Goal: Task Accomplishment & Management: Manage account settings

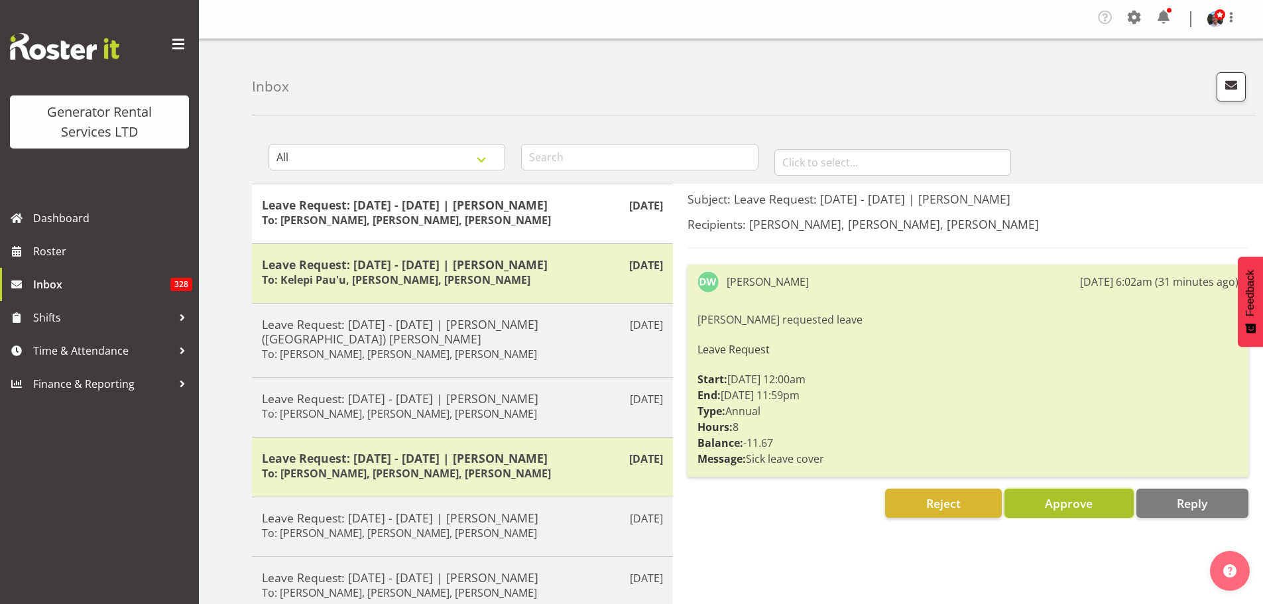
click at [1071, 506] on span "Approve" at bounding box center [1069, 503] width 48 height 16
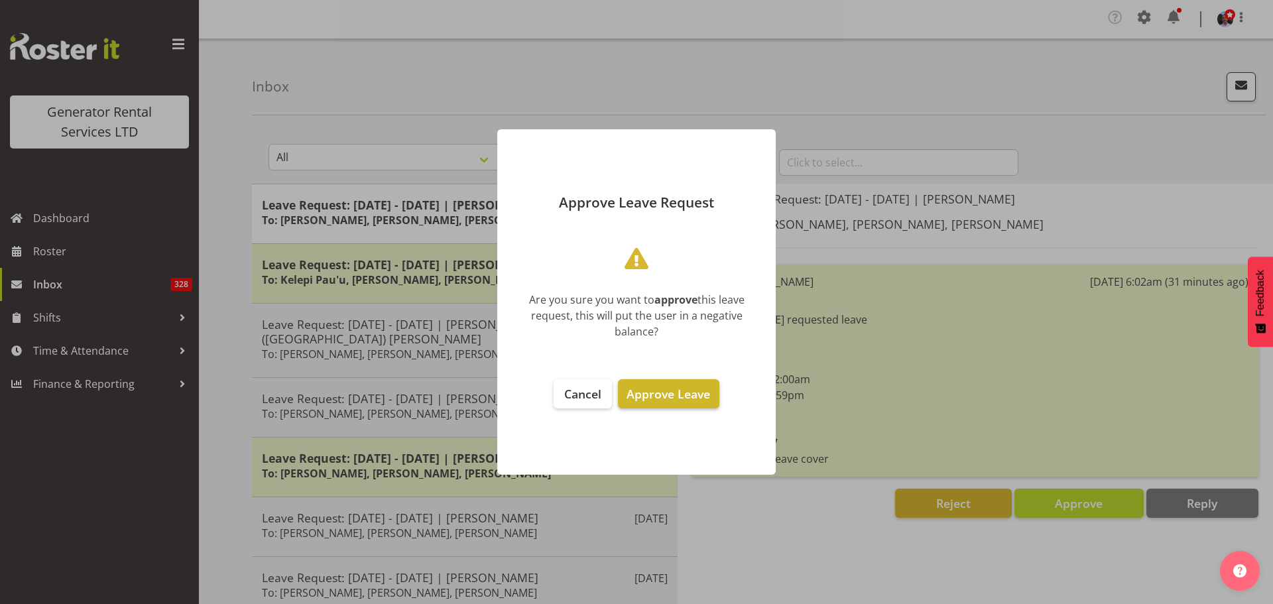
click at [683, 394] on span "Approve Leave" at bounding box center [668, 394] width 84 height 16
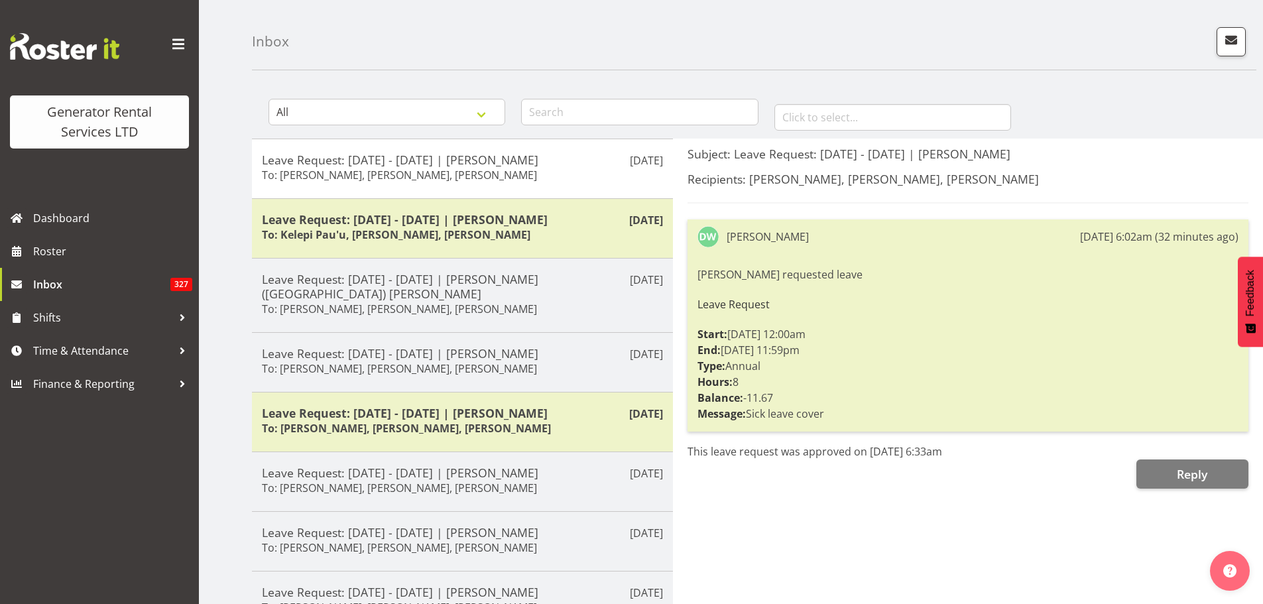
scroll to position [66, 0]
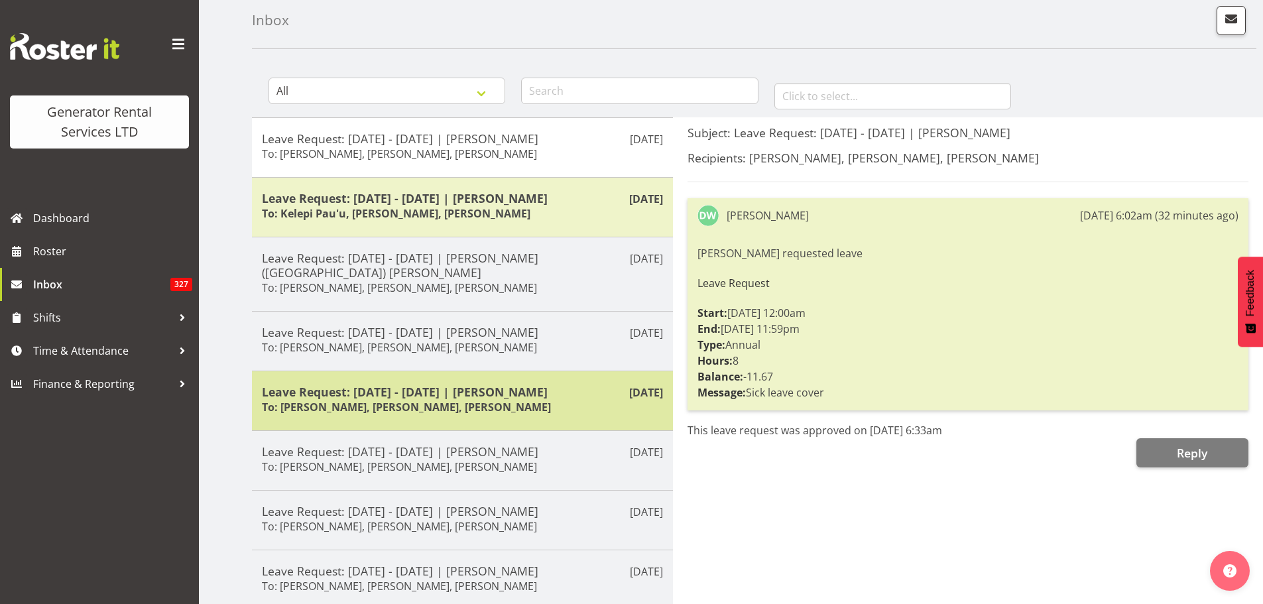
click at [441, 400] on h6 "To: Dave Wallace, Zach Satiu, Jacques Engelbrecht" at bounding box center [406, 406] width 289 height 13
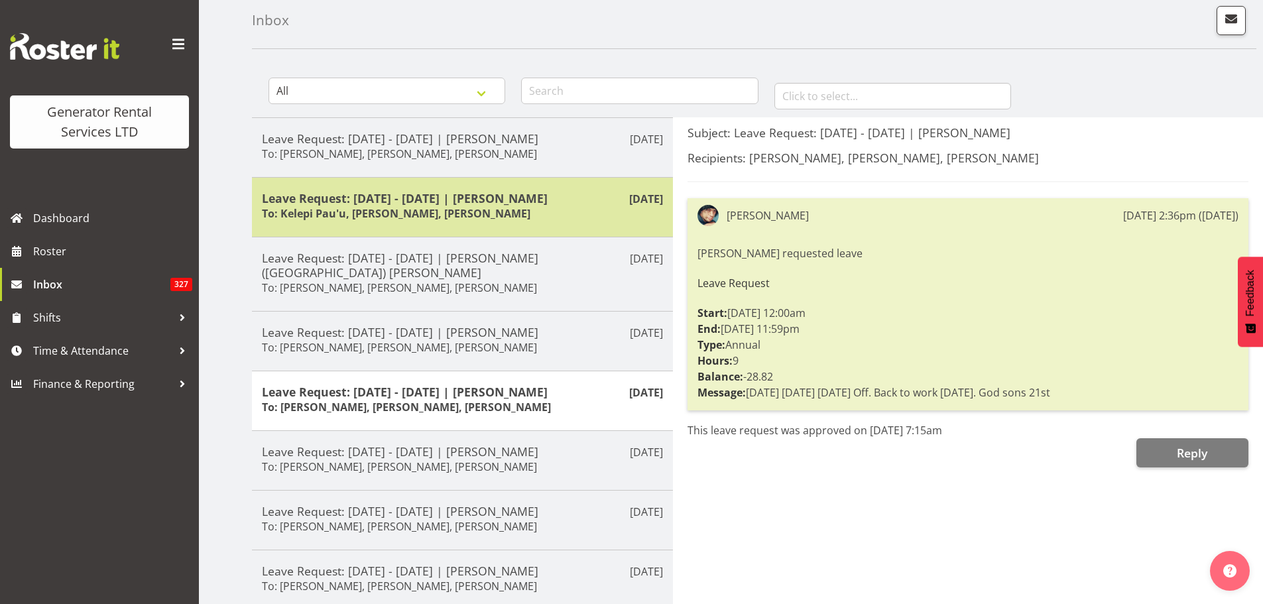
click at [506, 199] on h5 "Leave Request: 02/09/25 - 02/09/25 | Sam Carter" at bounding box center [462, 198] width 401 height 15
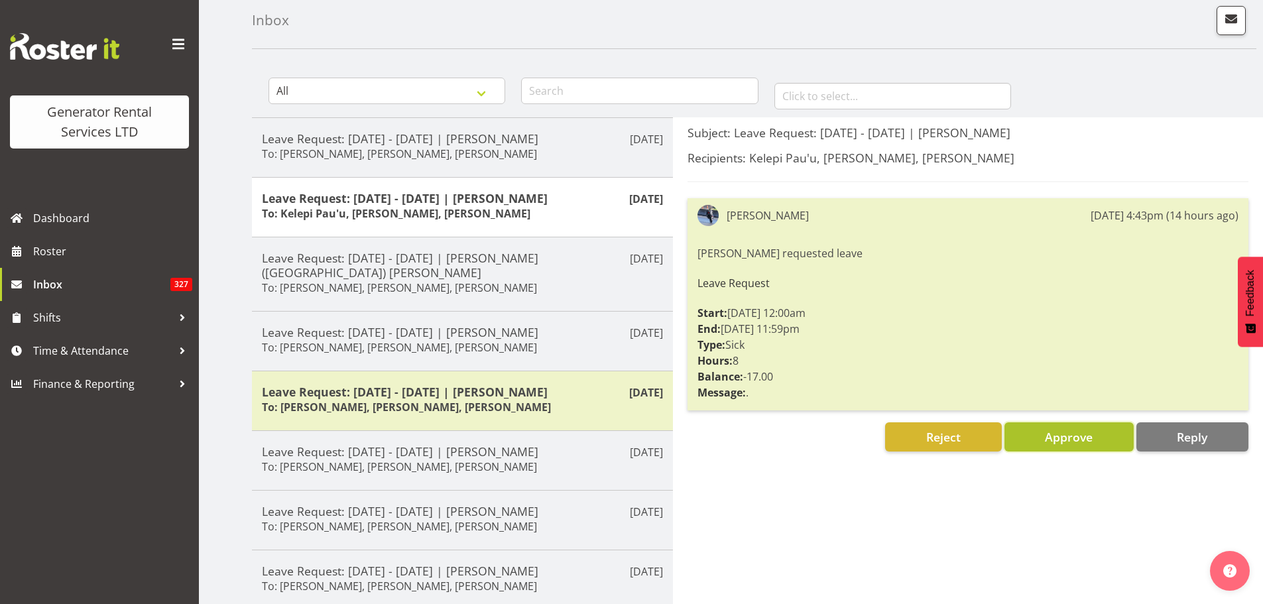
click at [1054, 438] on span "Approve" at bounding box center [1069, 437] width 48 height 16
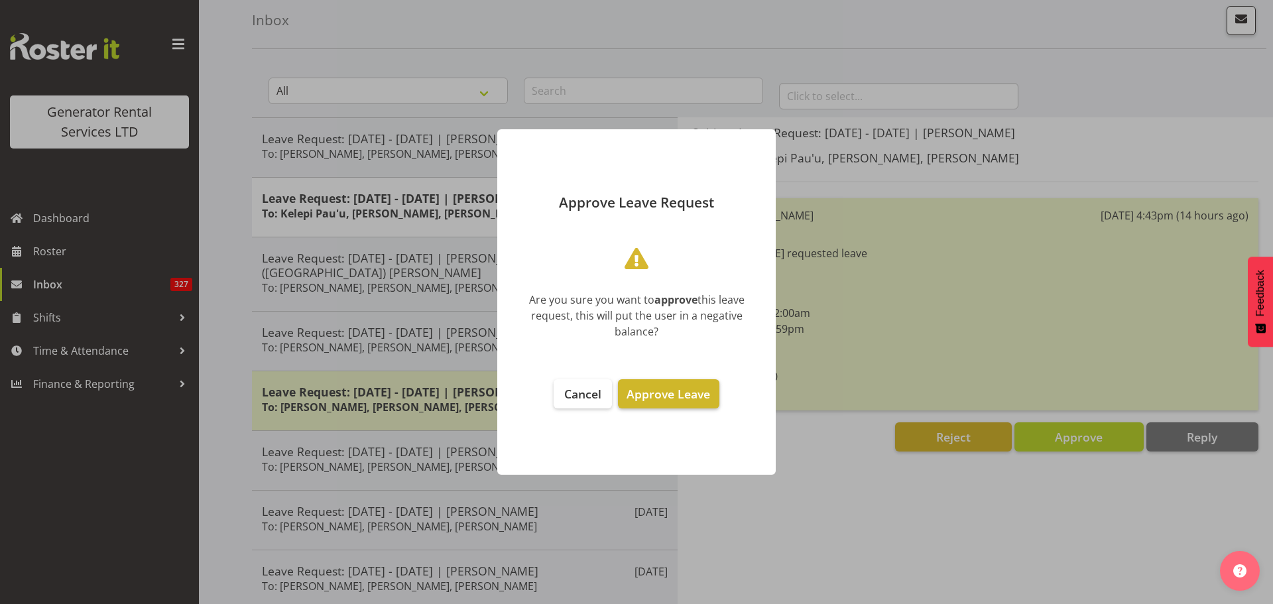
click at [671, 384] on button "Approve Leave" at bounding box center [668, 393] width 101 height 29
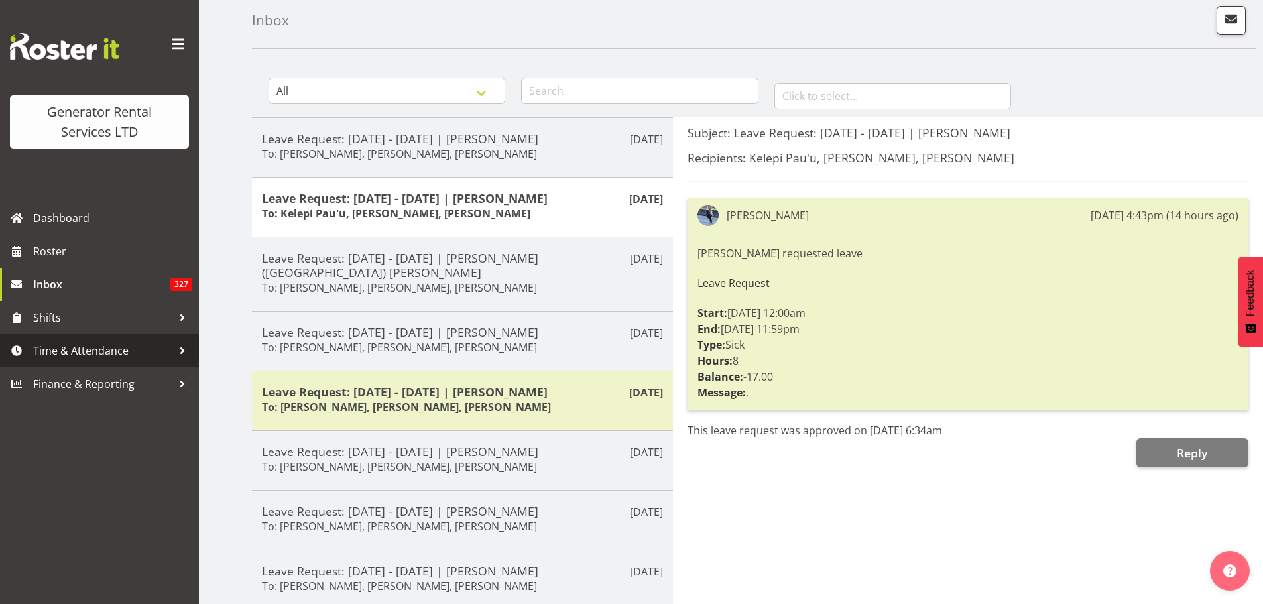
click at [112, 351] on span "Time & Attendance" at bounding box center [102, 351] width 139 height 20
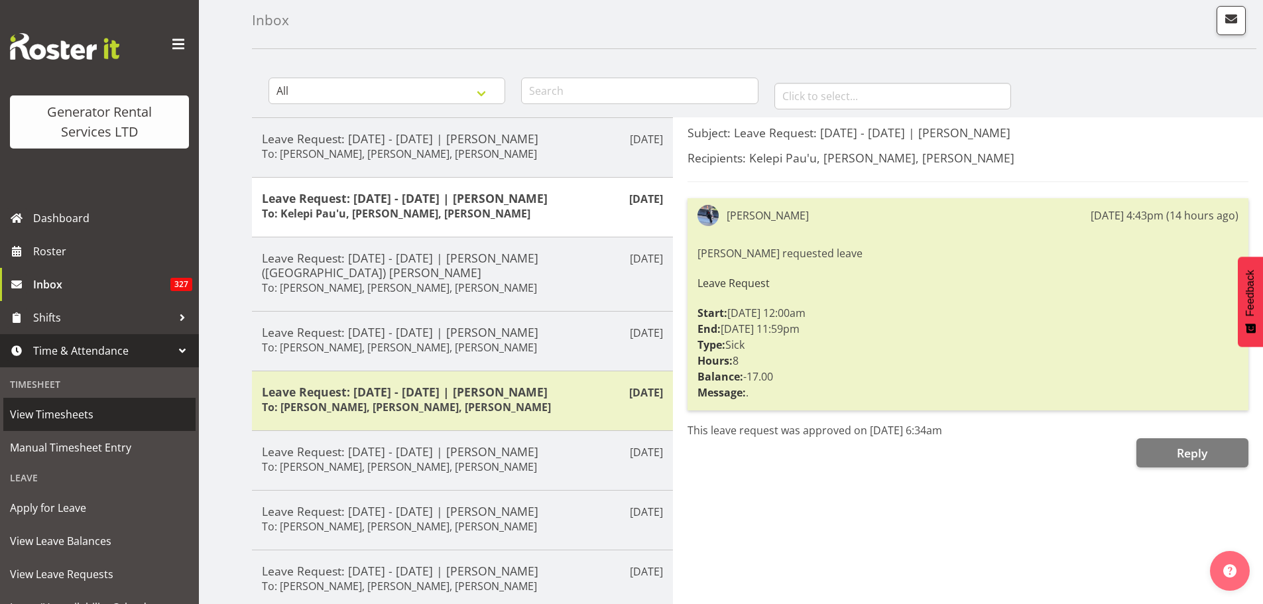
click at [85, 413] on span "View Timesheets" at bounding box center [99, 414] width 179 height 20
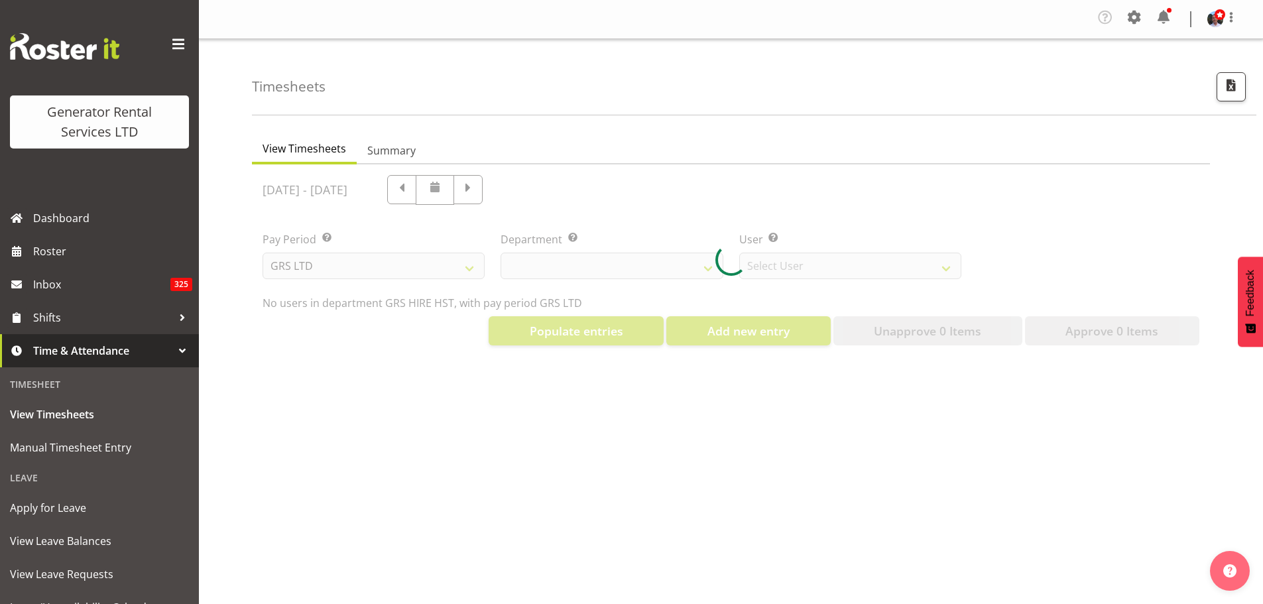
select select "22"
select select "149"
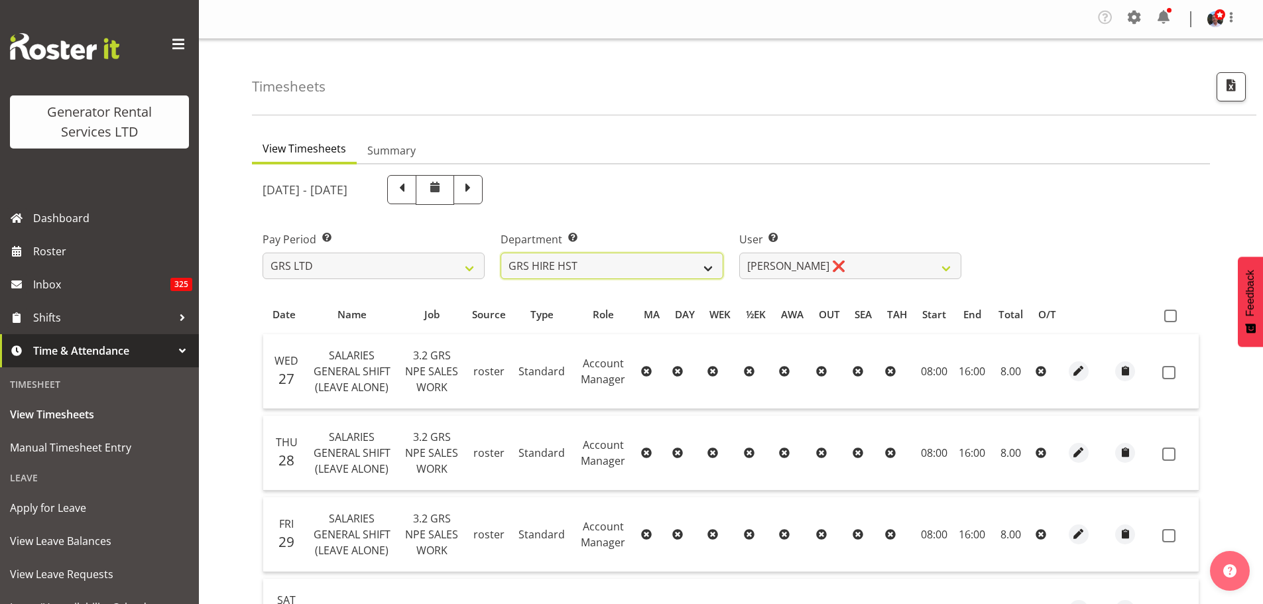
click at [710, 270] on select "GRS ADMIN AKL GRS ADMIN TGA GRS ENGINEERING AKL GRS HIRE AKL GRS HIRE HST GRS H…" at bounding box center [611, 266] width 222 height 27
select select "20"
click at [500, 253] on select "GRS ADMIN AKL GRS ADMIN TGA GRS ENGINEERING AKL GRS HIRE AKL GRS HIRE HST GRS H…" at bounding box center [611, 266] width 222 height 27
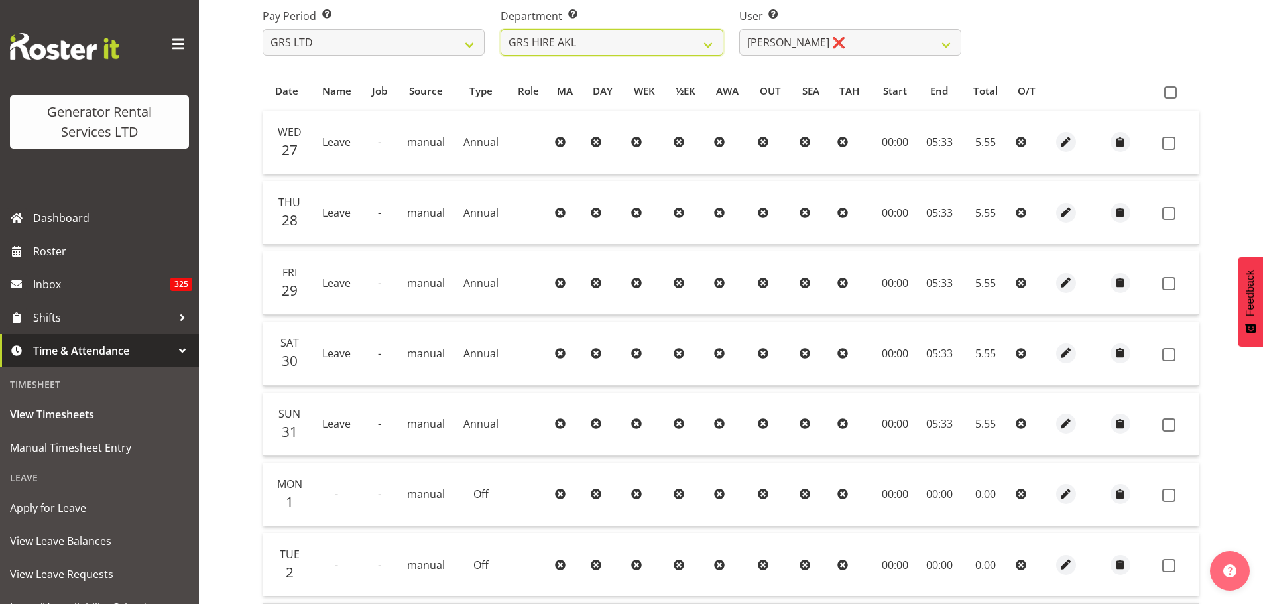
scroll to position [200, 0]
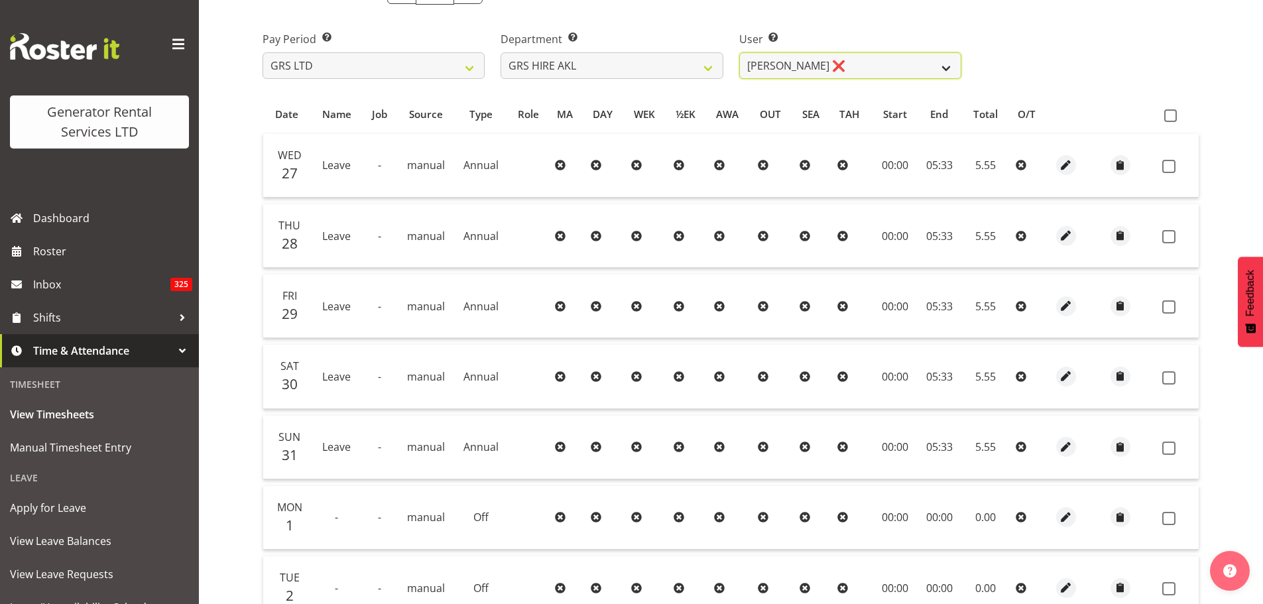
click at [946, 64] on select "[PERSON_NAME] ❌ [PERSON_NAME] ❌ [PERSON_NAME] ([GEOGRAPHIC_DATA]) Jordan ❌ [PER…" at bounding box center [850, 65] width 222 height 27
click at [739, 52] on select "[PERSON_NAME] ❌ [PERSON_NAME] ❌ [PERSON_NAME] ([GEOGRAPHIC_DATA]) Jordan ❌ [PER…" at bounding box center [850, 65] width 222 height 27
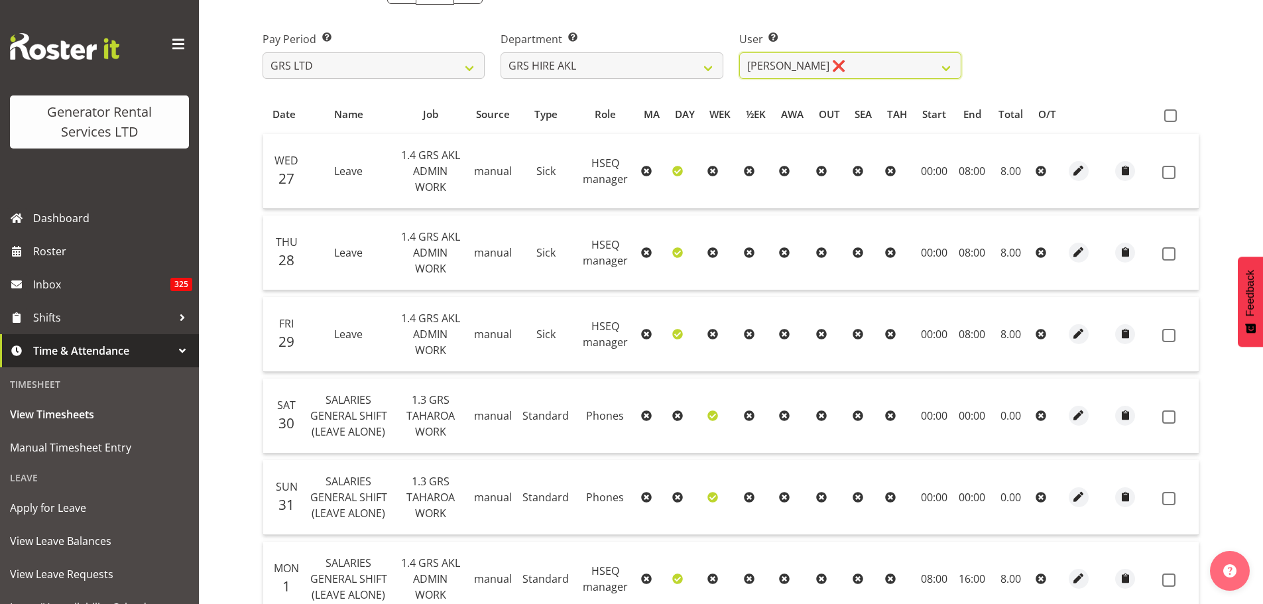
scroll to position [134, 0]
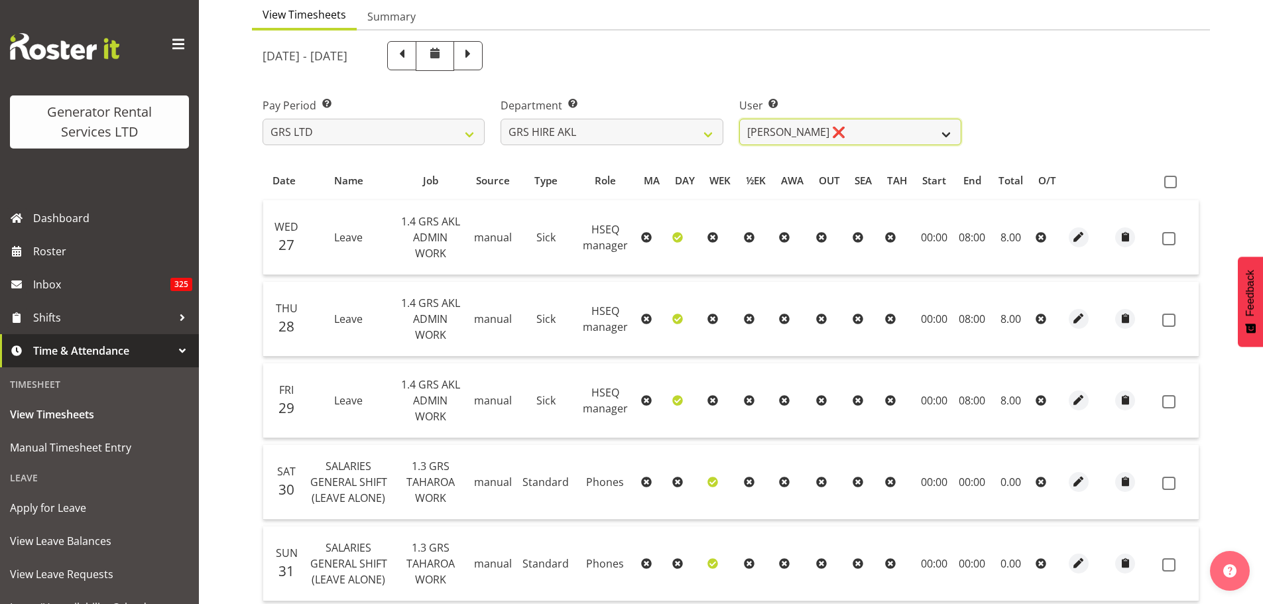
click at [946, 135] on select "[PERSON_NAME] ❌ [PERSON_NAME] ❌ [PERSON_NAME] ([GEOGRAPHIC_DATA]) Jordan ❌ [PER…" at bounding box center [850, 132] width 222 height 27
select select "9902"
click at [739, 119] on select "[PERSON_NAME] ❌ [PERSON_NAME] ❌ [PERSON_NAME] ([GEOGRAPHIC_DATA]) Jordan ❌ [PER…" at bounding box center [850, 132] width 222 height 27
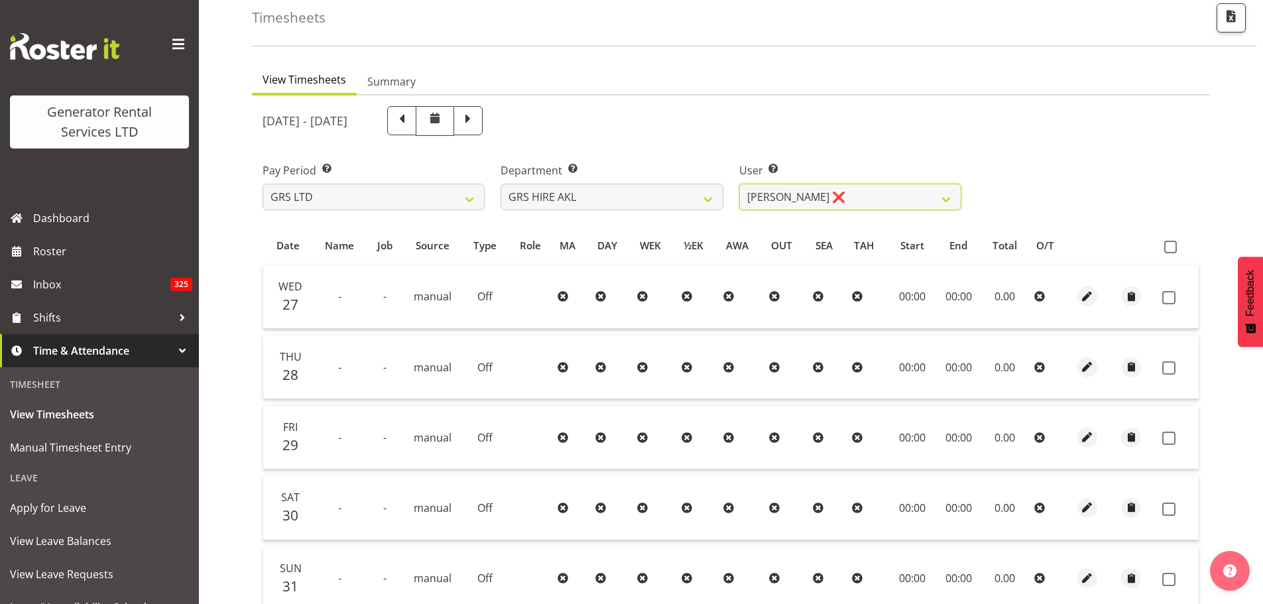
scroll to position [68, 0]
click at [410, 121] on span at bounding box center [401, 120] width 17 height 17
select select
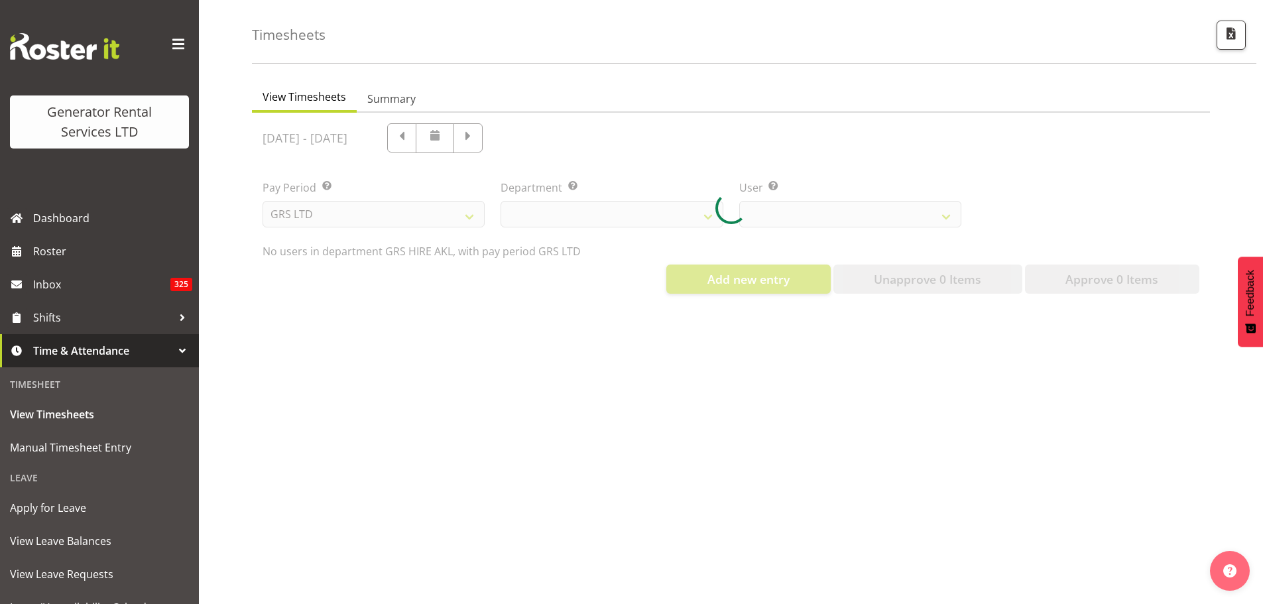
scroll to position [62, 0]
select select "20"
select select "9902"
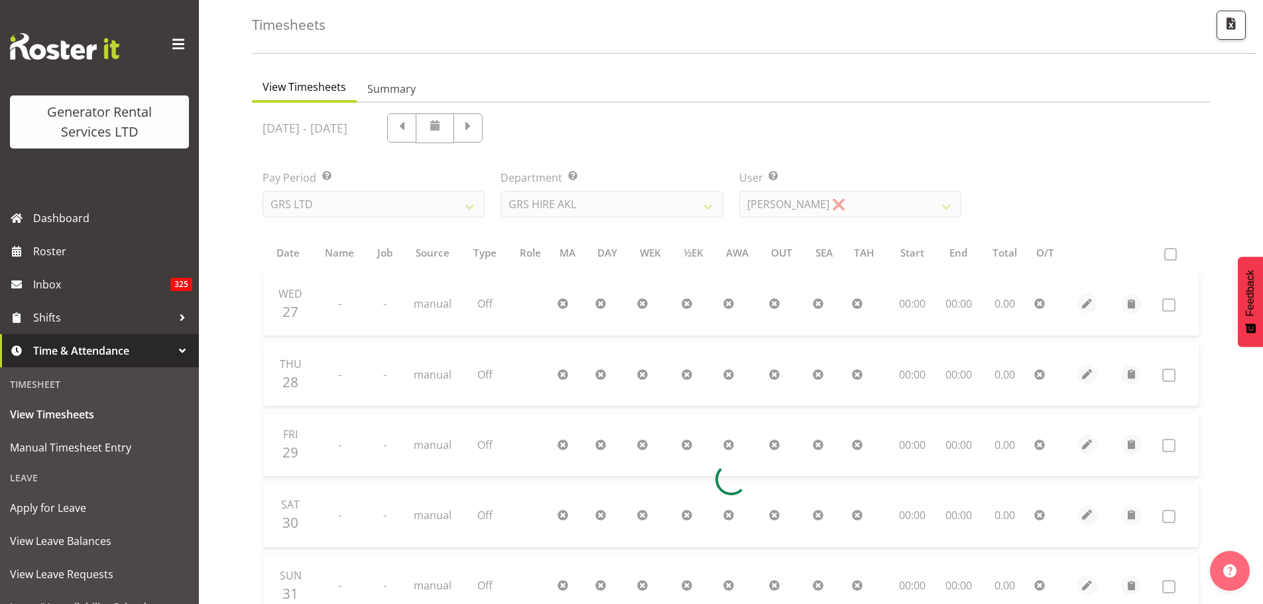
scroll to position [68, 0]
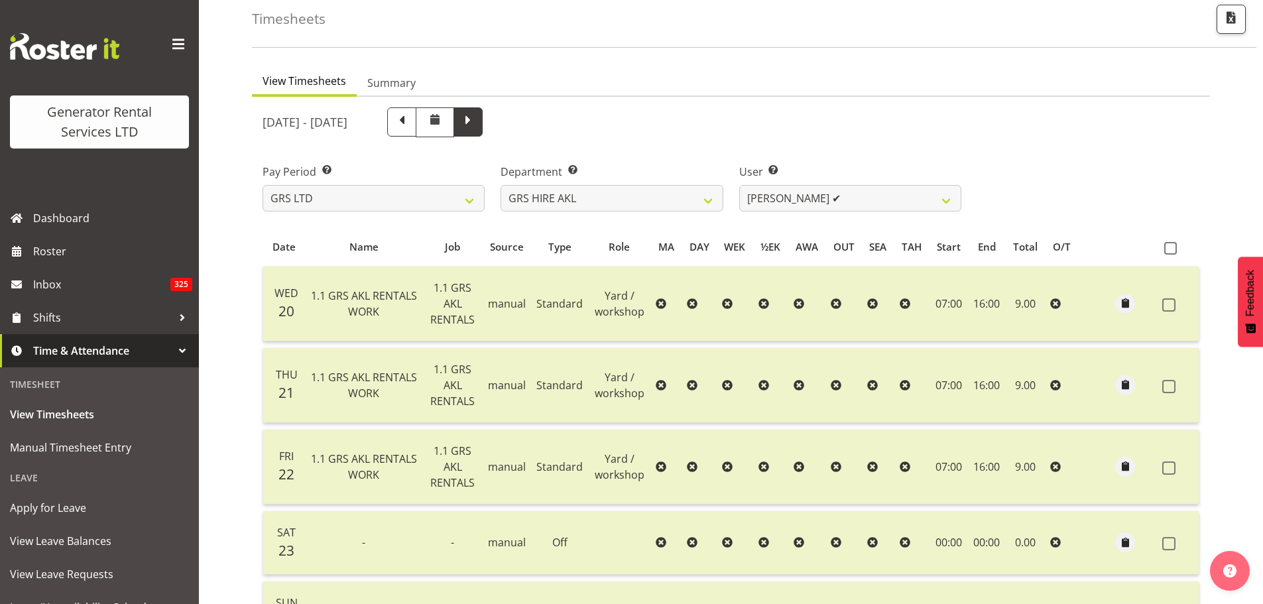
click at [477, 126] on span at bounding box center [467, 120] width 17 height 17
select select
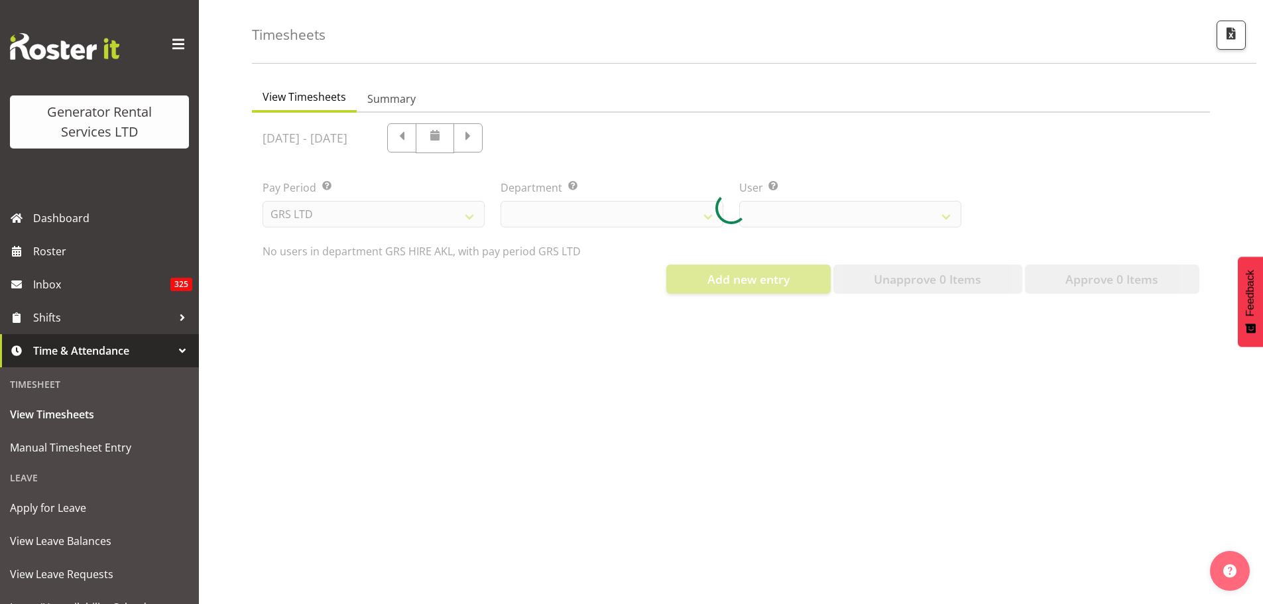
select select "20"
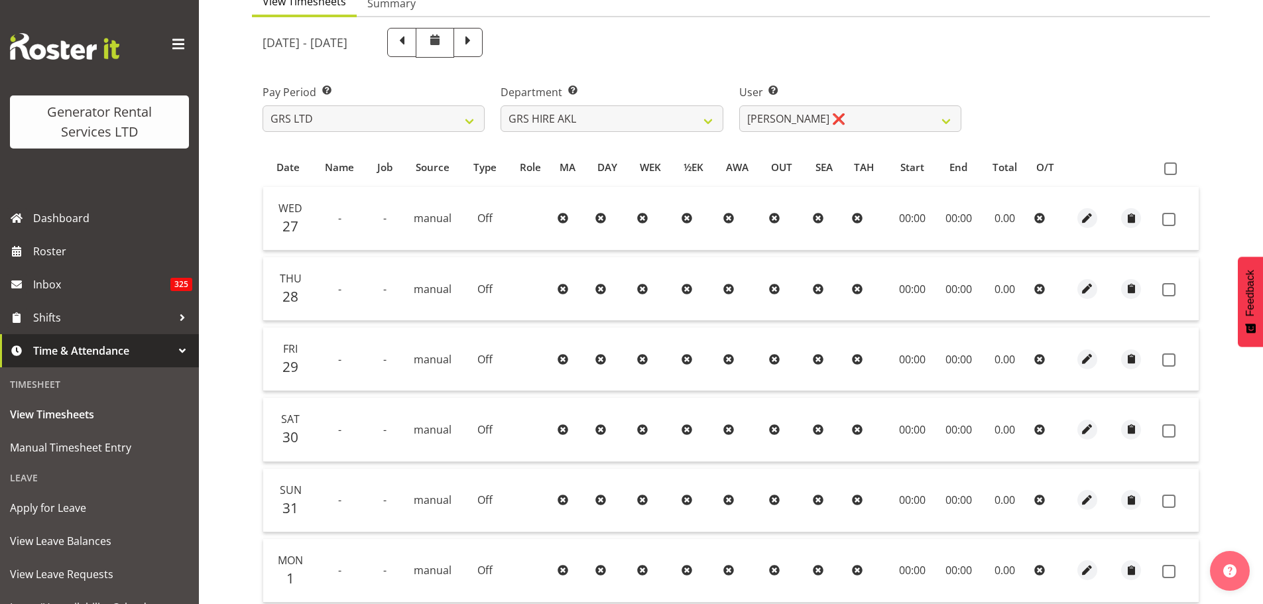
scroll to position [0, 0]
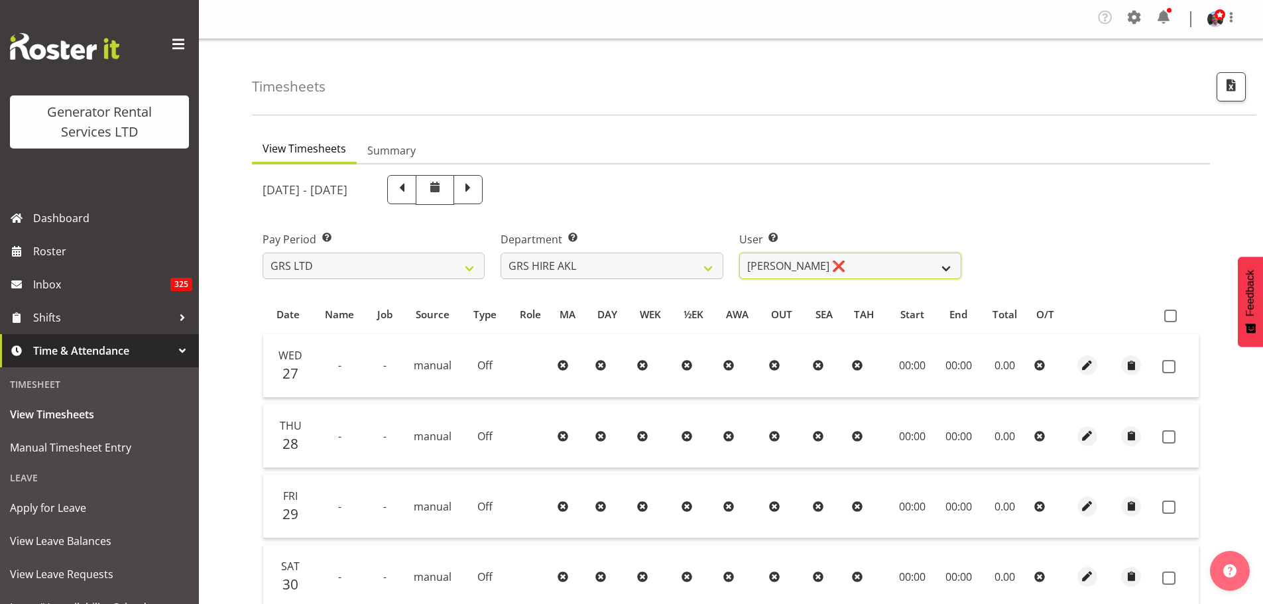
click at [946, 266] on select "[PERSON_NAME] ❌ [PERSON_NAME] ❌ [PERSON_NAME] ([GEOGRAPHIC_DATA]) Jordan ❌ [PER…" at bounding box center [850, 266] width 222 height 27
select select "2061"
click at [739, 253] on select "[PERSON_NAME] ❌ [PERSON_NAME] ❌ [PERSON_NAME] ([GEOGRAPHIC_DATA]) Jordan ❌ [PER…" at bounding box center [850, 266] width 222 height 27
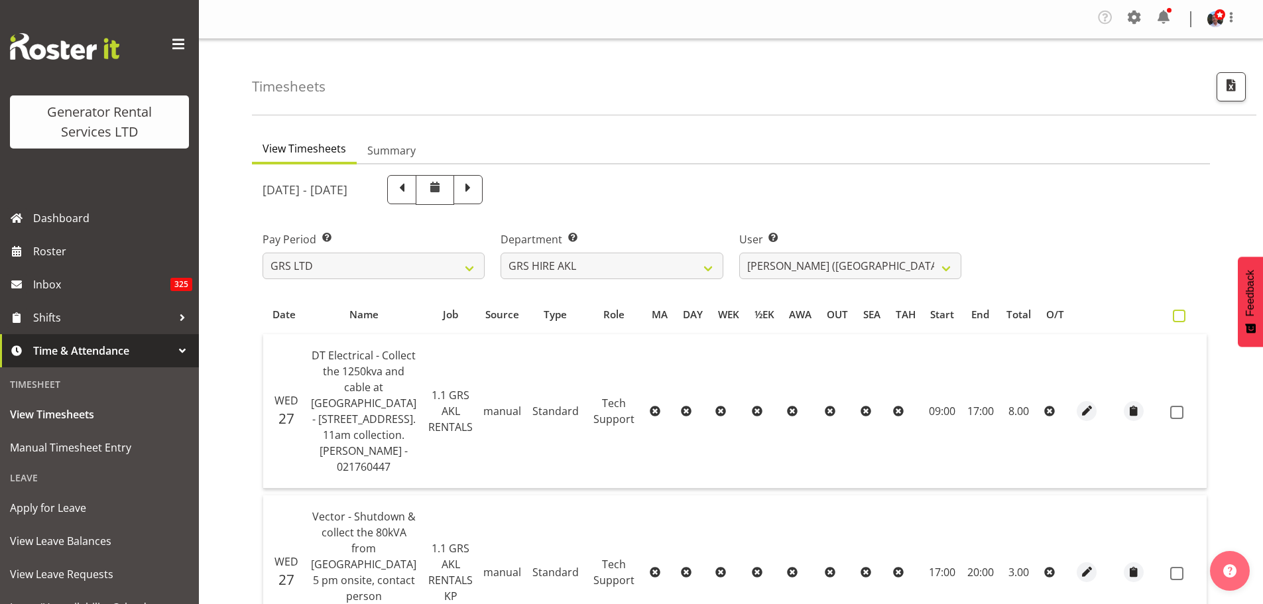
click at [1172, 314] on span at bounding box center [1178, 316] width 13 height 13
click at [1172, 314] on input "checkbox" at bounding box center [1176, 316] width 9 height 9
checkbox input "true"
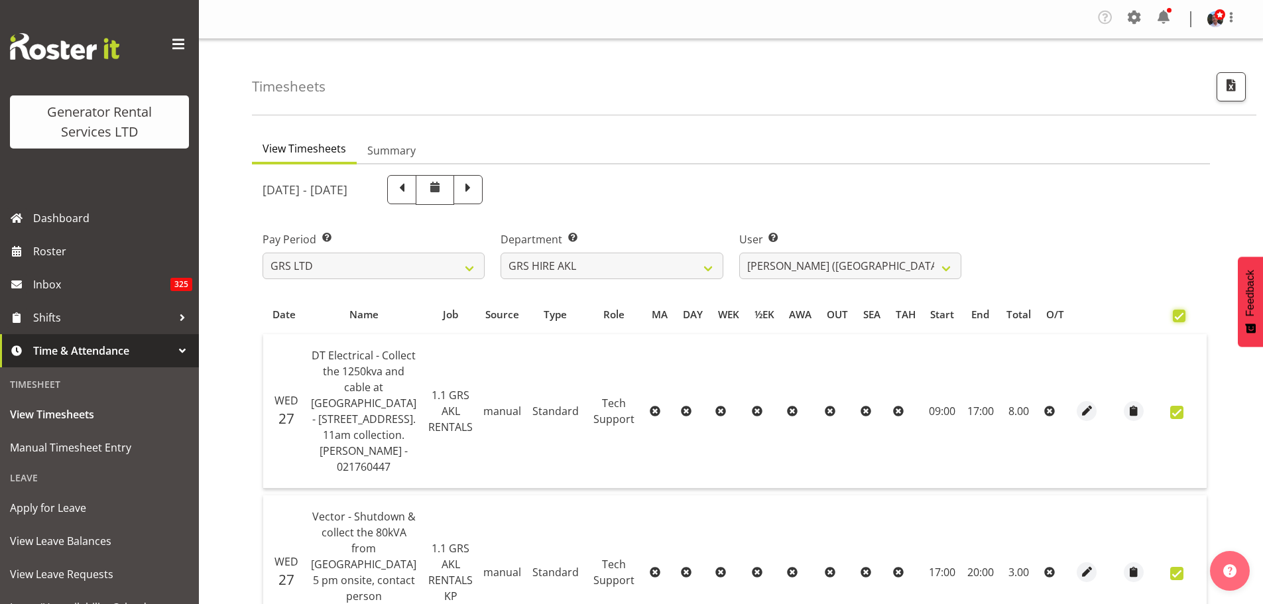
checkbox input "true"
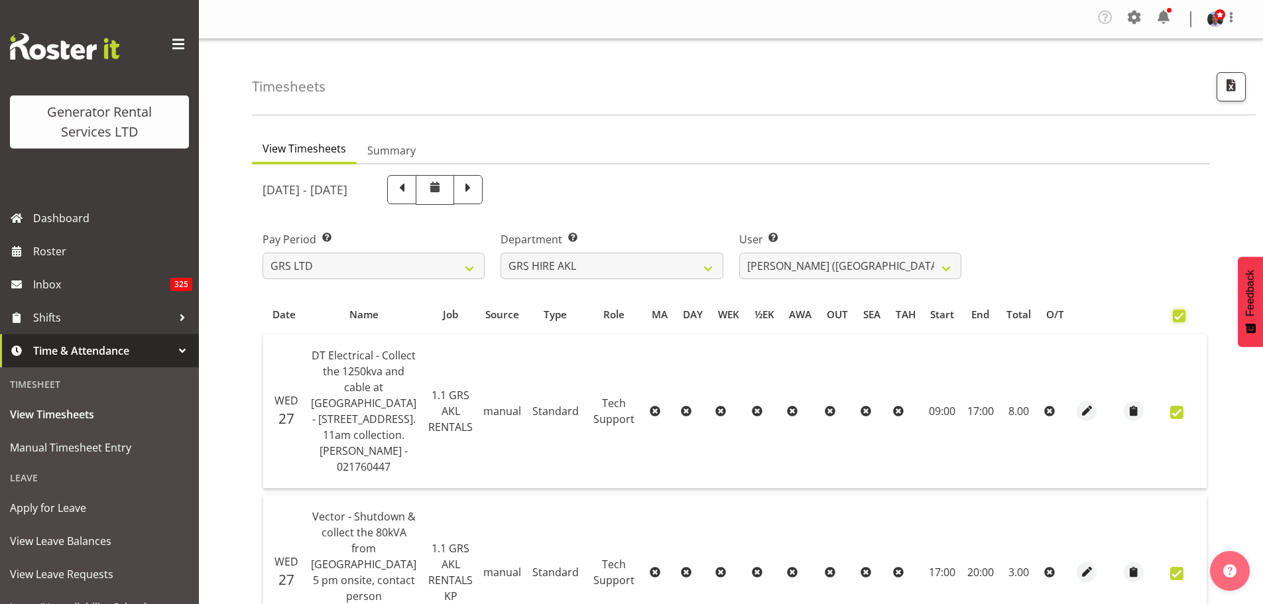
checkbox input "true"
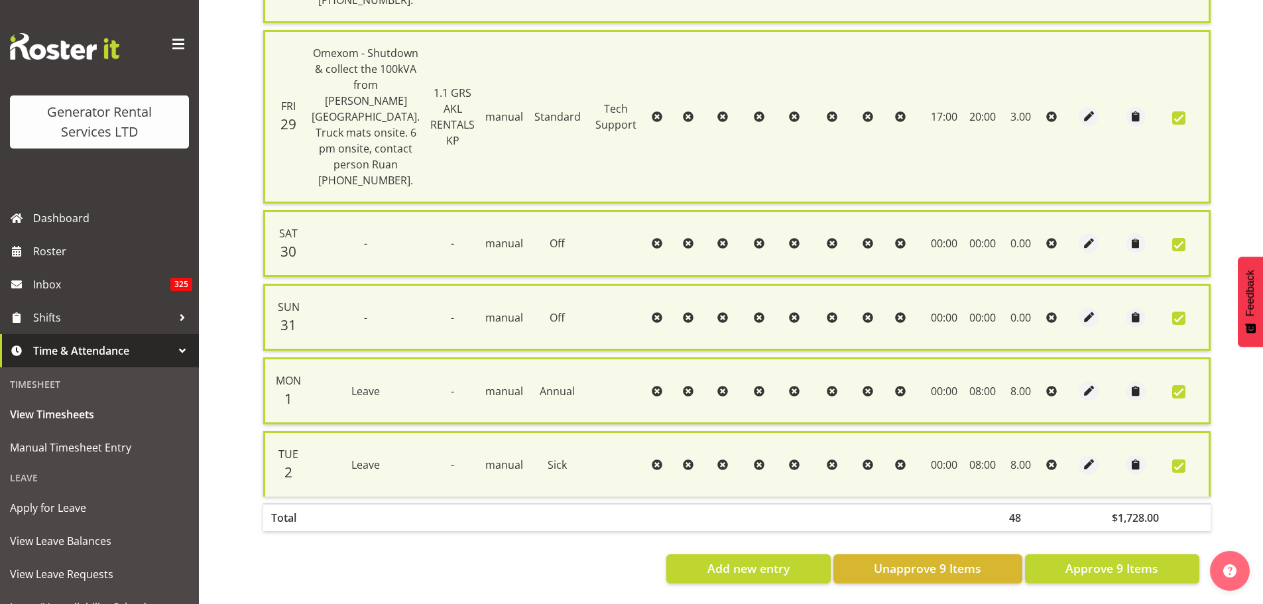
scroll to position [940, 0]
click at [1094, 559] on span "Approve 9 Items" at bounding box center [1111, 567] width 93 height 17
checkbox input "false"
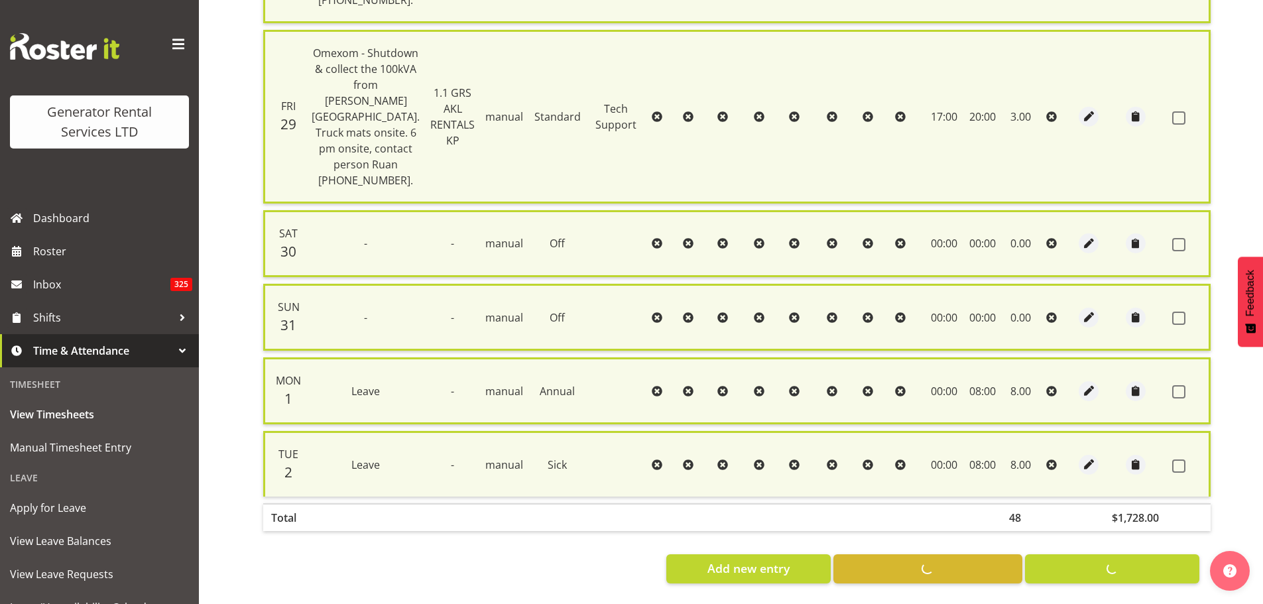
checkbox input "false"
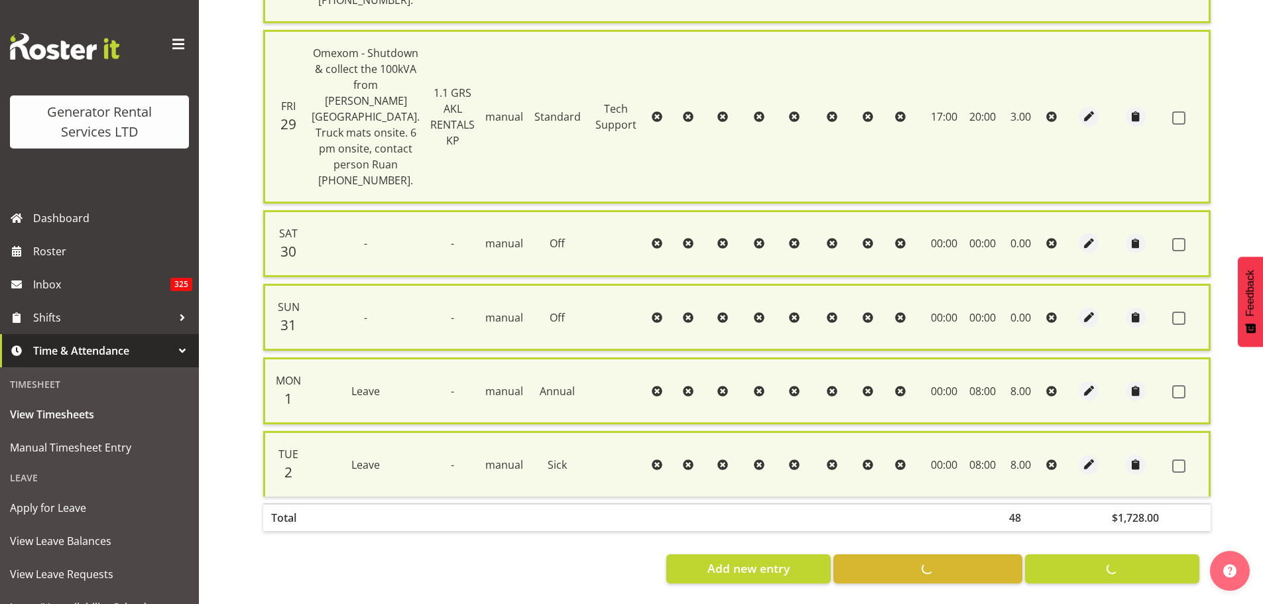
checkbox input "false"
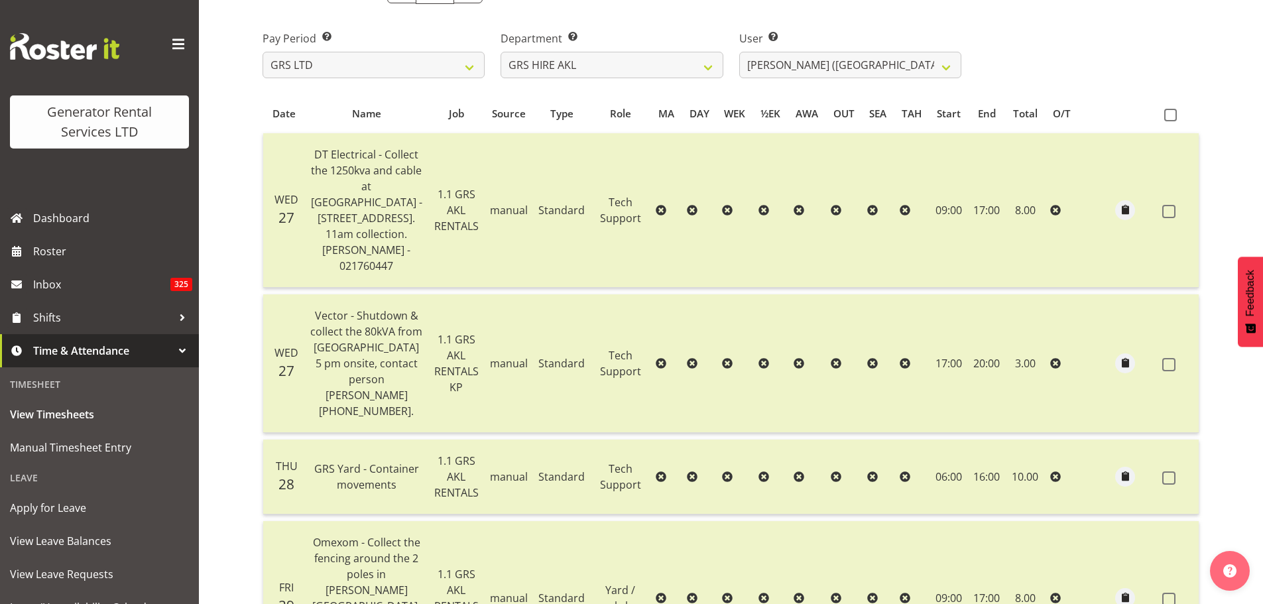
scroll to position [23, 0]
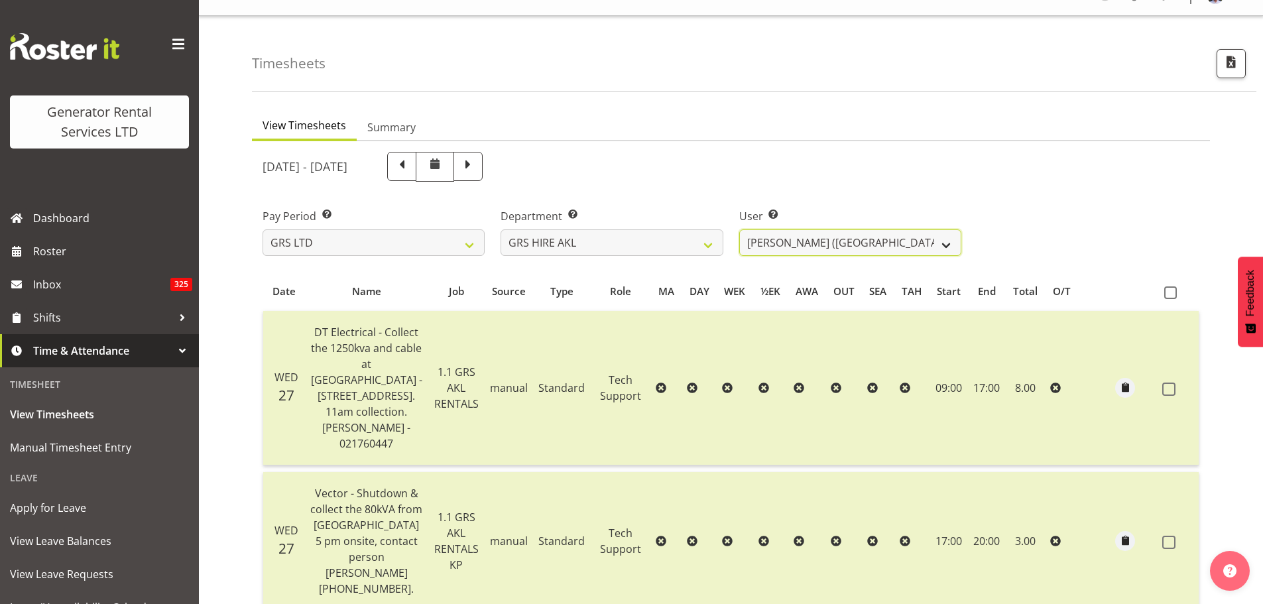
click at [946, 244] on select "[PERSON_NAME] ❌ [PERSON_NAME] ❌ [PERSON_NAME] ([GEOGRAPHIC_DATA]) Jordan ✔ [PER…" at bounding box center [850, 242] width 222 height 27
select select "153"
click at [739, 229] on select "[PERSON_NAME] ❌ [PERSON_NAME] ❌ [PERSON_NAME] ([GEOGRAPHIC_DATA]) Jordan ✔ [PER…" at bounding box center [850, 242] width 222 height 27
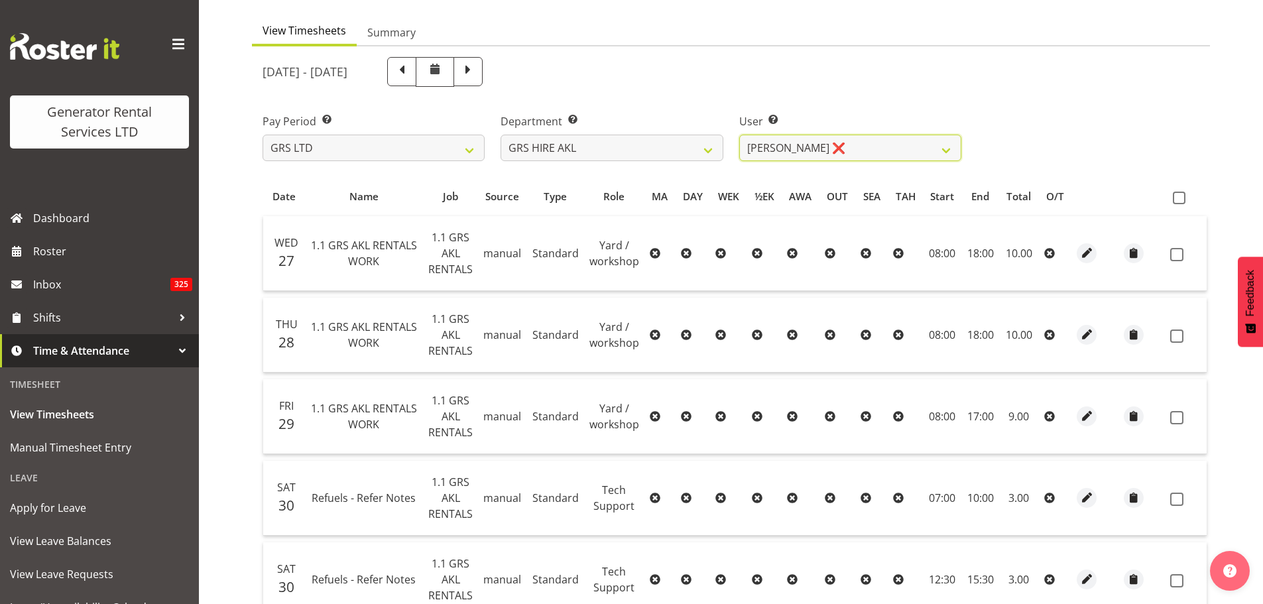
scroll to position [0, 0]
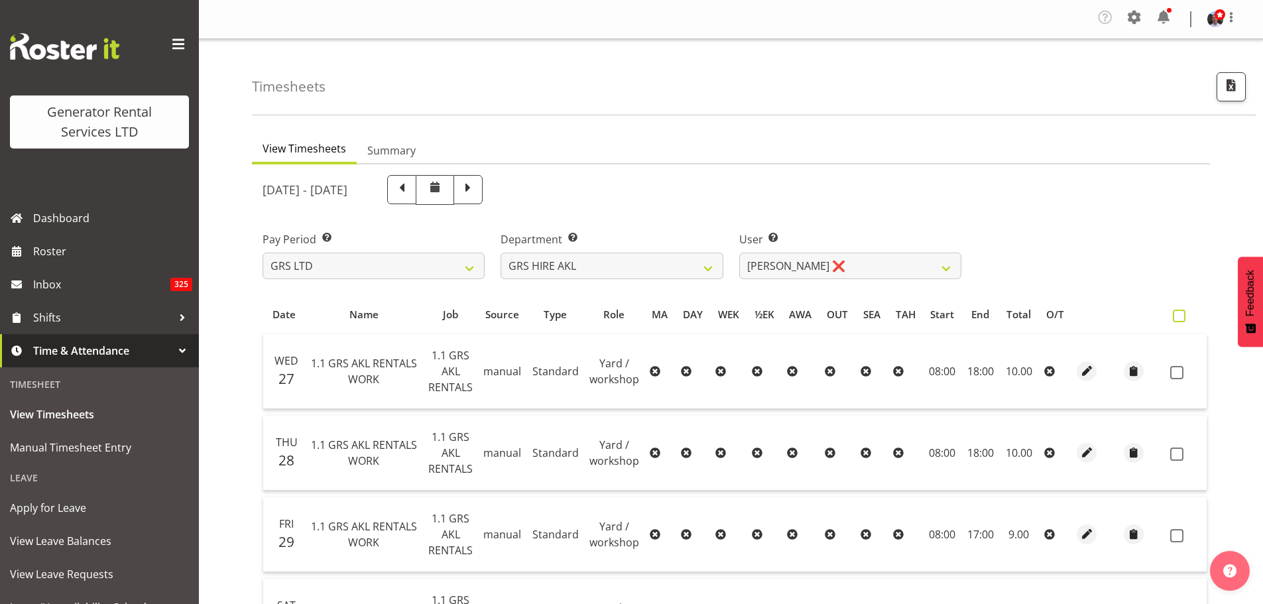
click at [1172, 316] on span at bounding box center [1178, 316] width 13 height 13
click at [1172, 316] on input "checkbox" at bounding box center [1176, 316] width 9 height 9
checkbox input "true"
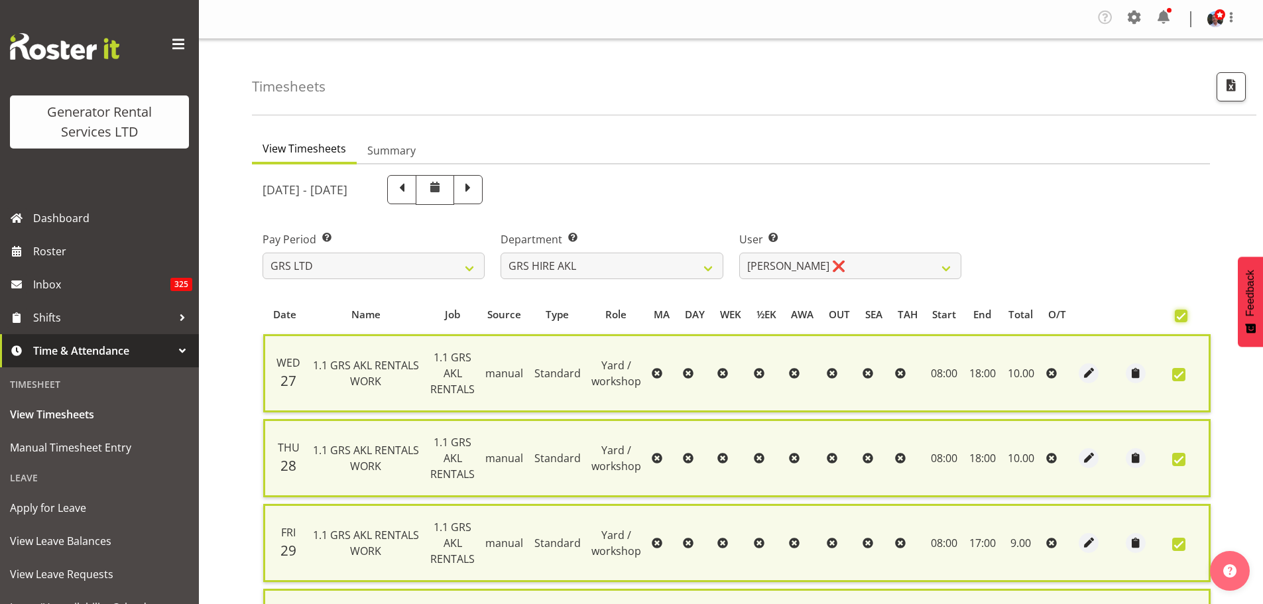
checkbox input "true"
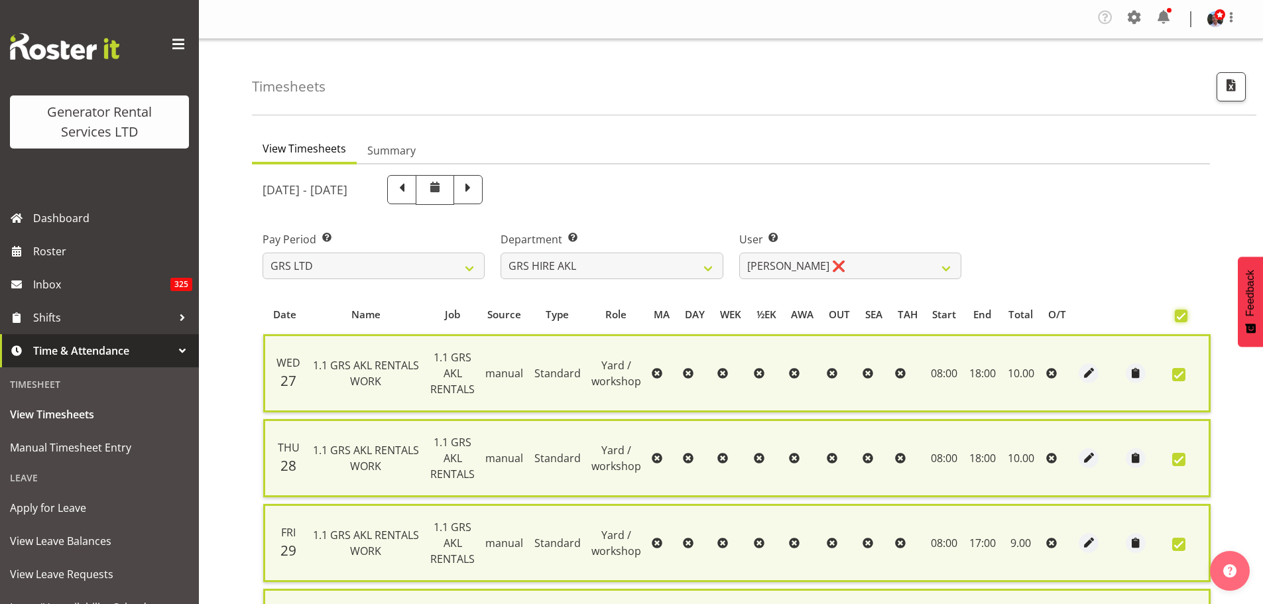
checkbox input "true"
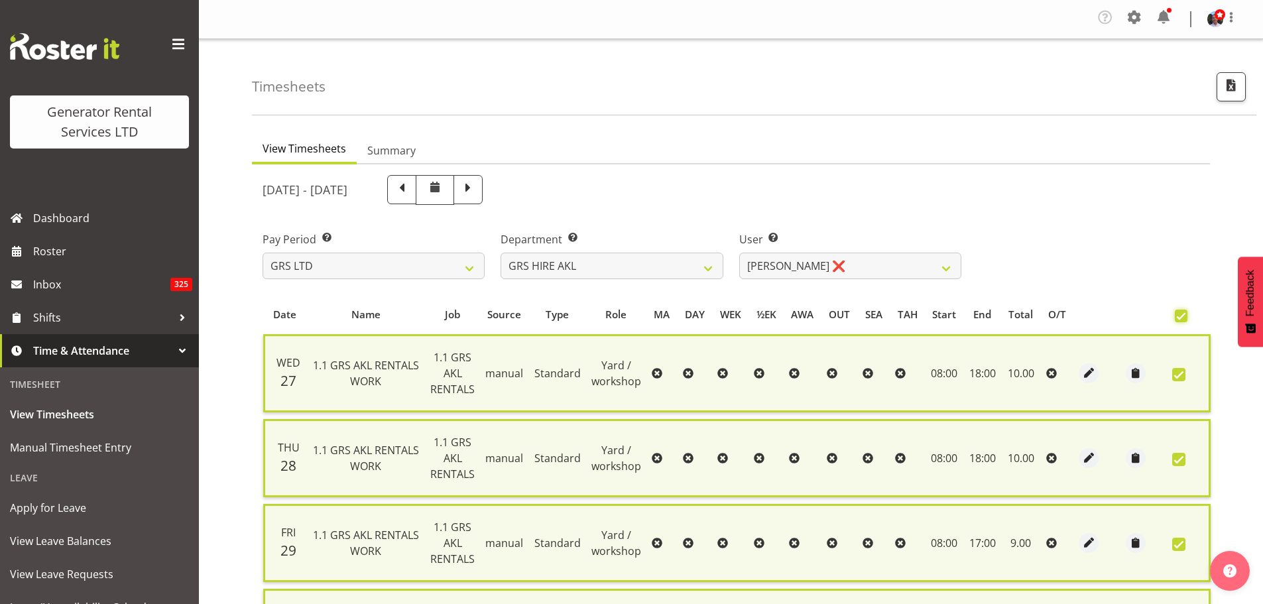
checkbox input "true"
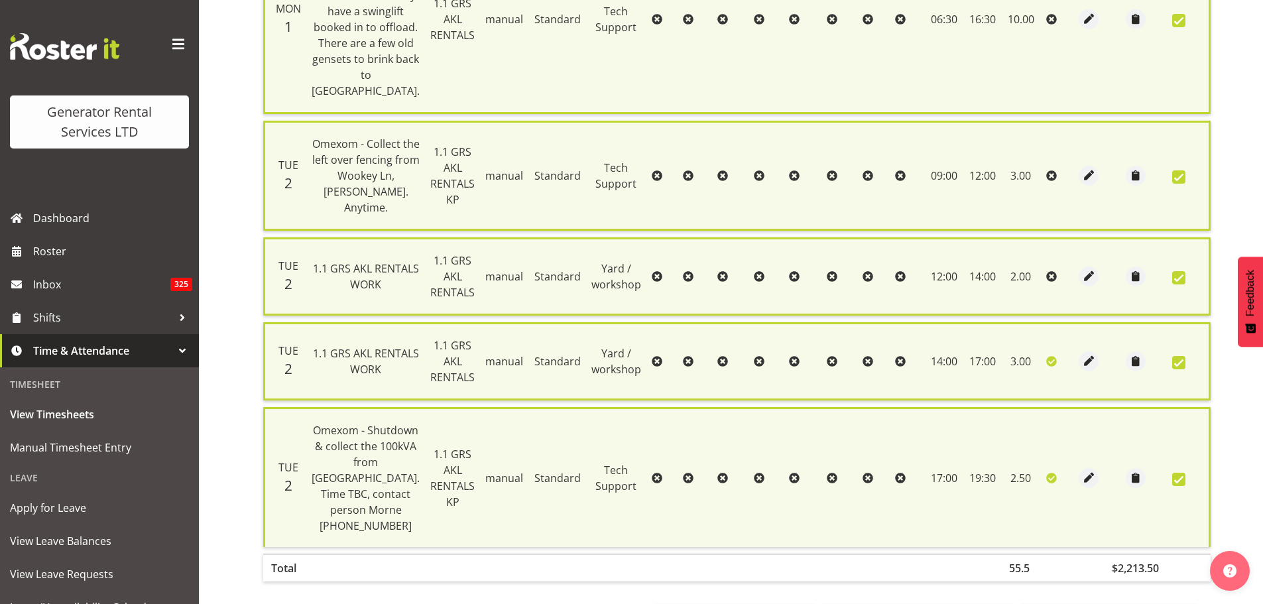
scroll to position [999, 0]
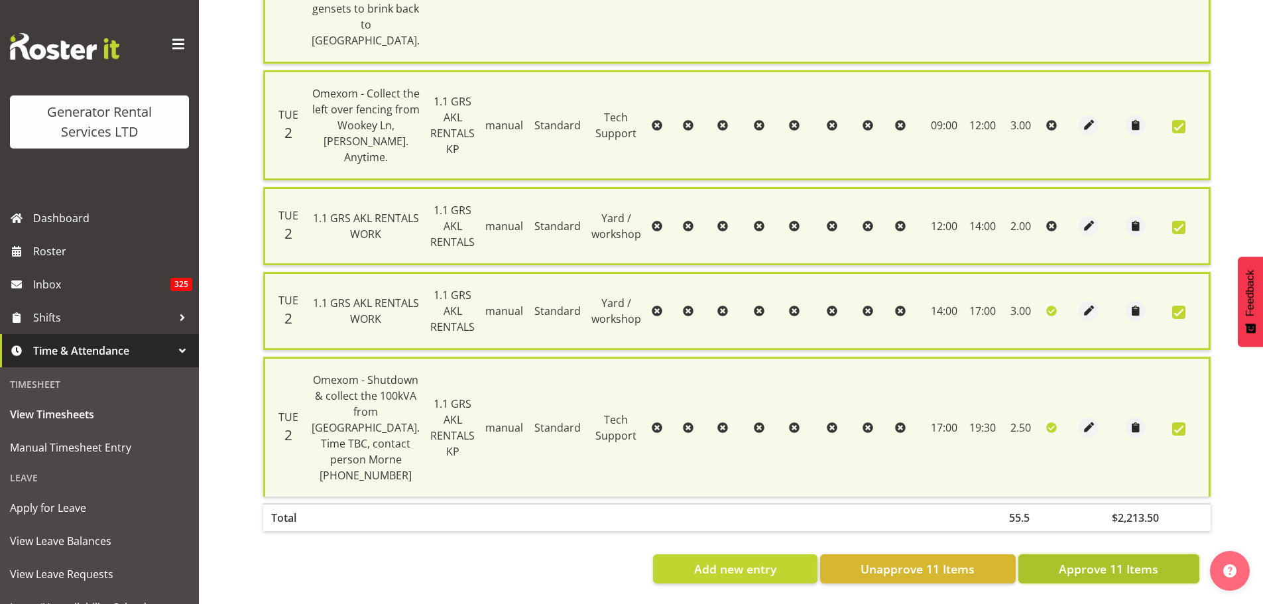
click at [1084, 560] on span "Approve 11 Items" at bounding box center [1107, 568] width 99 height 17
checkbox input "false"
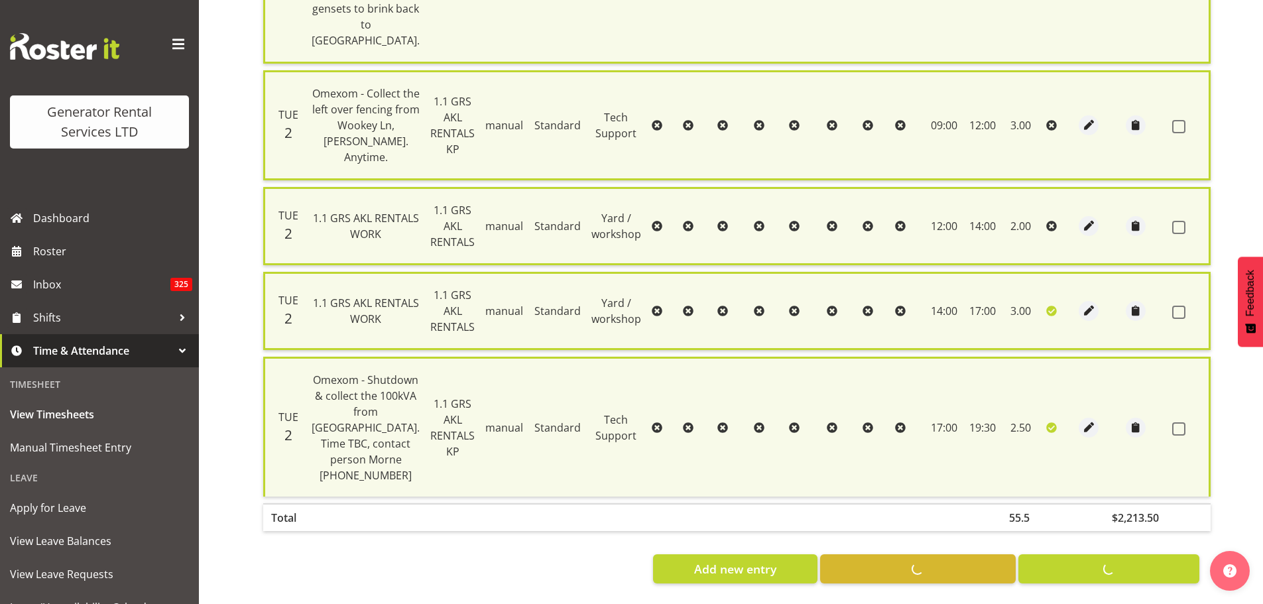
checkbox input "false"
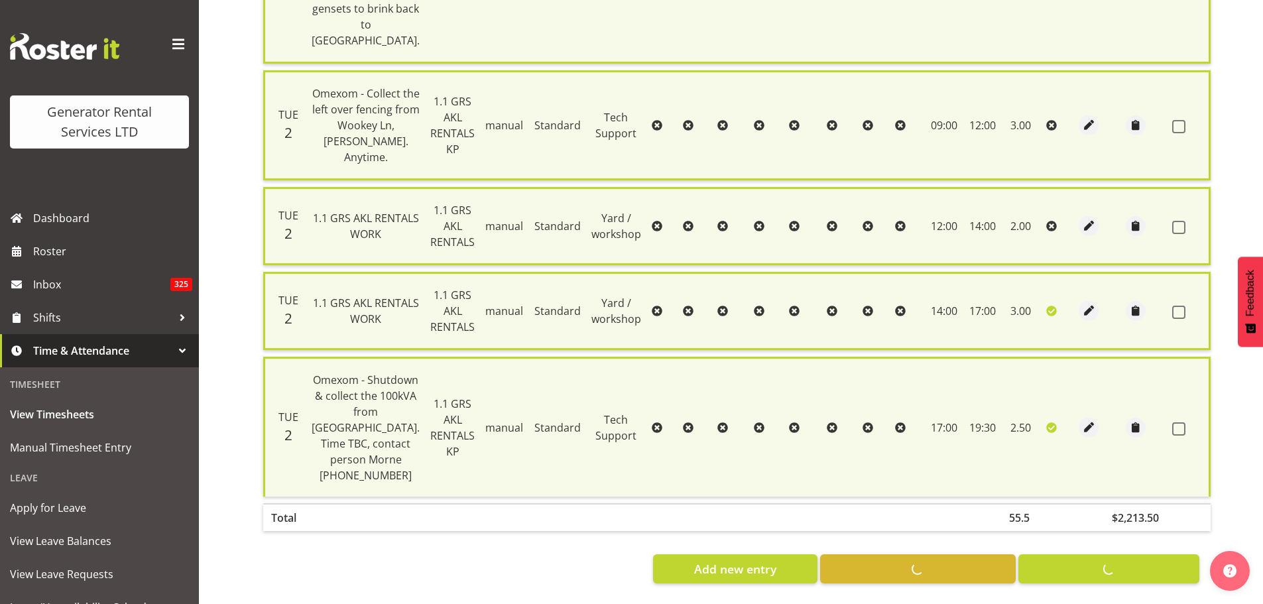
checkbox input "false"
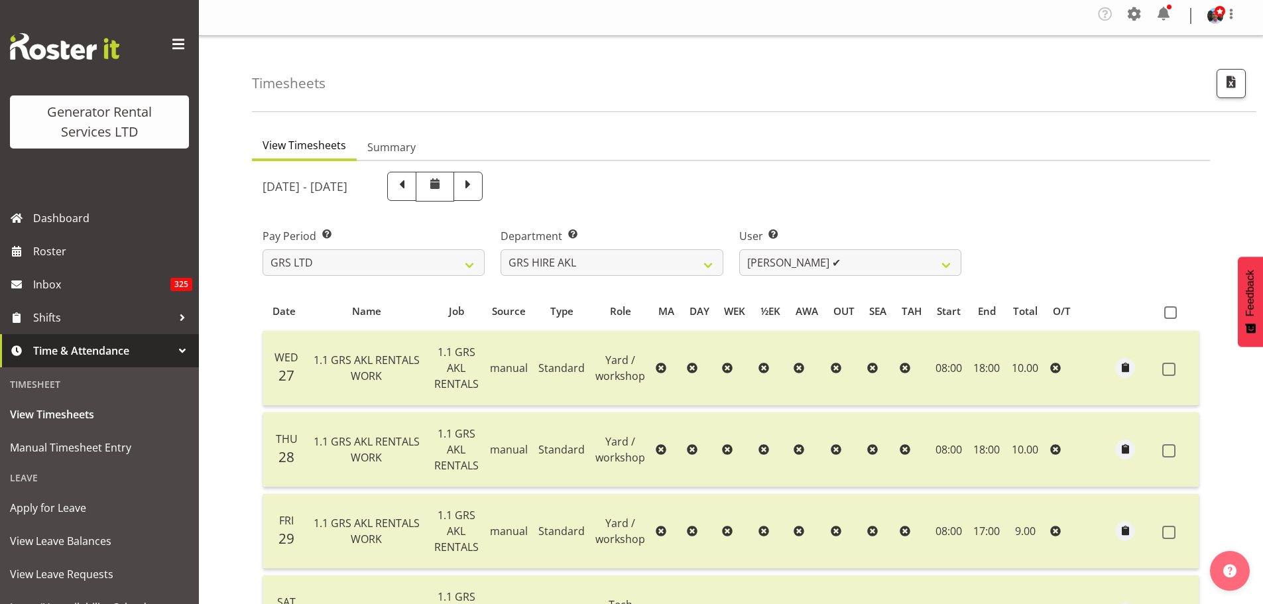
scroll to position [0, 0]
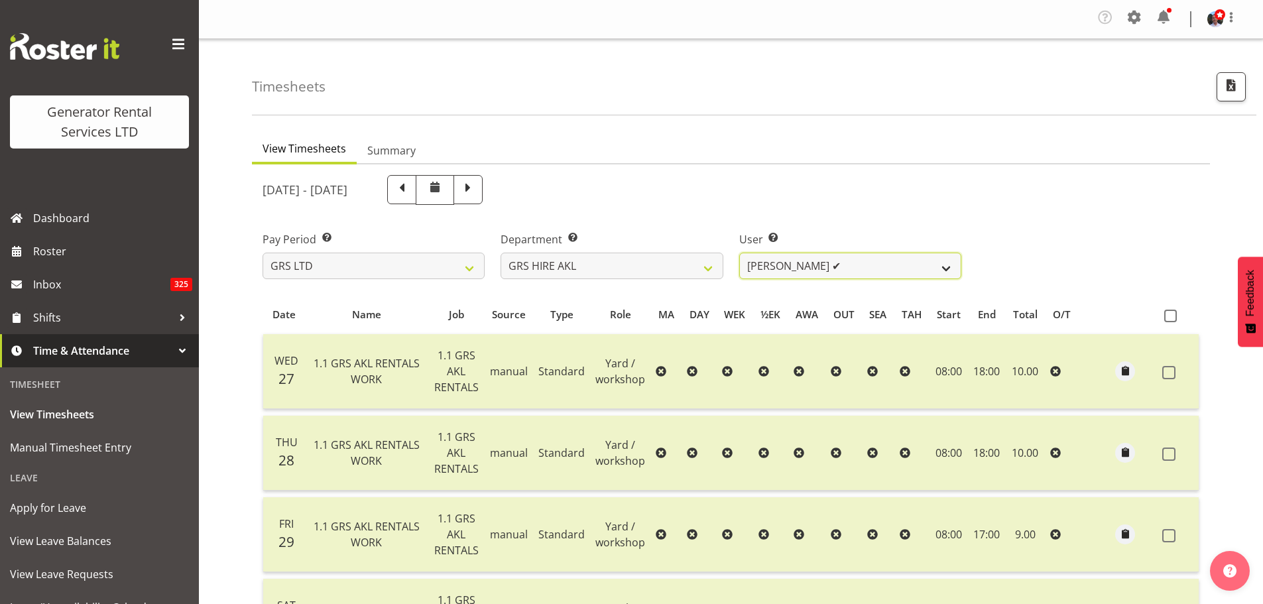
click at [945, 268] on select "[PERSON_NAME] ❌ [PERSON_NAME] ❌ [PERSON_NAME] ([GEOGRAPHIC_DATA]) [PERSON_NAME]…" at bounding box center [850, 266] width 222 height 27
select select "154"
click at [739, 253] on select "[PERSON_NAME] ❌ [PERSON_NAME] ❌ [PERSON_NAME] ([GEOGRAPHIC_DATA]) [PERSON_NAME]…" at bounding box center [850, 266] width 222 height 27
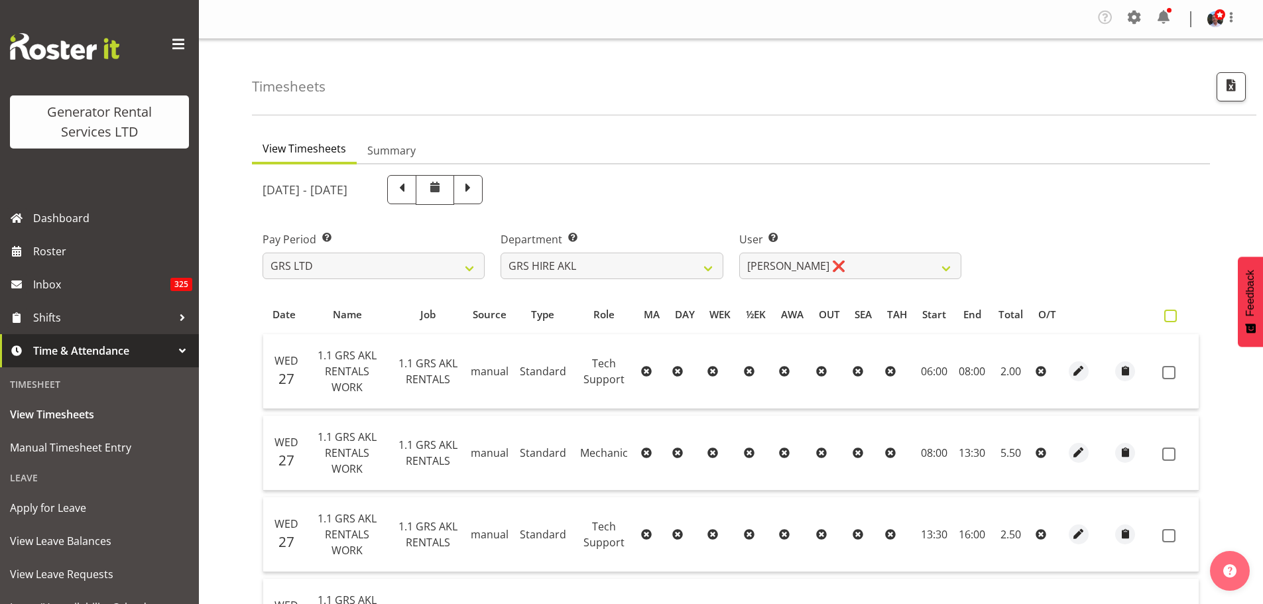
click at [1170, 317] on span at bounding box center [1170, 316] width 13 height 13
click at [1170, 317] on input "checkbox" at bounding box center [1168, 316] width 9 height 9
checkbox input "true"
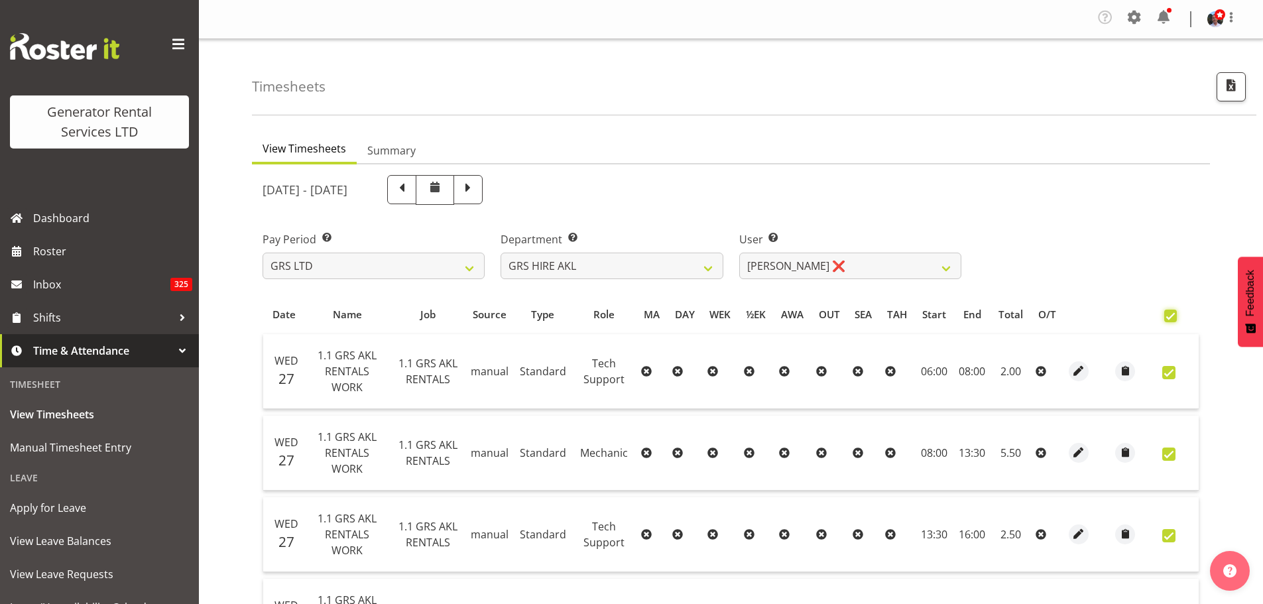
checkbox input "true"
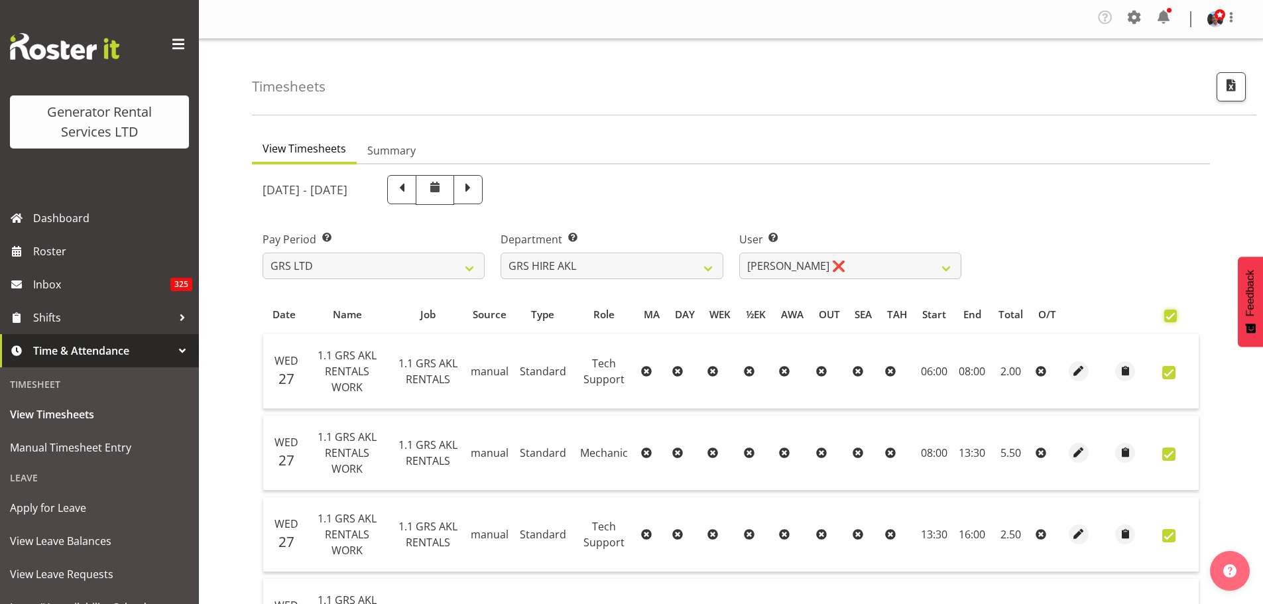
checkbox input "true"
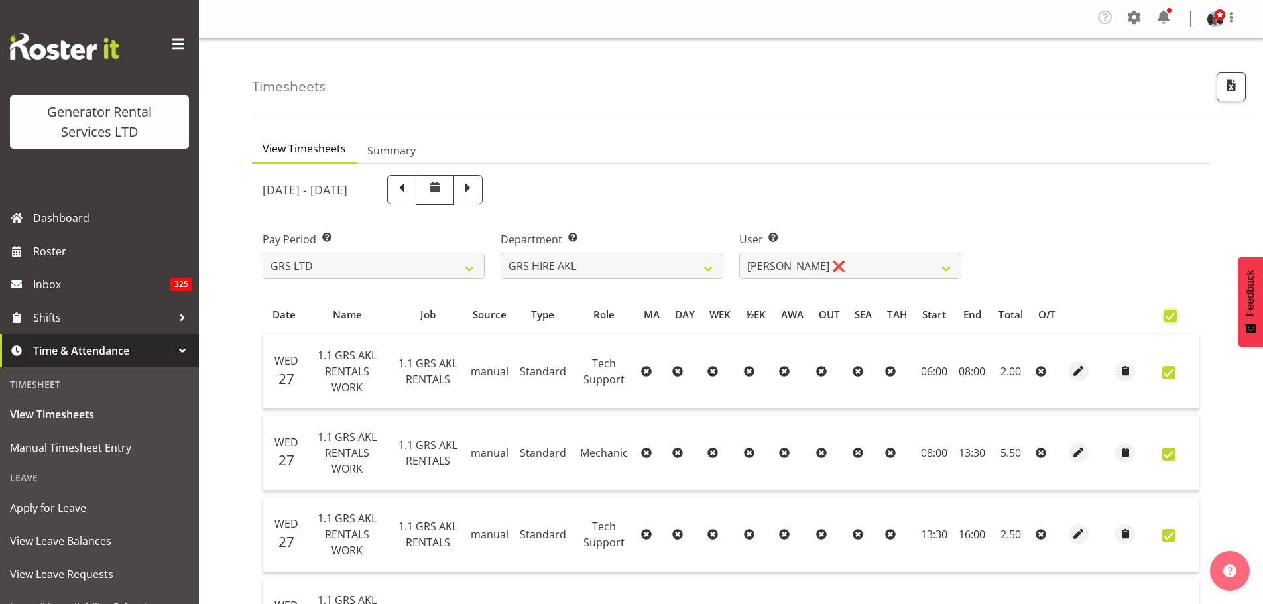
checkbox input "true"
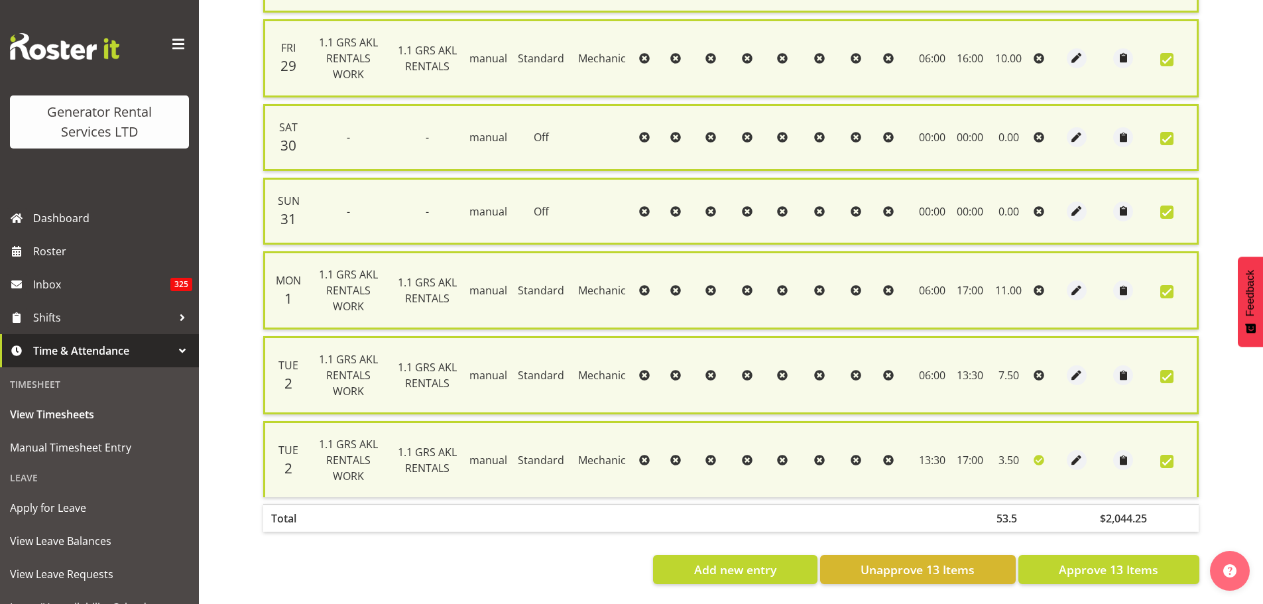
scroll to position [919, 0]
click at [1084, 560] on span "Approve 13 Items" at bounding box center [1107, 568] width 99 height 17
checkbox input "false"
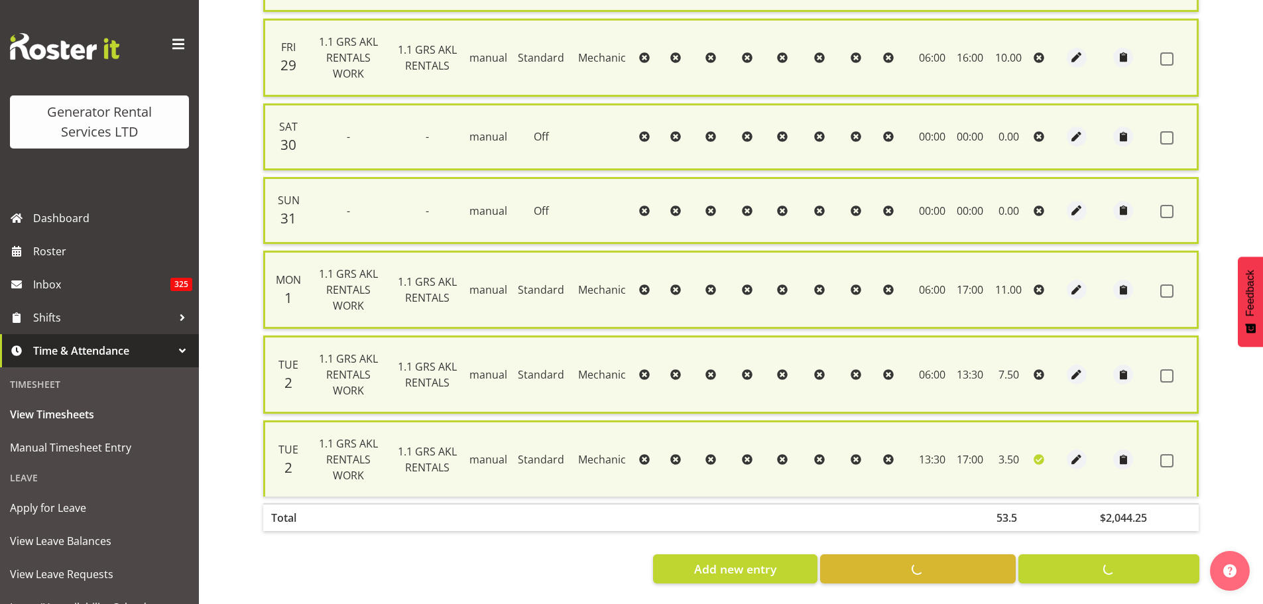
checkbox input "false"
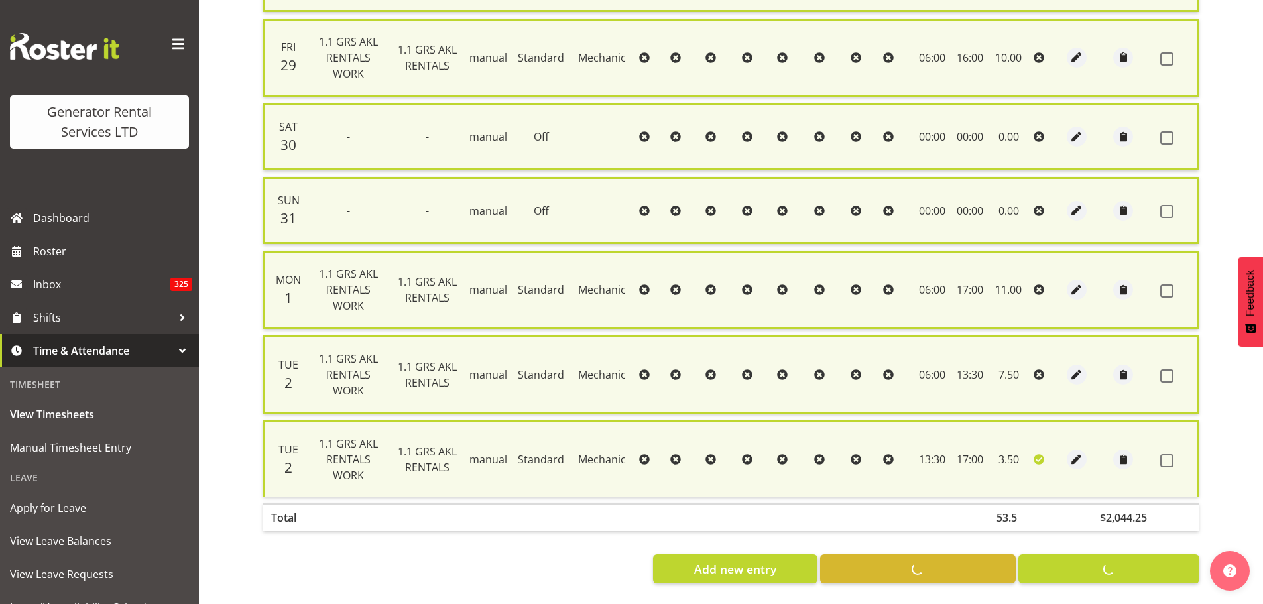
checkbox input "false"
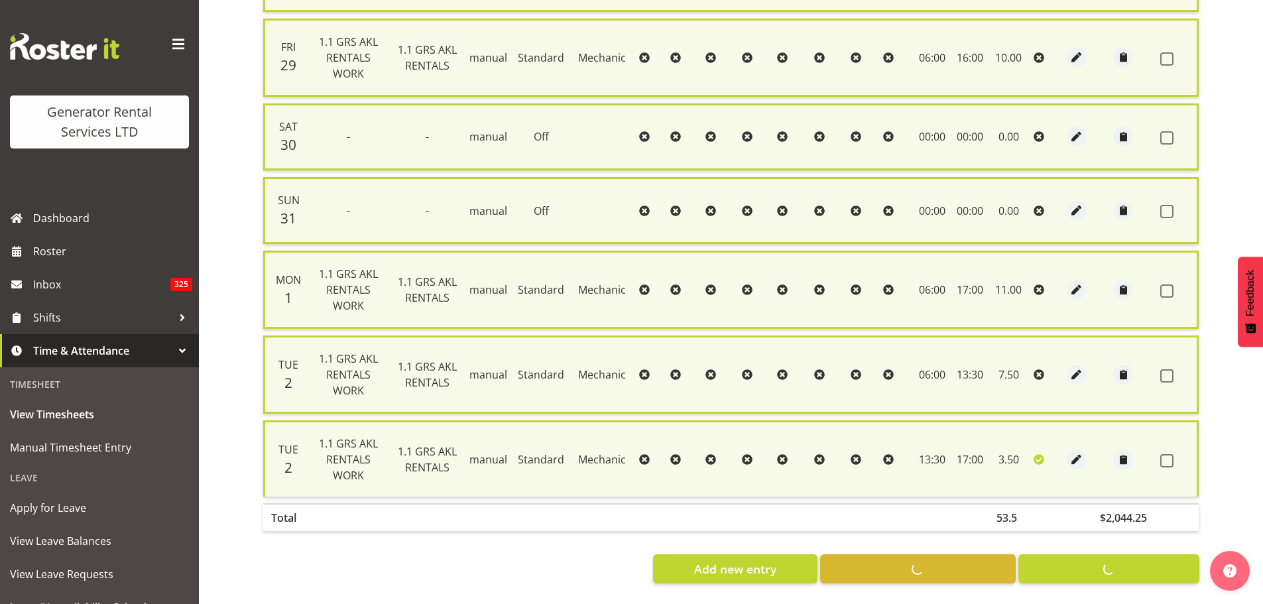
checkbox input "false"
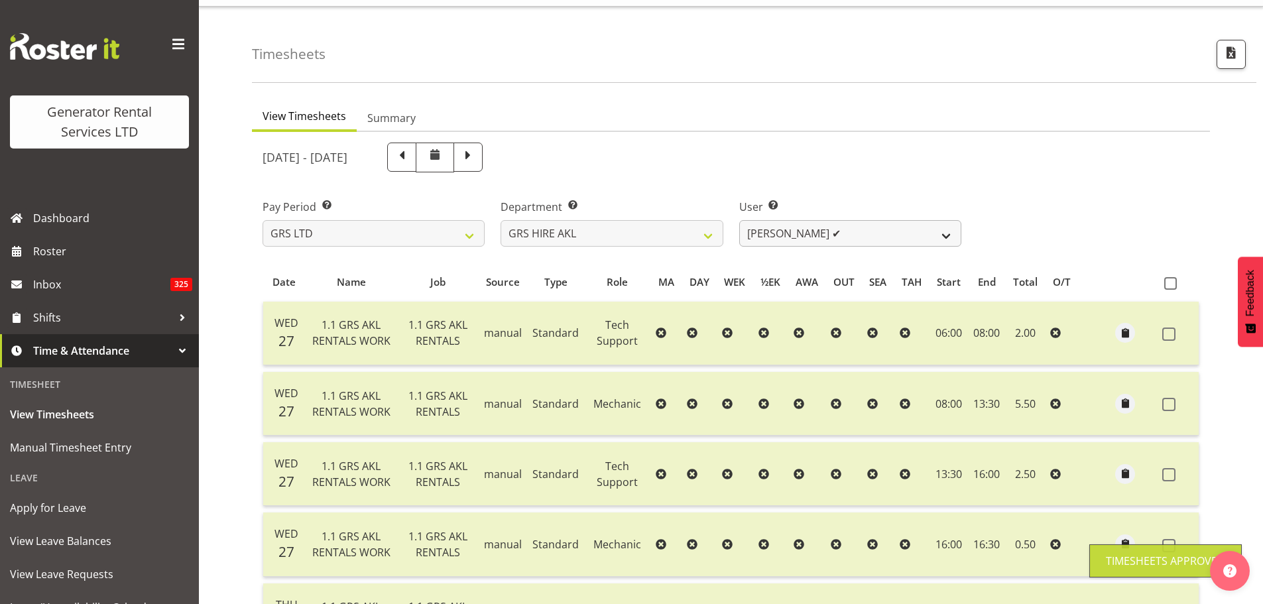
scroll to position [0, 0]
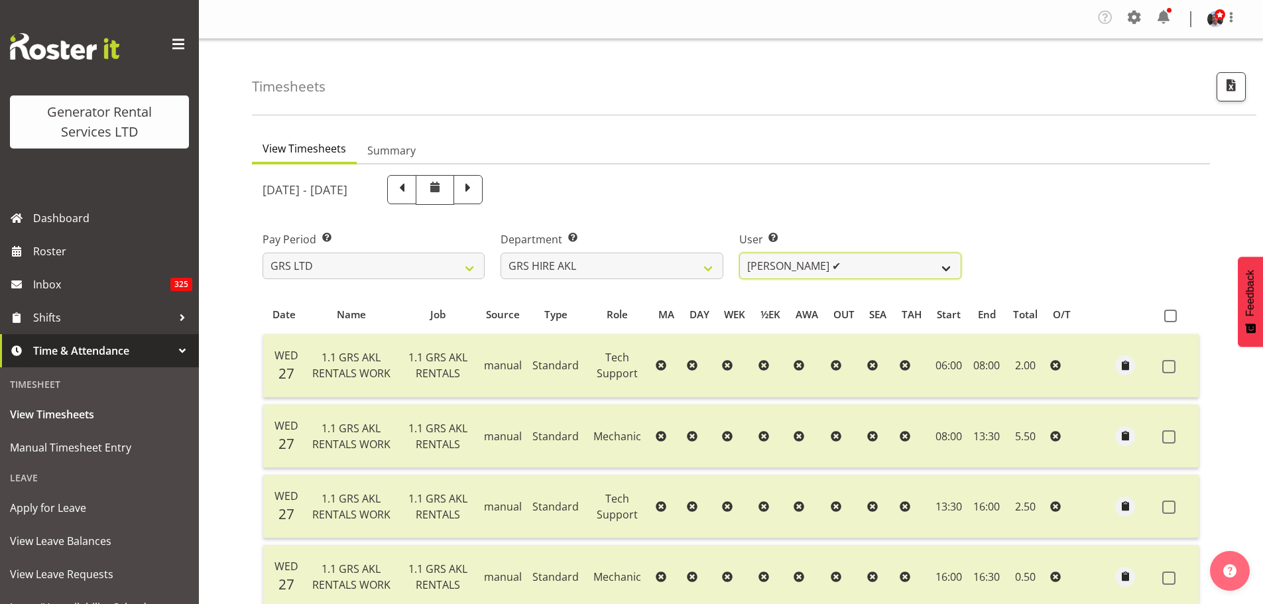
click at [948, 269] on select "[PERSON_NAME] ❌ [PERSON_NAME] ❌ [PERSON_NAME] ([GEOGRAPHIC_DATA]) [GEOGRAPHIC_D…" at bounding box center [850, 266] width 222 height 27
click at [739, 253] on select "[PERSON_NAME] ❌ [PERSON_NAME] ❌ [PERSON_NAME] ([GEOGRAPHIC_DATA]) [GEOGRAPHIC_D…" at bounding box center [850, 266] width 222 height 27
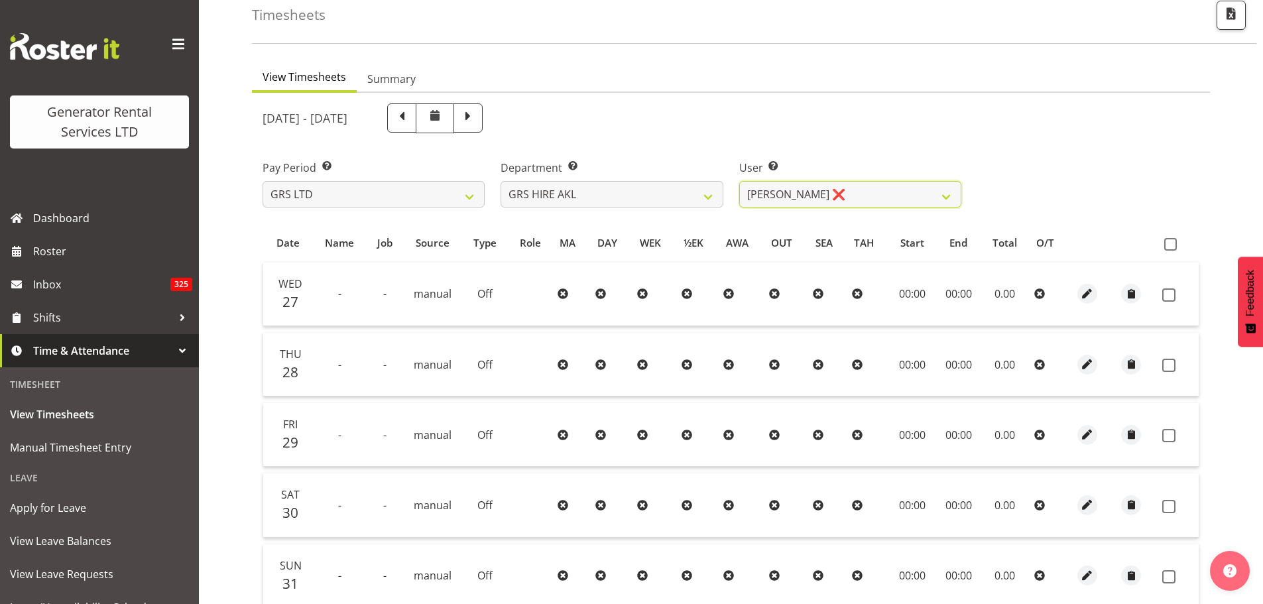
scroll to position [68, 0]
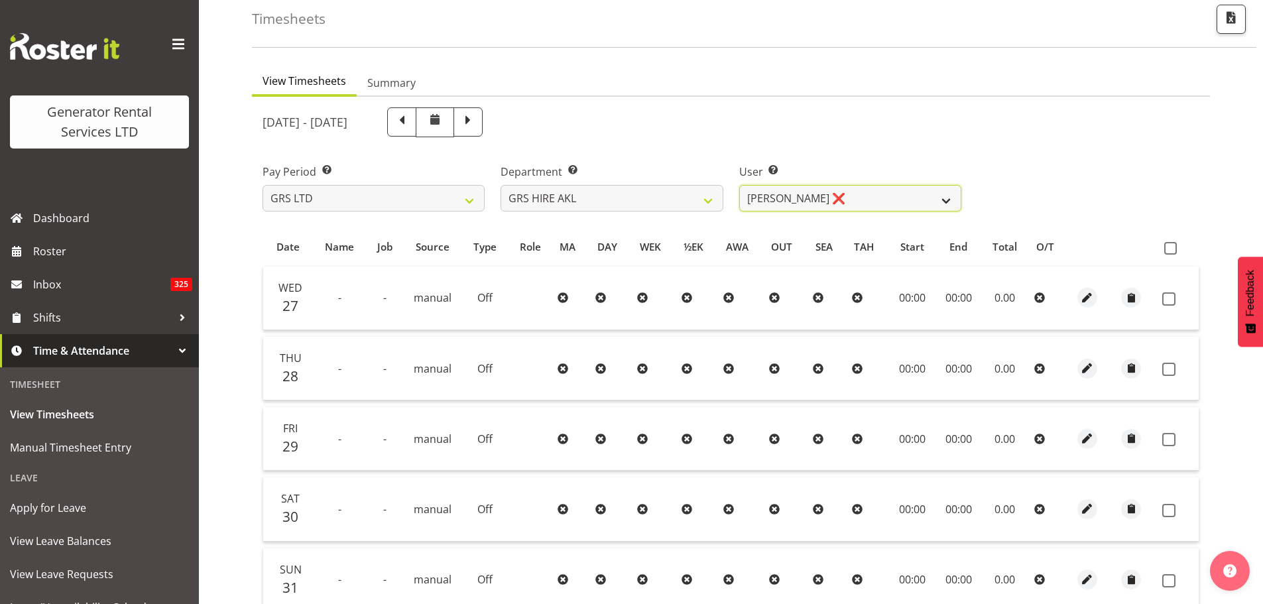
click at [946, 200] on select "[PERSON_NAME] ❌ [PERSON_NAME] ❌ [PERSON_NAME] ([GEOGRAPHIC_DATA]) [GEOGRAPHIC_D…" at bounding box center [850, 198] width 222 height 27
select select "157"
click at [739, 185] on select "[PERSON_NAME] ❌ [PERSON_NAME] ❌ [PERSON_NAME] ([GEOGRAPHIC_DATA]) [GEOGRAPHIC_D…" at bounding box center [850, 198] width 222 height 27
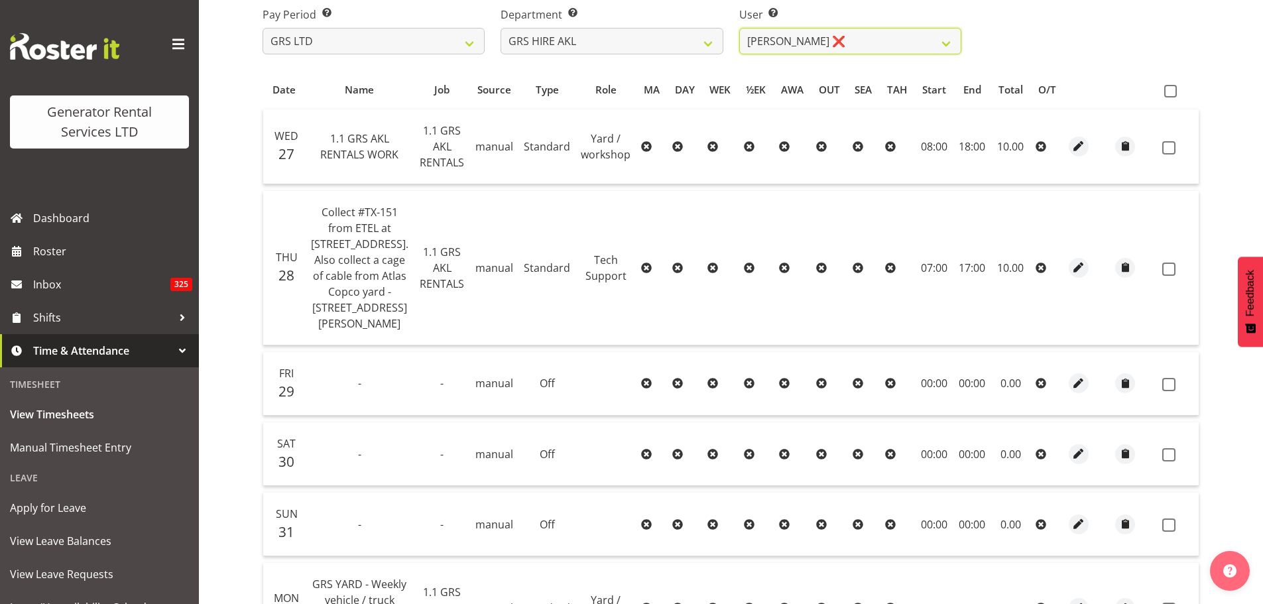
scroll to position [173, 0]
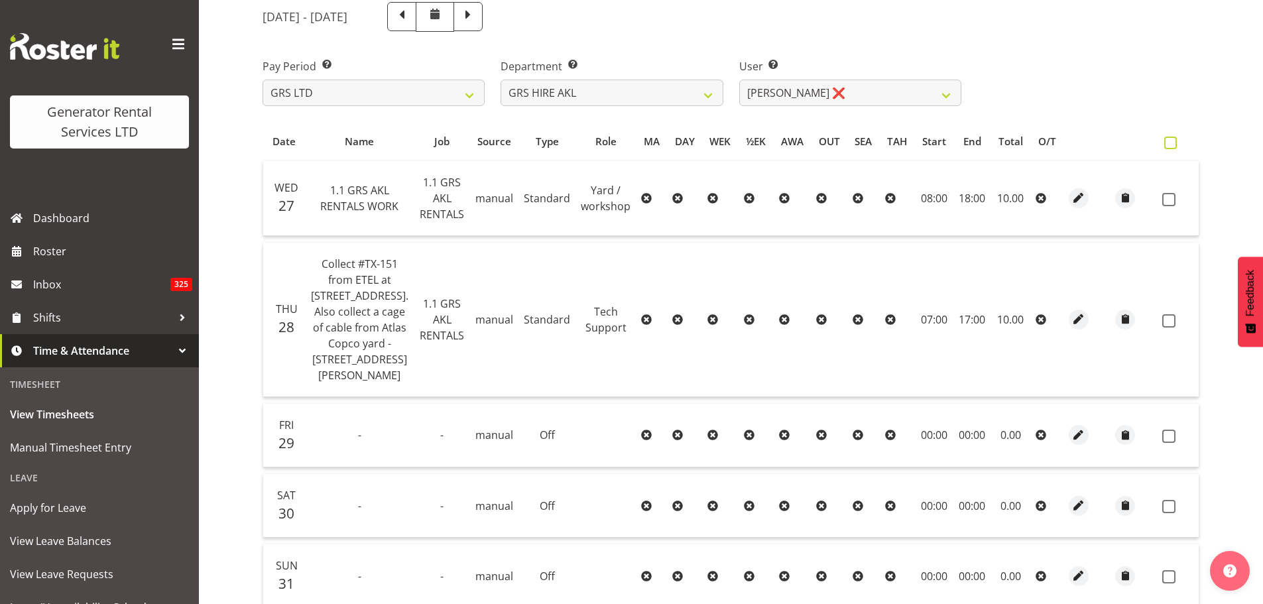
click at [1172, 142] on span at bounding box center [1170, 143] width 13 height 13
click at [1172, 142] on input "checkbox" at bounding box center [1168, 143] width 9 height 9
checkbox input "true"
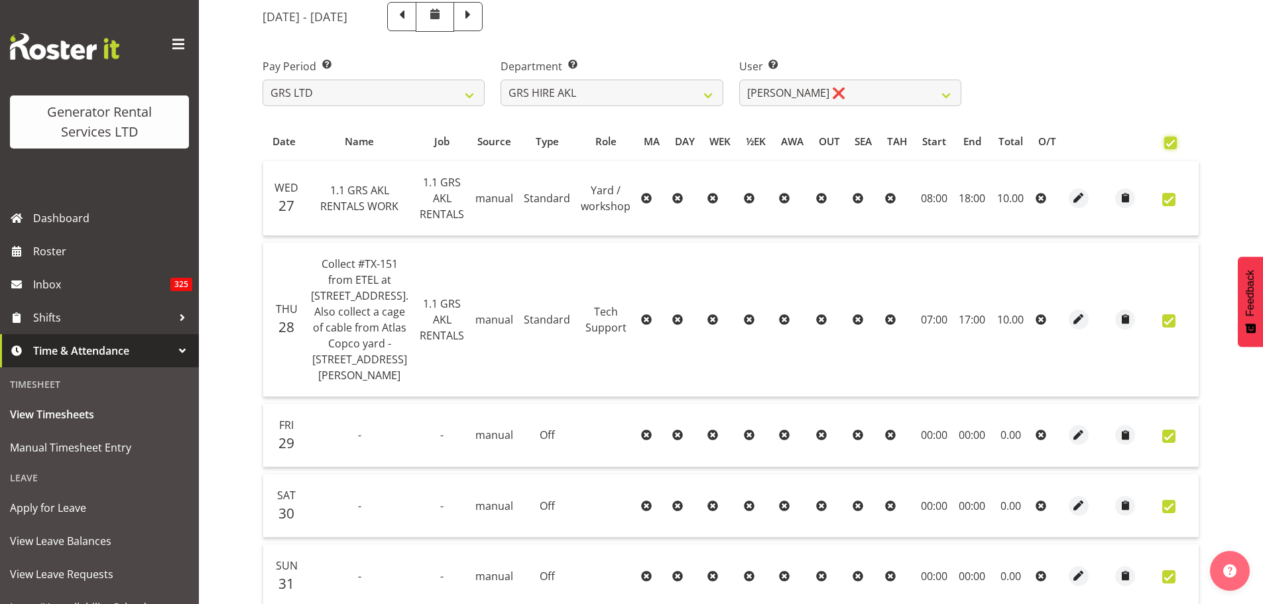
checkbox input "true"
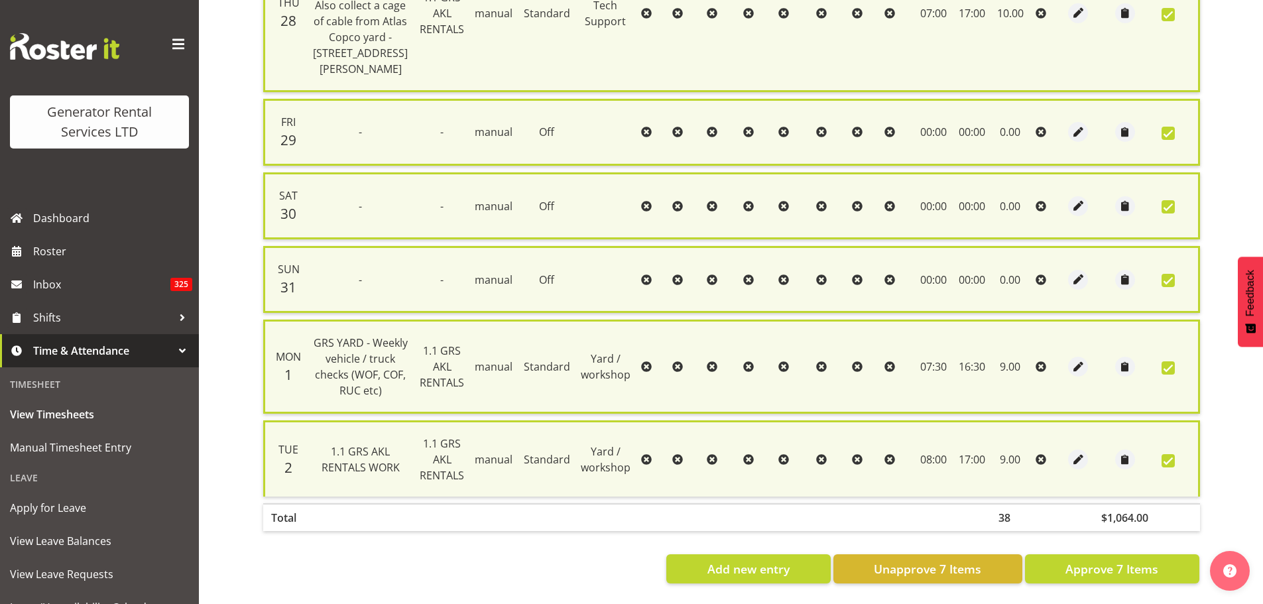
scroll to position [542, 0]
click at [1100, 560] on span "Approve 7 Items" at bounding box center [1111, 568] width 93 height 17
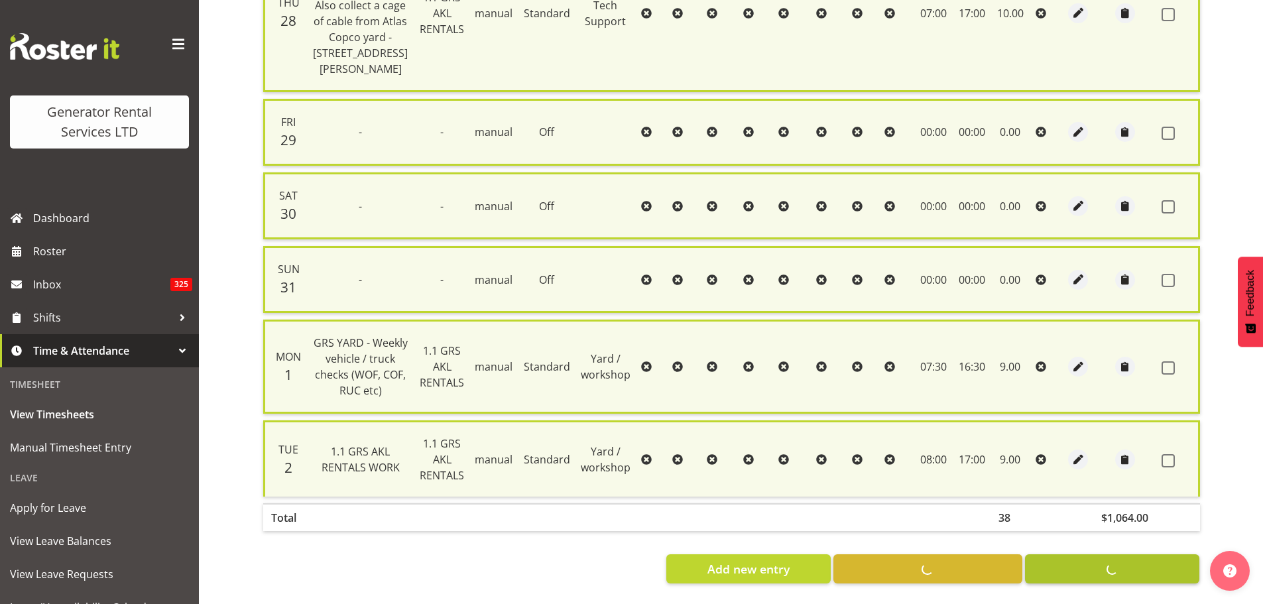
checkbox input "false"
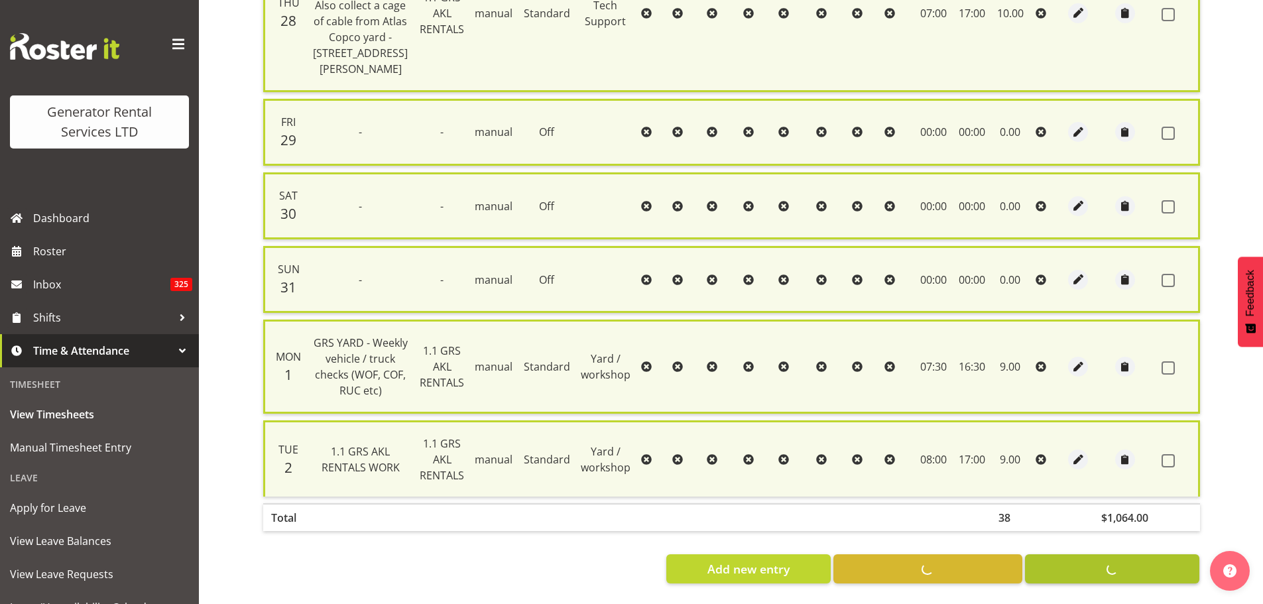
checkbox input "false"
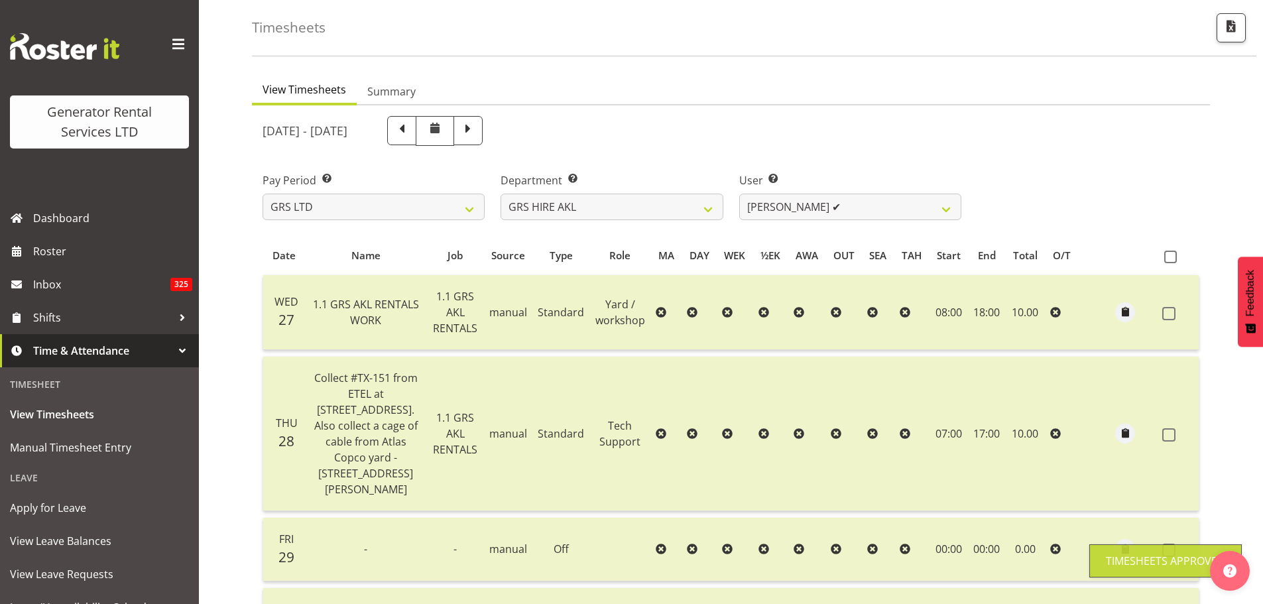
scroll to position [0, 0]
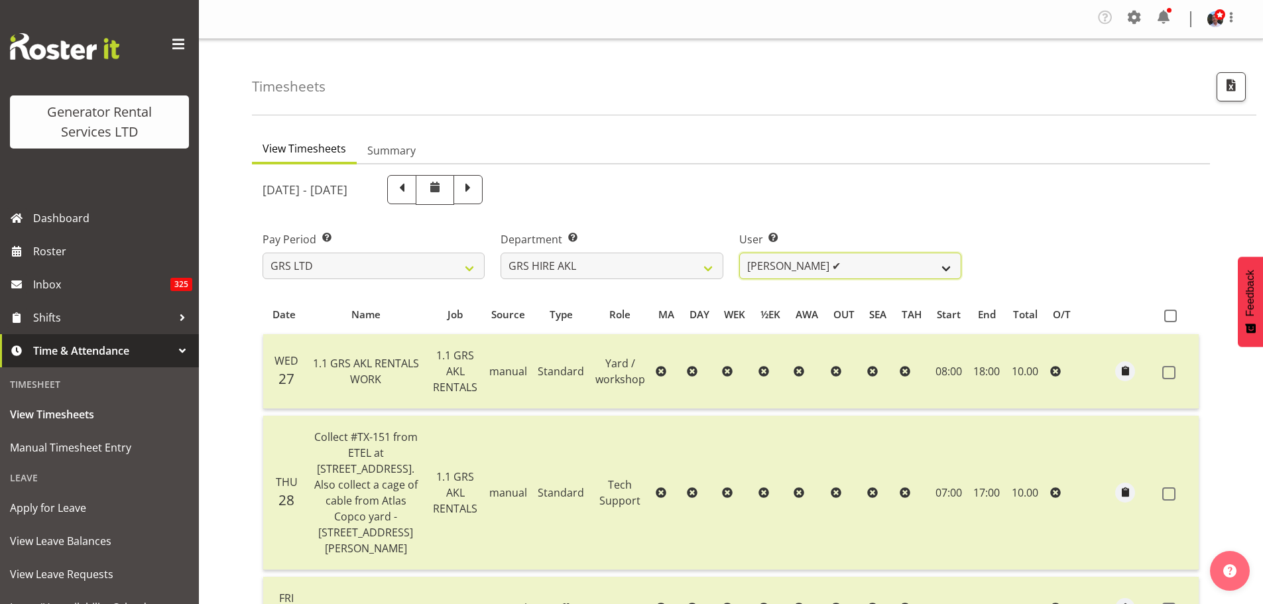
click at [946, 267] on select "[PERSON_NAME] ❌ [PERSON_NAME] ❌ [PERSON_NAME] ([GEOGRAPHIC_DATA]) [GEOGRAPHIC_D…" at bounding box center [850, 266] width 222 height 27
select select "159"
click at [739, 253] on select "[PERSON_NAME] ❌ [PERSON_NAME] ❌ [PERSON_NAME] ([GEOGRAPHIC_DATA]) [GEOGRAPHIC_D…" at bounding box center [850, 266] width 222 height 27
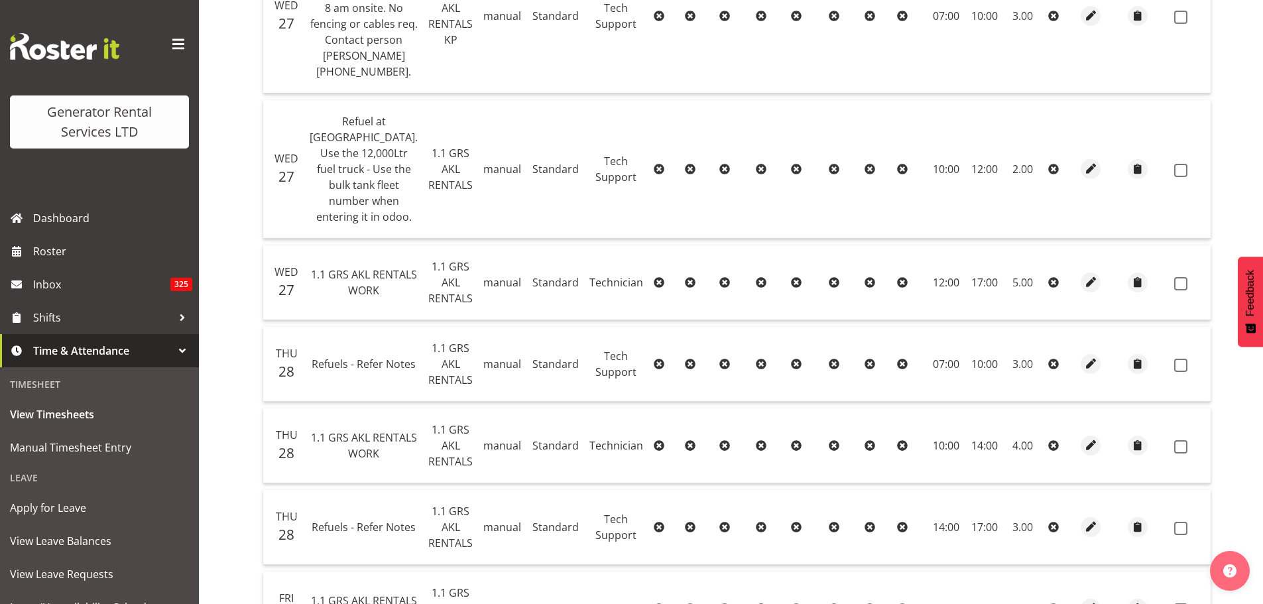
scroll to position [190, 0]
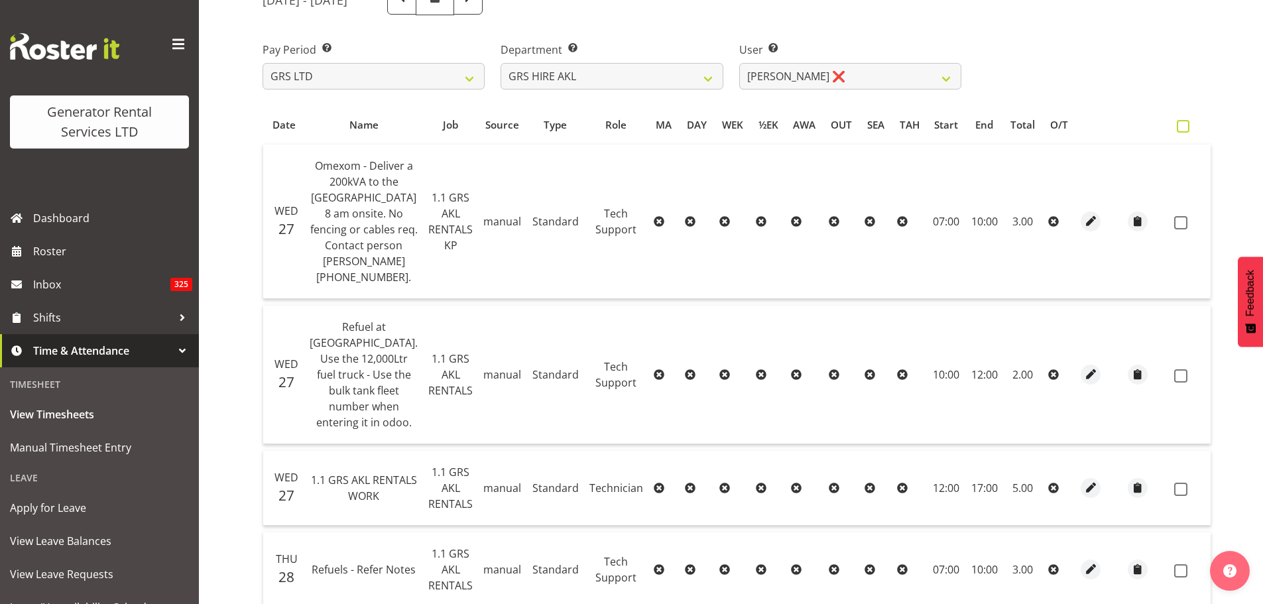
click at [1176, 126] on span at bounding box center [1182, 126] width 13 height 13
click at [1176, 126] on input "checkbox" at bounding box center [1180, 126] width 9 height 9
checkbox input "true"
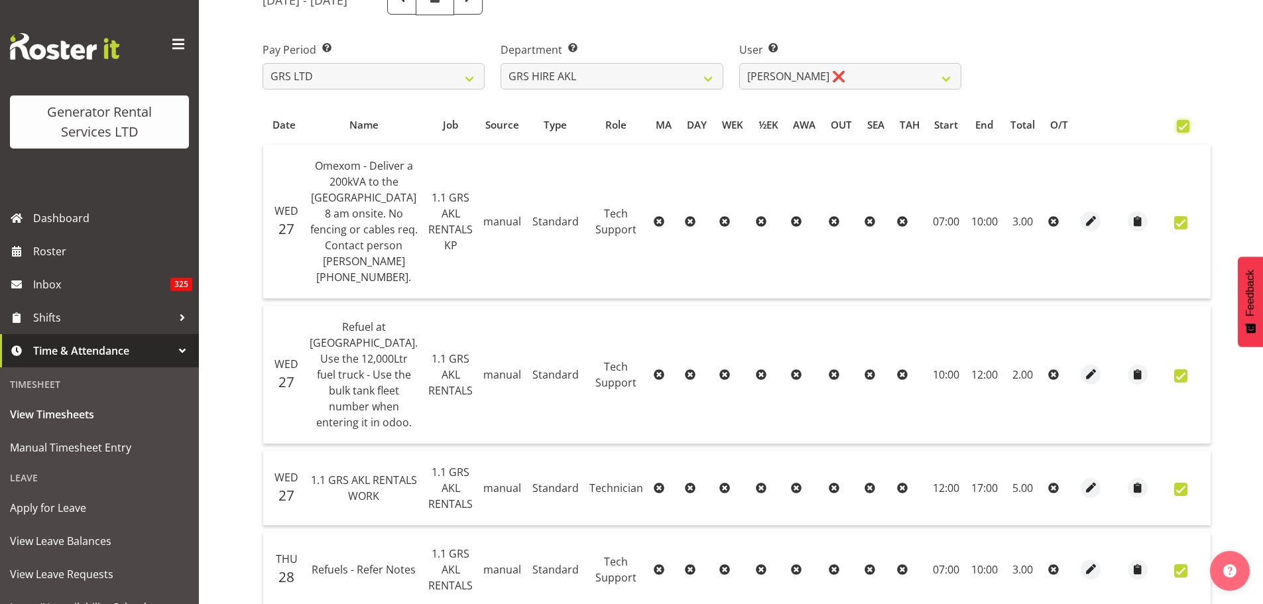
checkbox input "true"
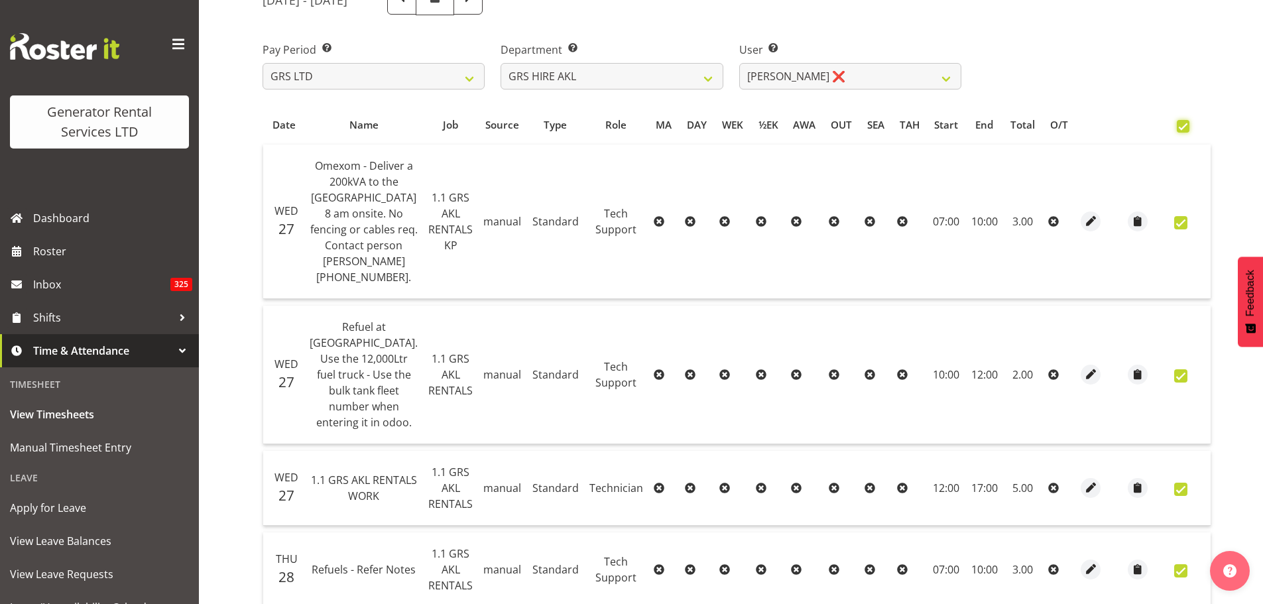
checkbox input "true"
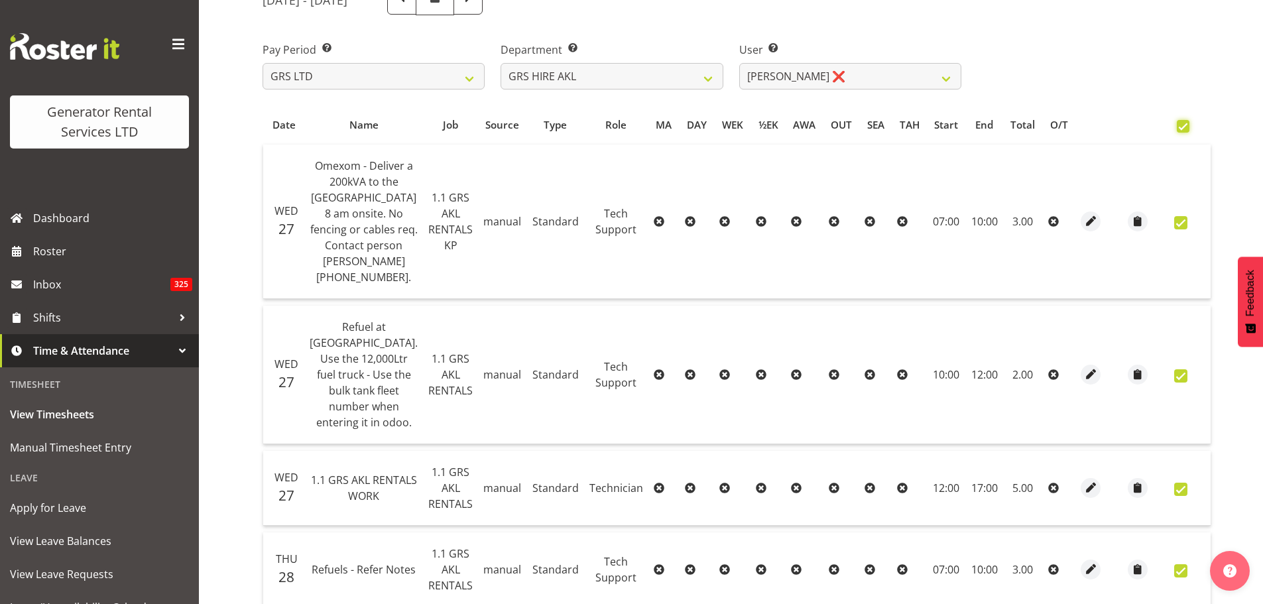
checkbox input "true"
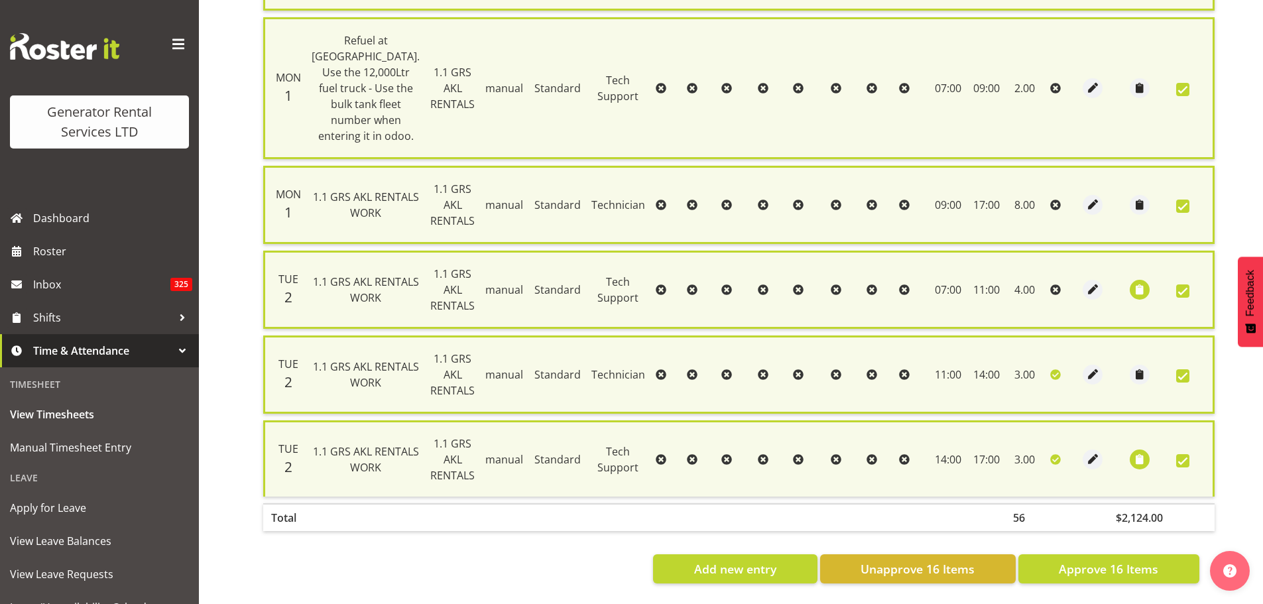
scroll to position [1567, 0]
click at [1094, 561] on span "Approve 16 Items" at bounding box center [1107, 568] width 99 height 17
checkbox input "false"
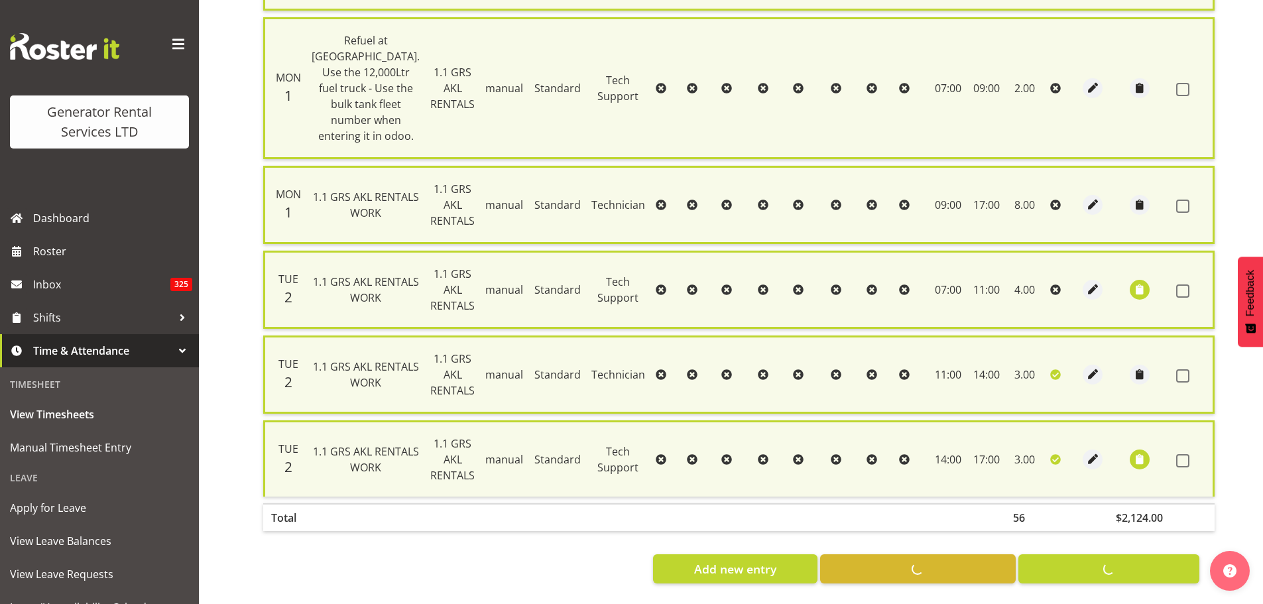
checkbox input "false"
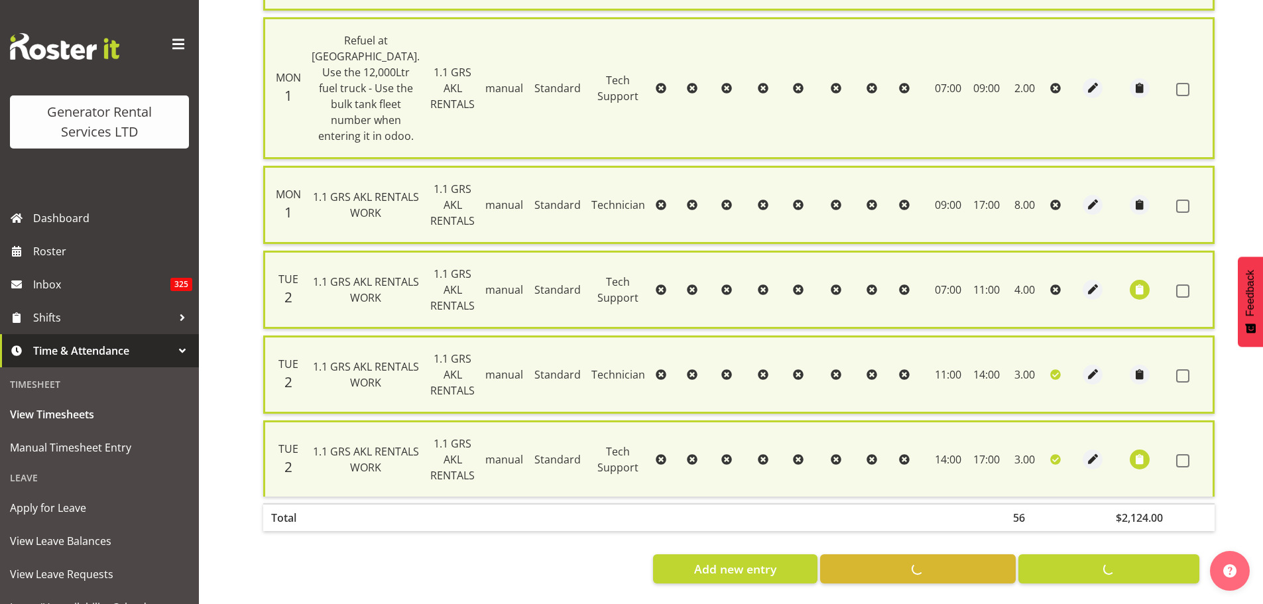
checkbox input "false"
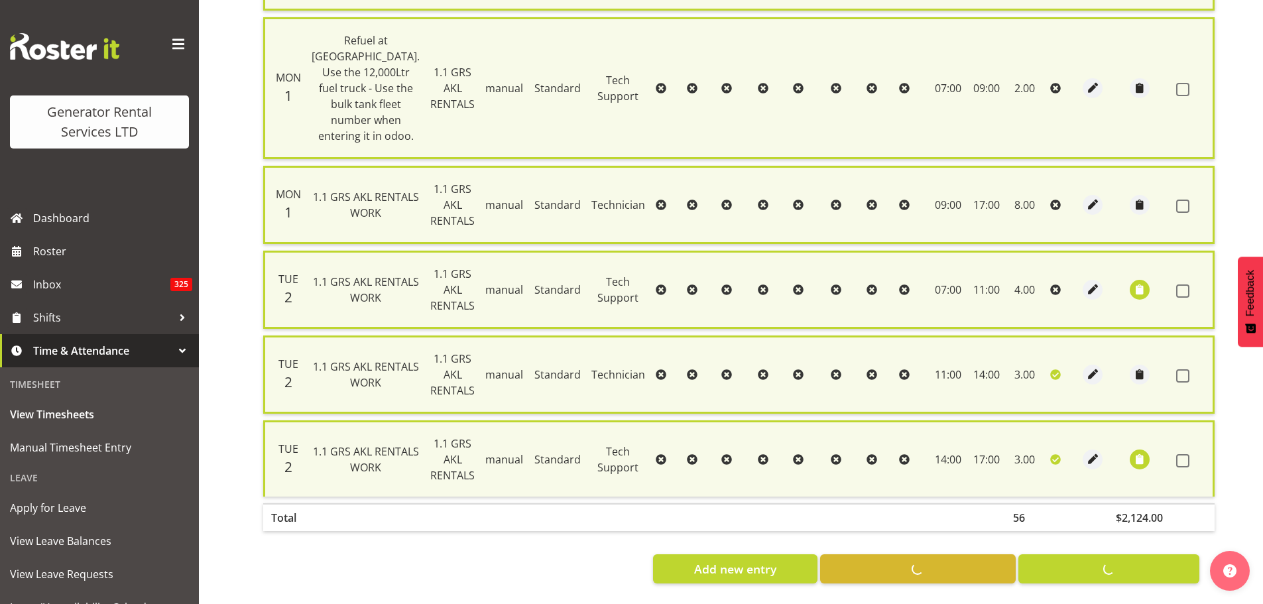
checkbox input "false"
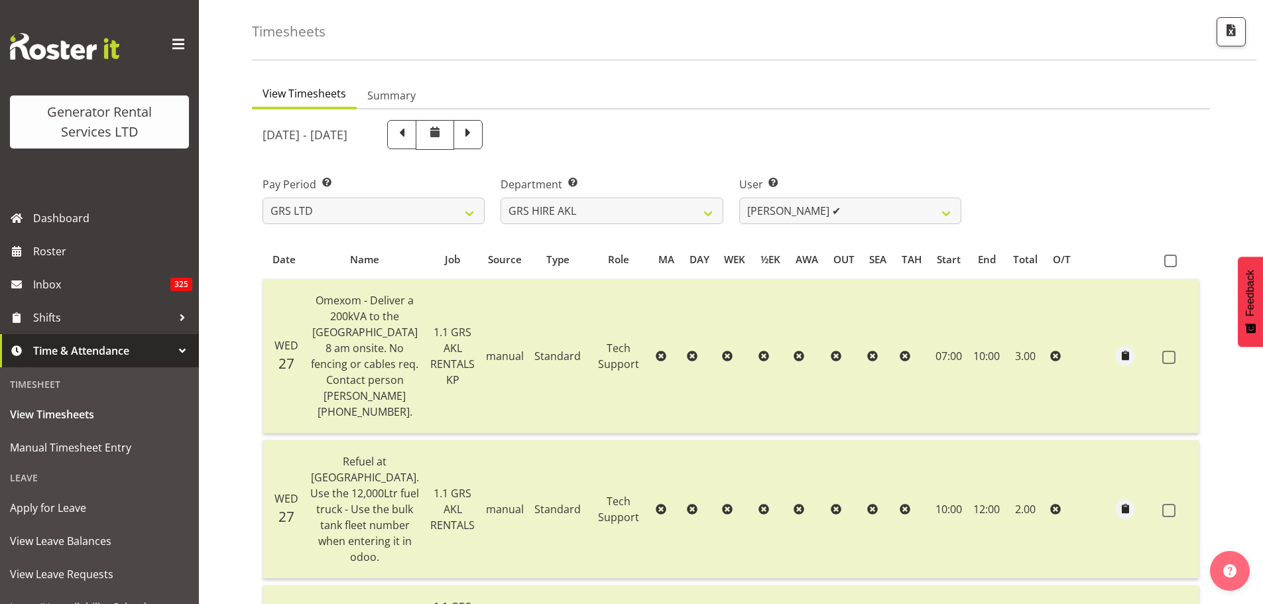
scroll to position [30, 0]
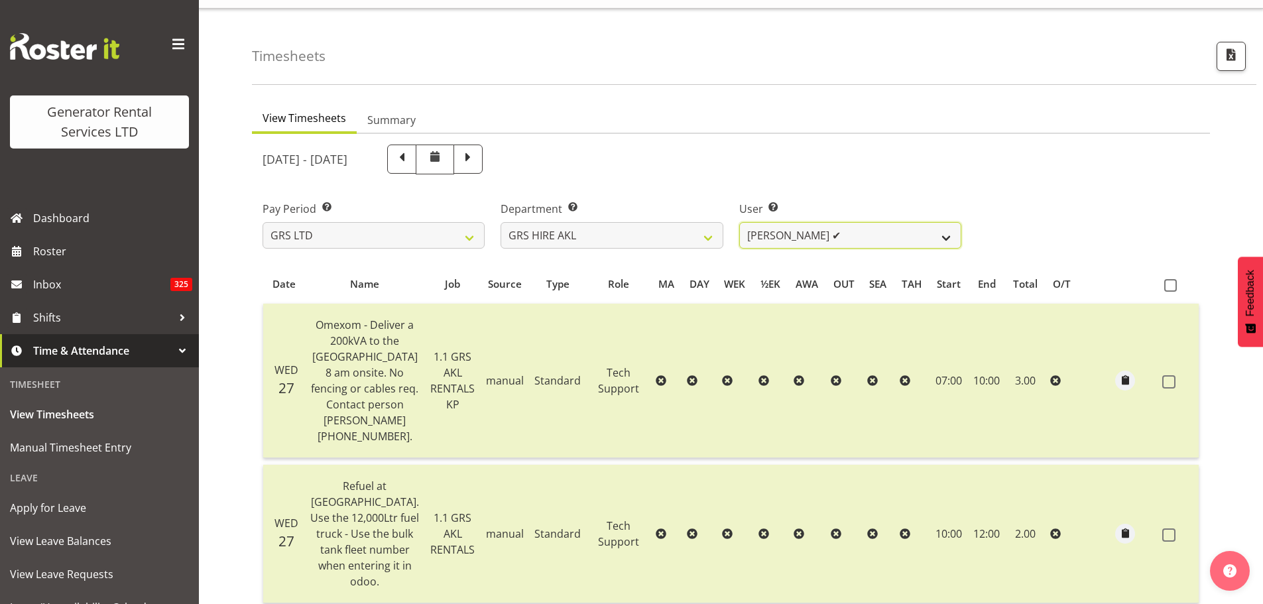
click at [944, 235] on select "[PERSON_NAME] ❌ [PERSON_NAME] ❌ [PERSON_NAME] ([GEOGRAPHIC_DATA]) [GEOGRAPHIC_D…" at bounding box center [850, 235] width 222 height 27
select select "6026"
click at [739, 222] on select "[PERSON_NAME] ❌ [PERSON_NAME] ❌ [PERSON_NAME] ([GEOGRAPHIC_DATA]) [GEOGRAPHIC_D…" at bounding box center [850, 235] width 222 height 27
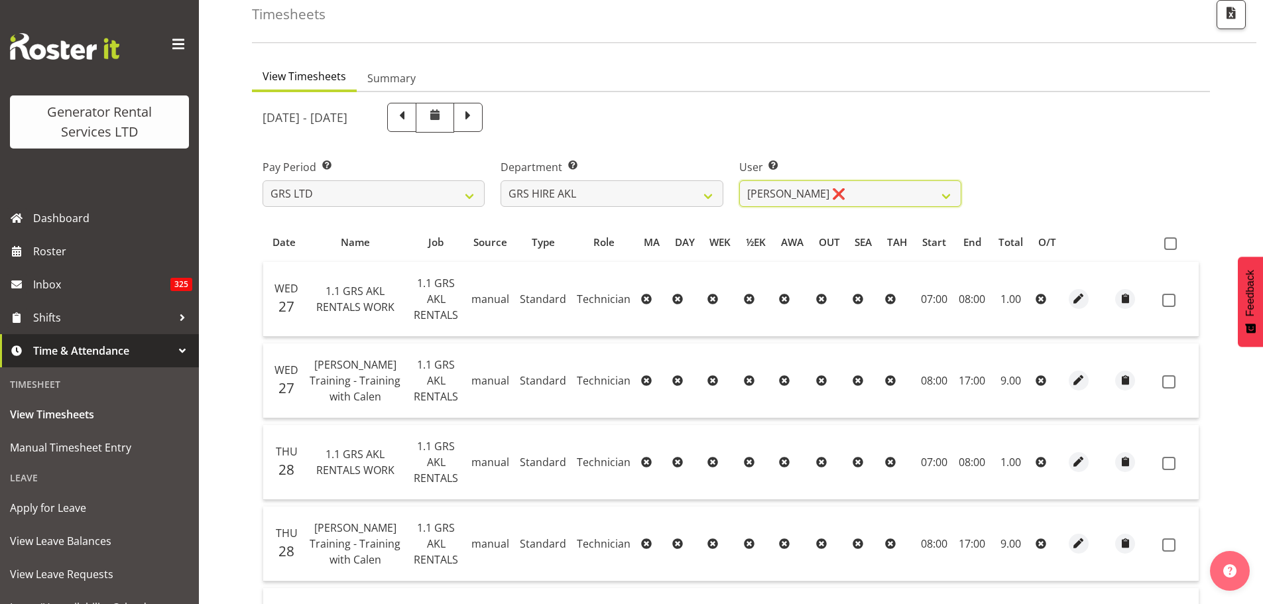
scroll to position [41, 0]
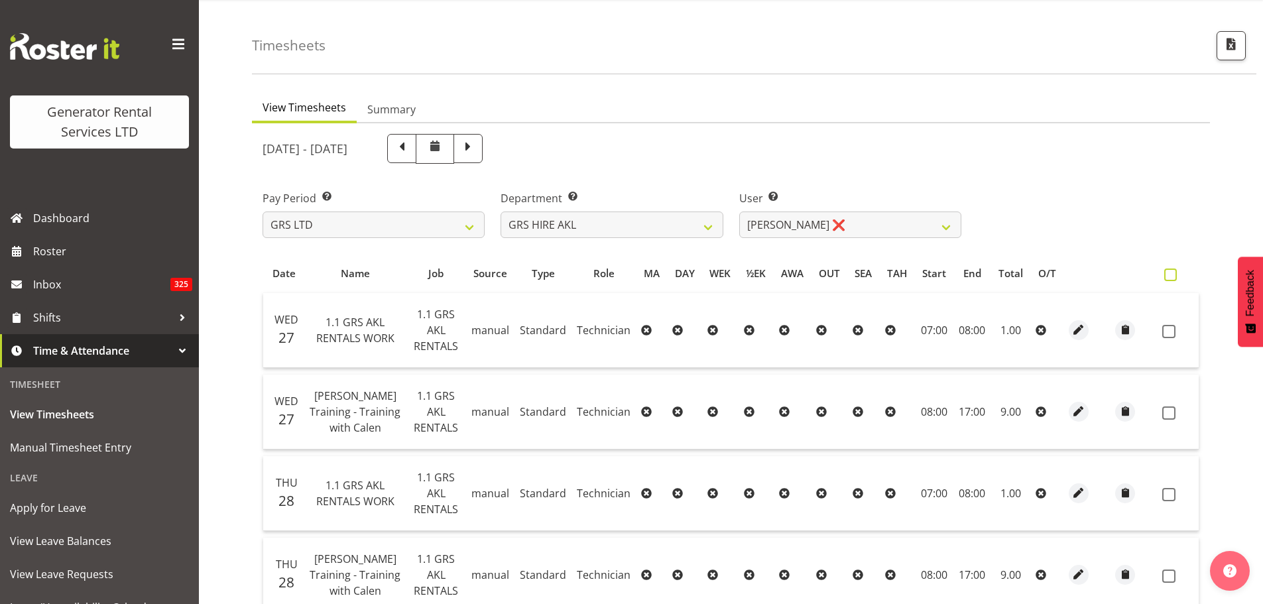
click at [1170, 275] on span at bounding box center [1170, 274] width 13 height 13
click at [1170, 275] on input "checkbox" at bounding box center [1168, 274] width 9 height 9
checkbox input "true"
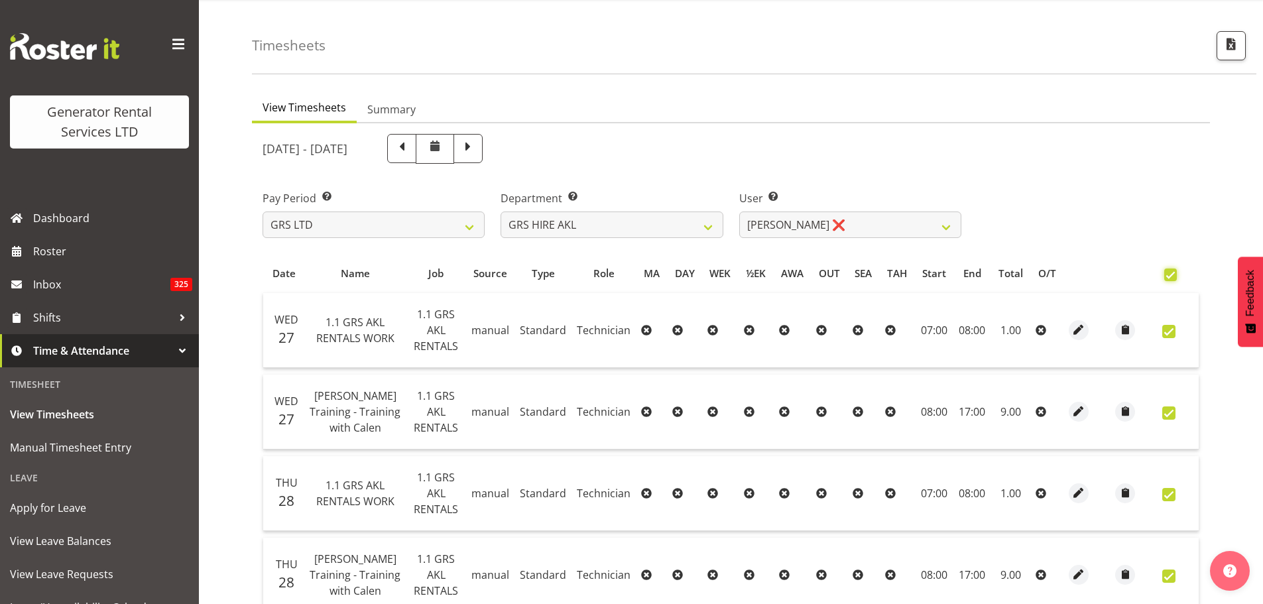
checkbox input "true"
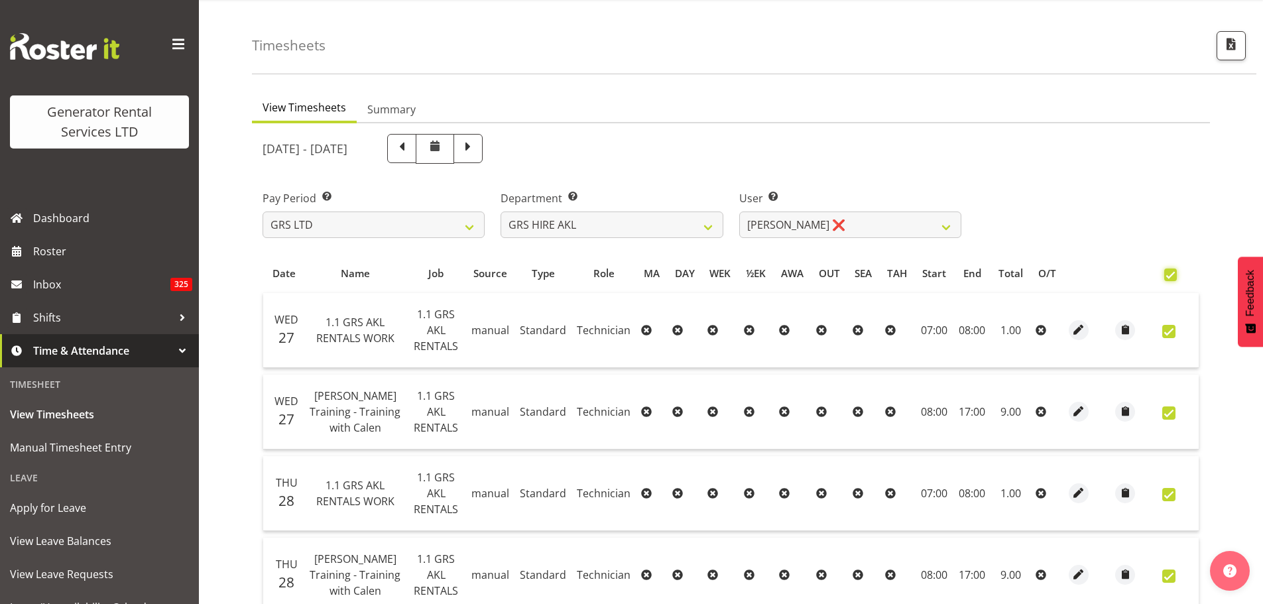
checkbox input "true"
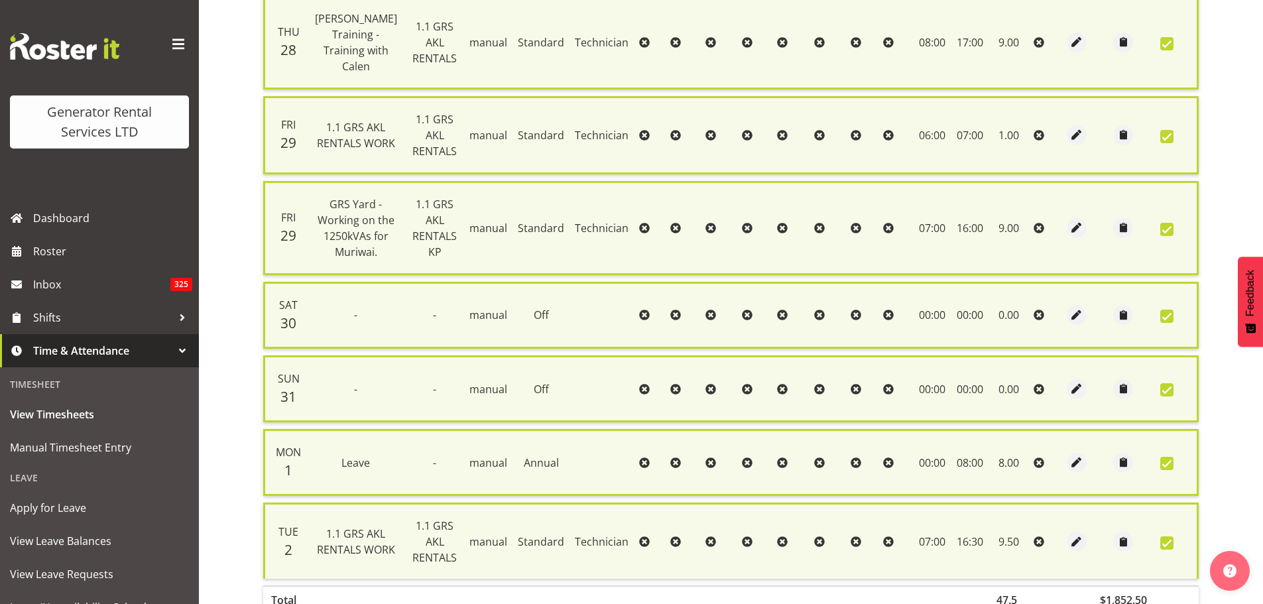
scroll to position [669, 0]
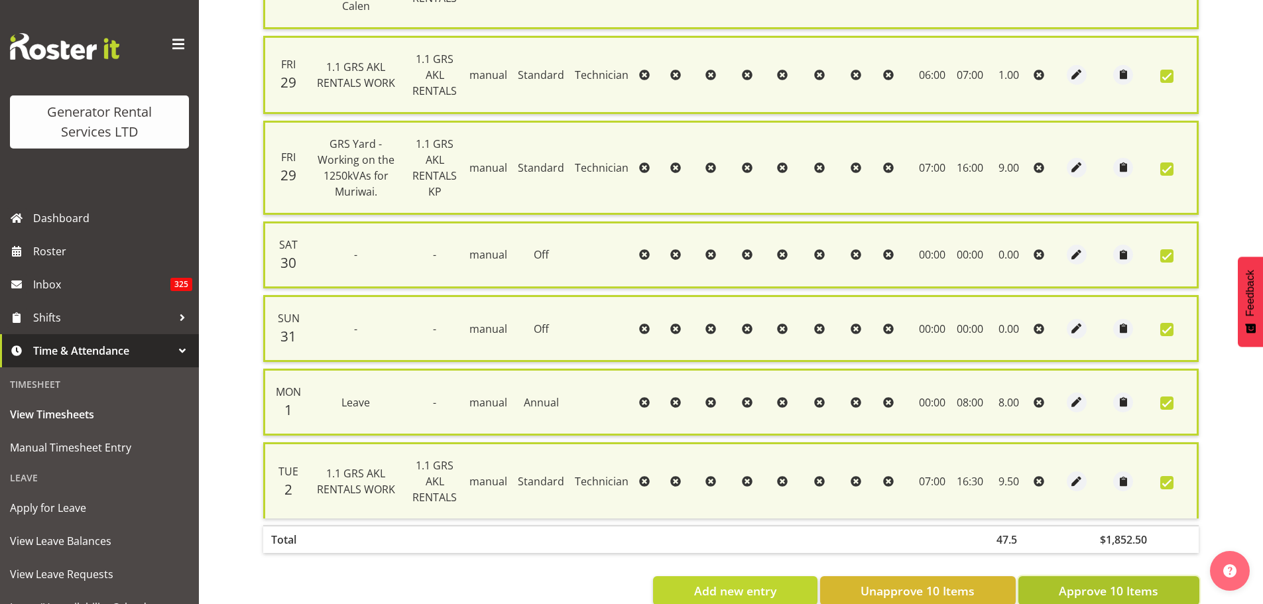
click at [1110, 582] on span "Approve 10 Items" at bounding box center [1107, 590] width 99 height 17
checkbox input "false"
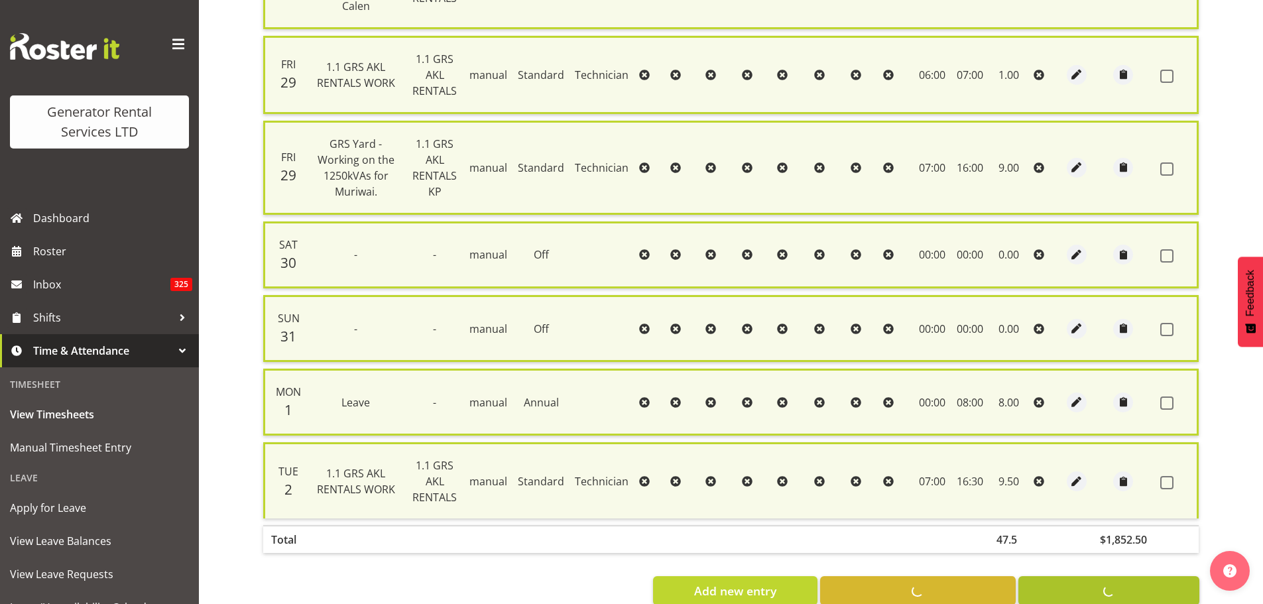
checkbox input "false"
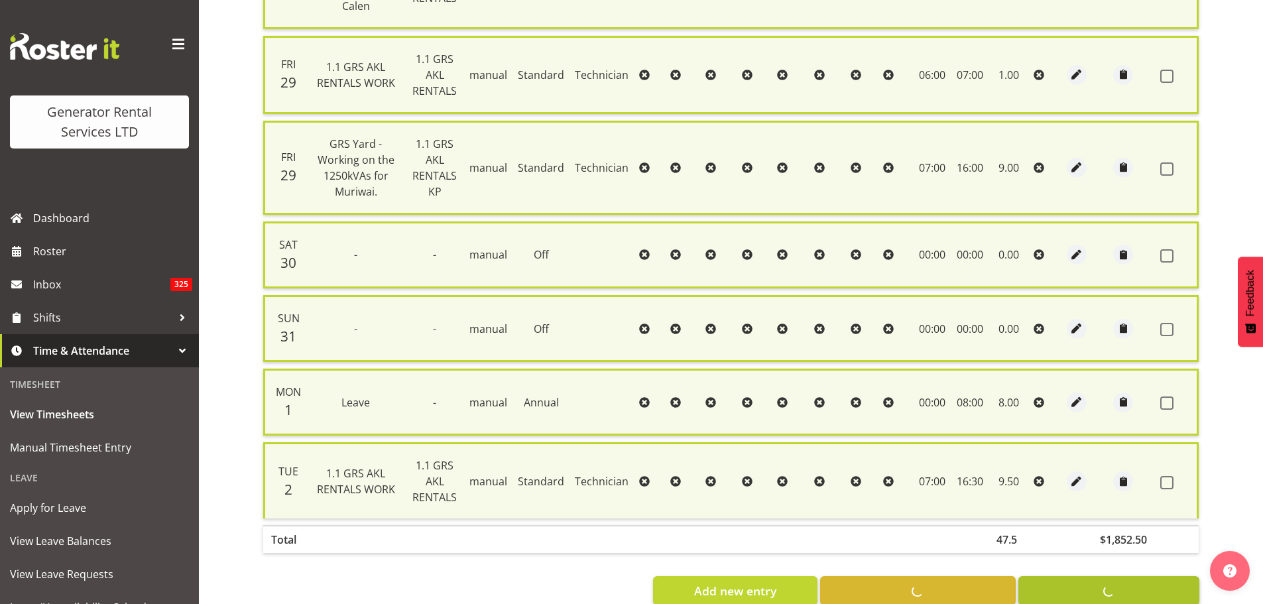
checkbox input "false"
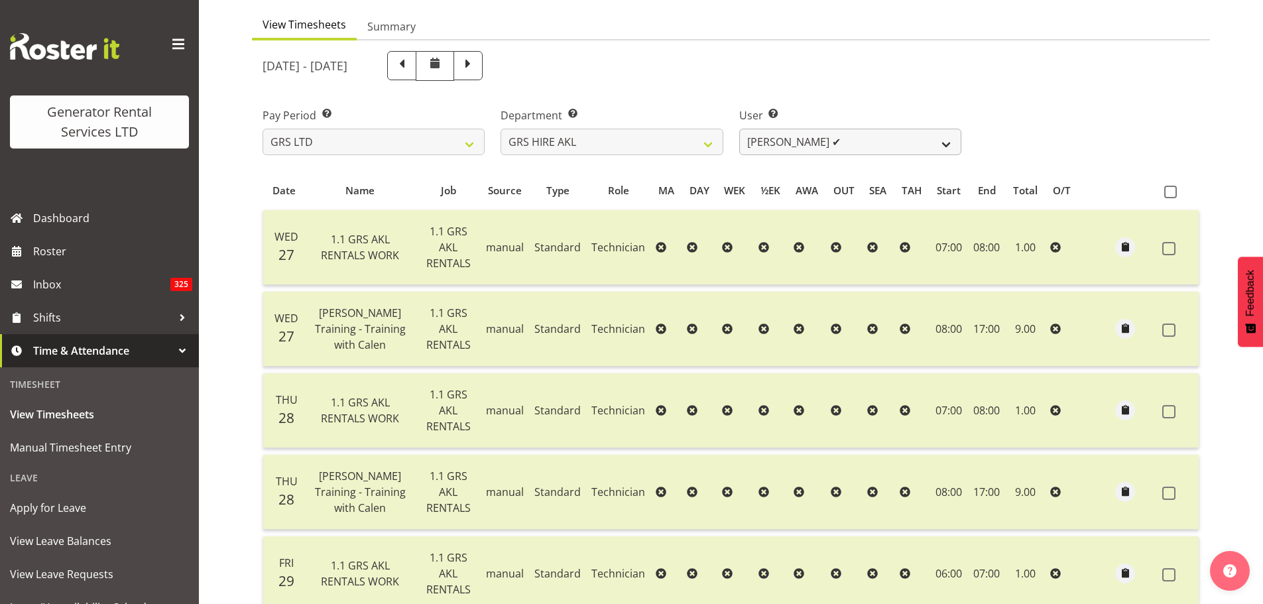
scroll to position [0, 0]
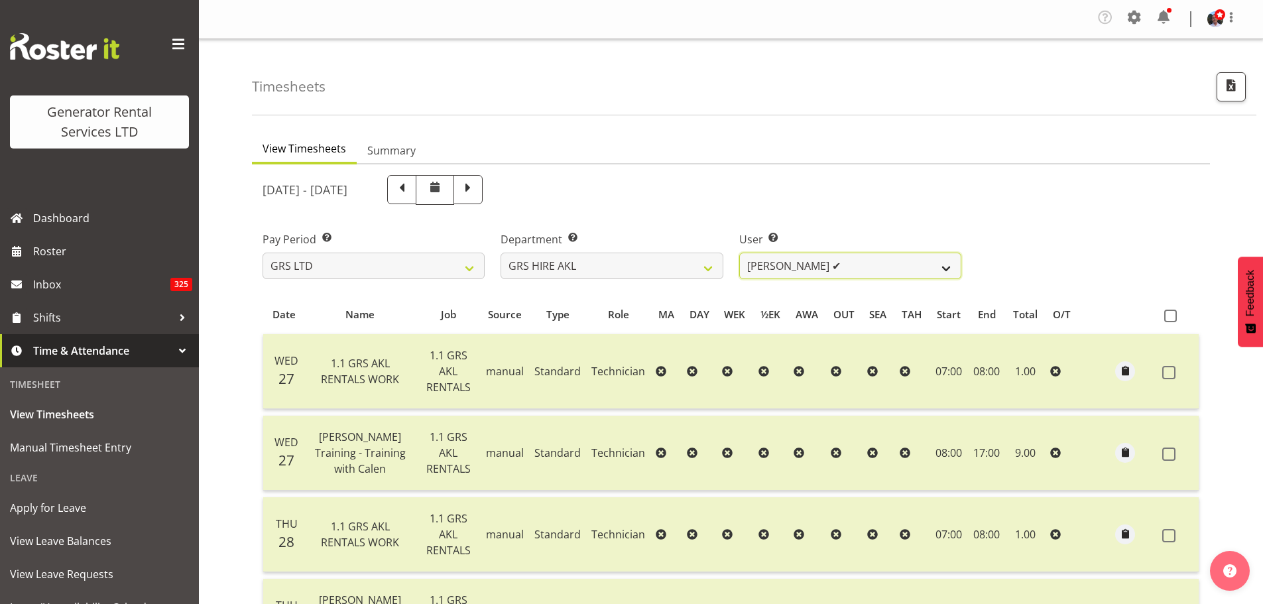
click at [944, 267] on select "[PERSON_NAME] ❌ [PERSON_NAME] ❌ [PERSON_NAME] ([GEOGRAPHIC_DATA]) [PERSON_NAME]…" at bounding box center [850, 266] width 222 height 27
select select "174"
click at [739, 253] on select "[PERSON_NAME] ❌ [PERSON_NAME] ❌ [PERSON_NAME] ([GEOGRAPHIC_DATA]) [PERSON_NAME]…" at bounding box center [850, 266] width 222 height 27
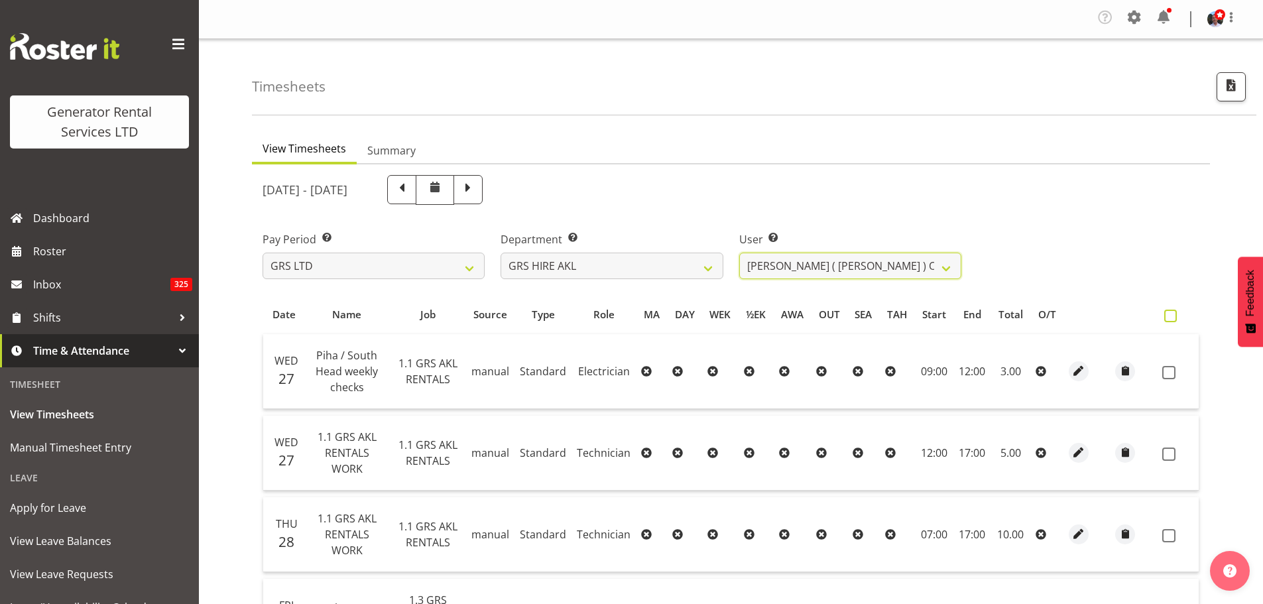
click at [1171, 315] on span at bounding box center [1170, 316] width 13 height 13
click at [1171, 315] on input "checkbox" at bounding box center [1168, 316] width 9 height 9
checkbox input "true"
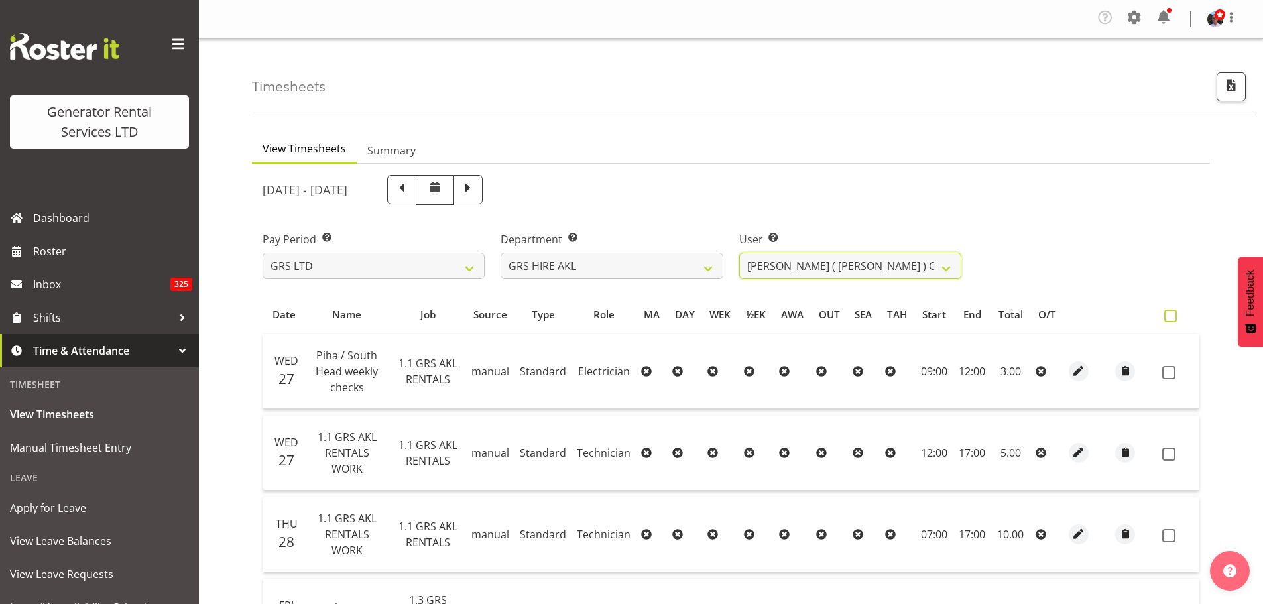
checkbox input "true"
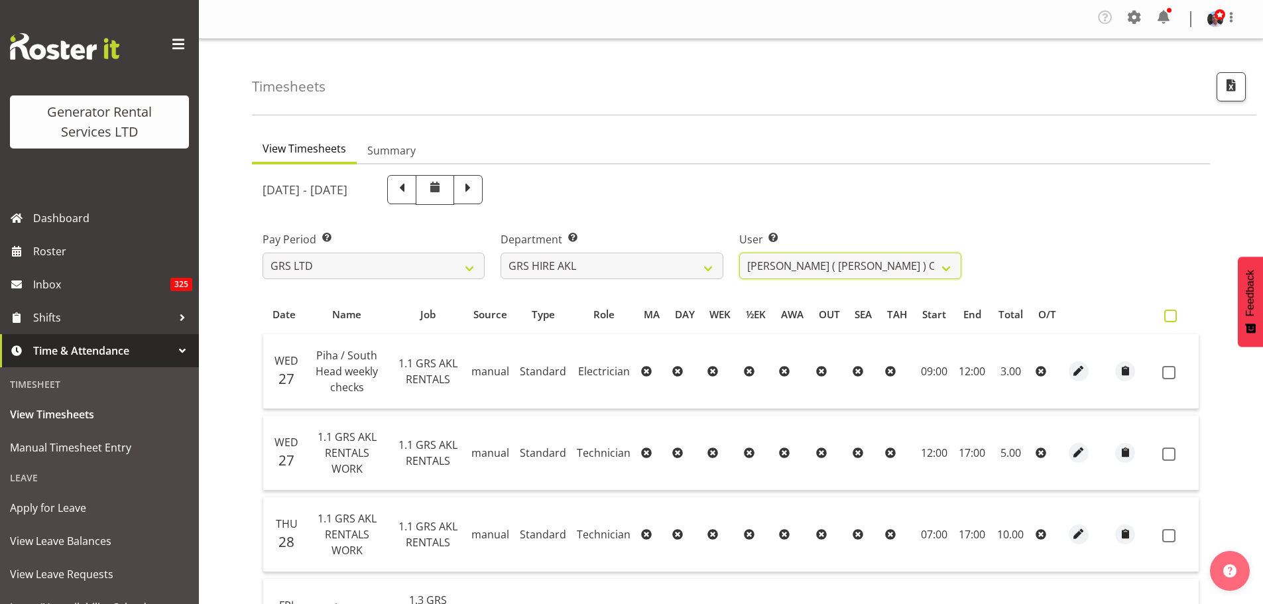
checkbox input "true"
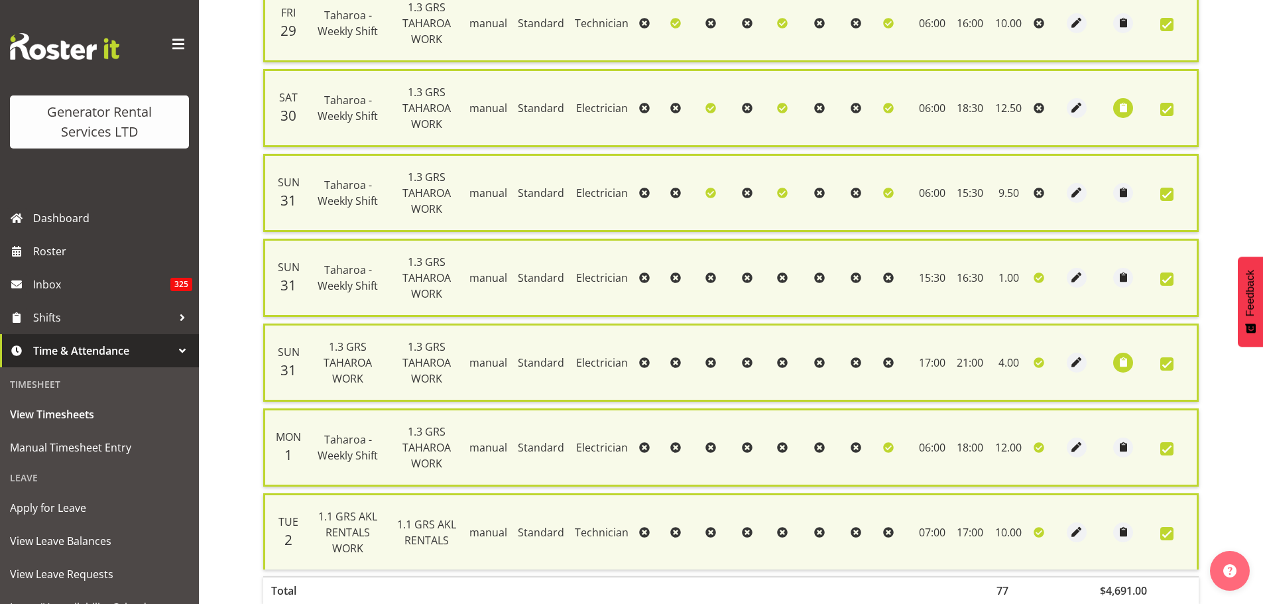
scroll to position [687, 0]
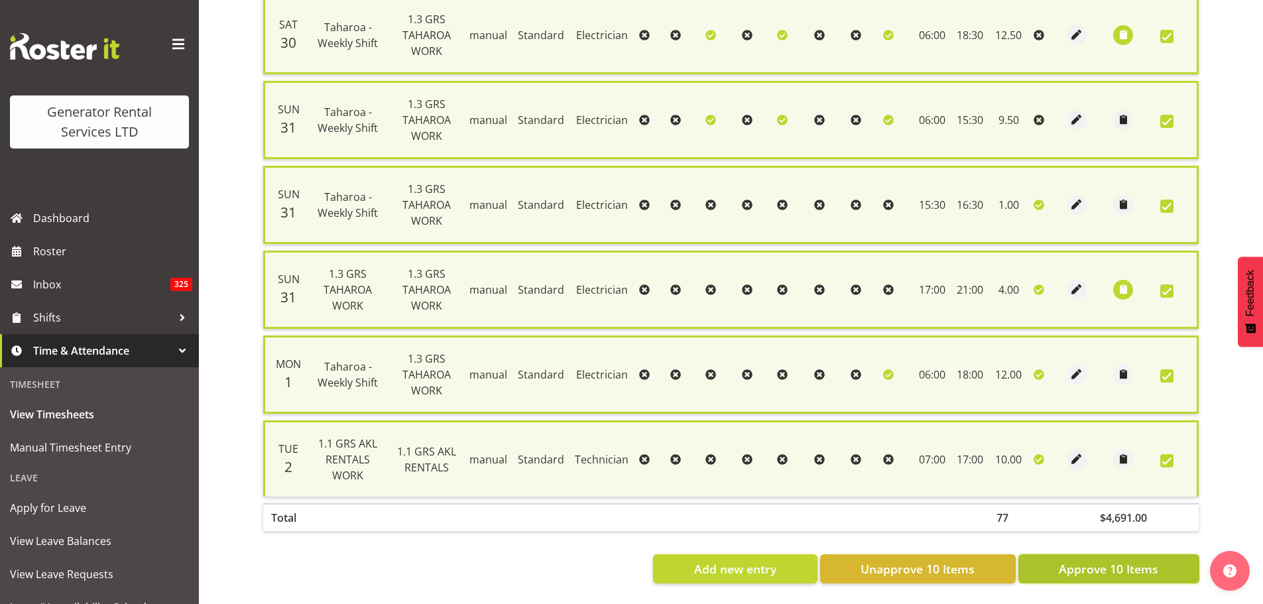
click at [1096, 561] on span "Approve 10 Items" at bounding box center [1107, 568] width 99 height 17
checkbox input "false"
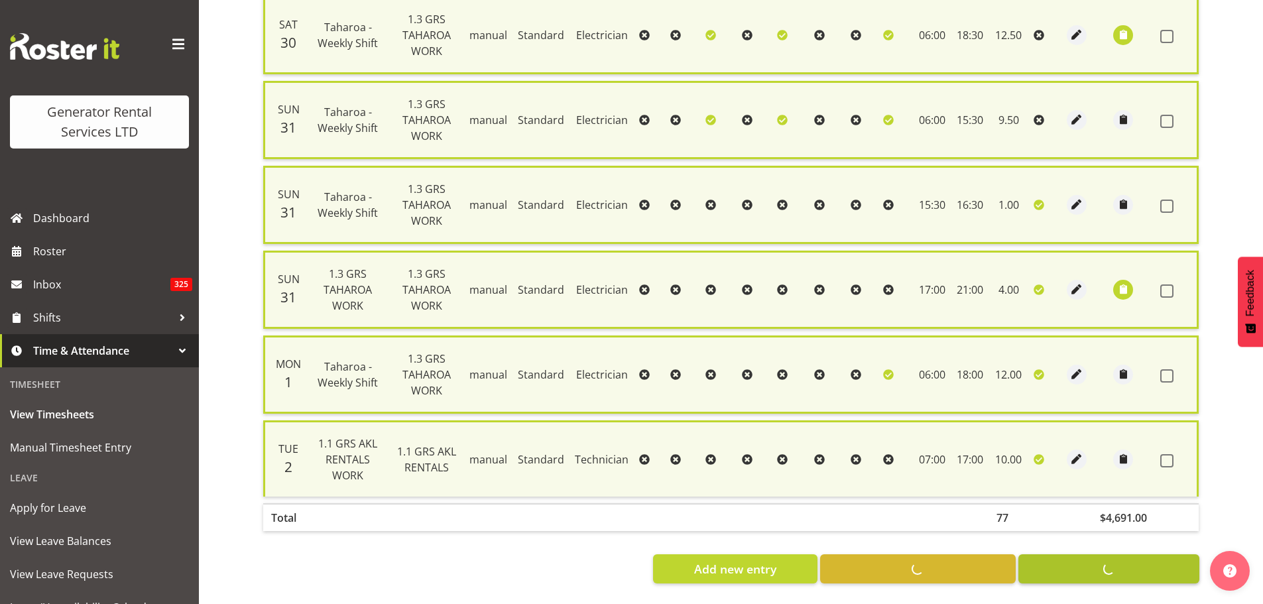
checkbox input "false"
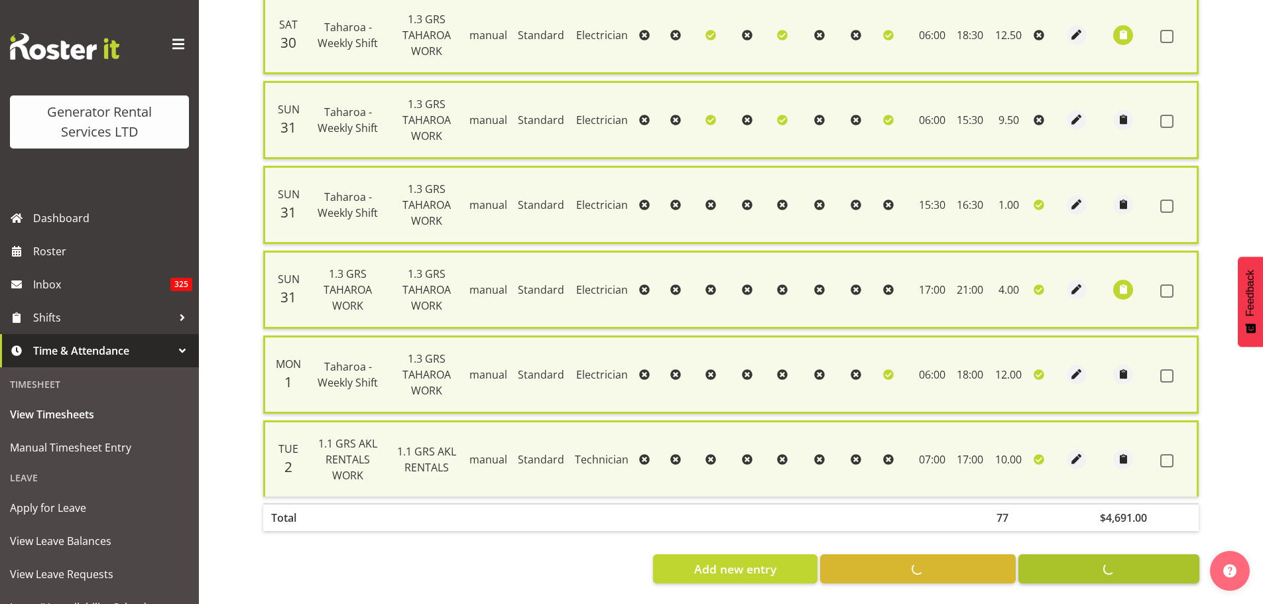
checkbox input "false"
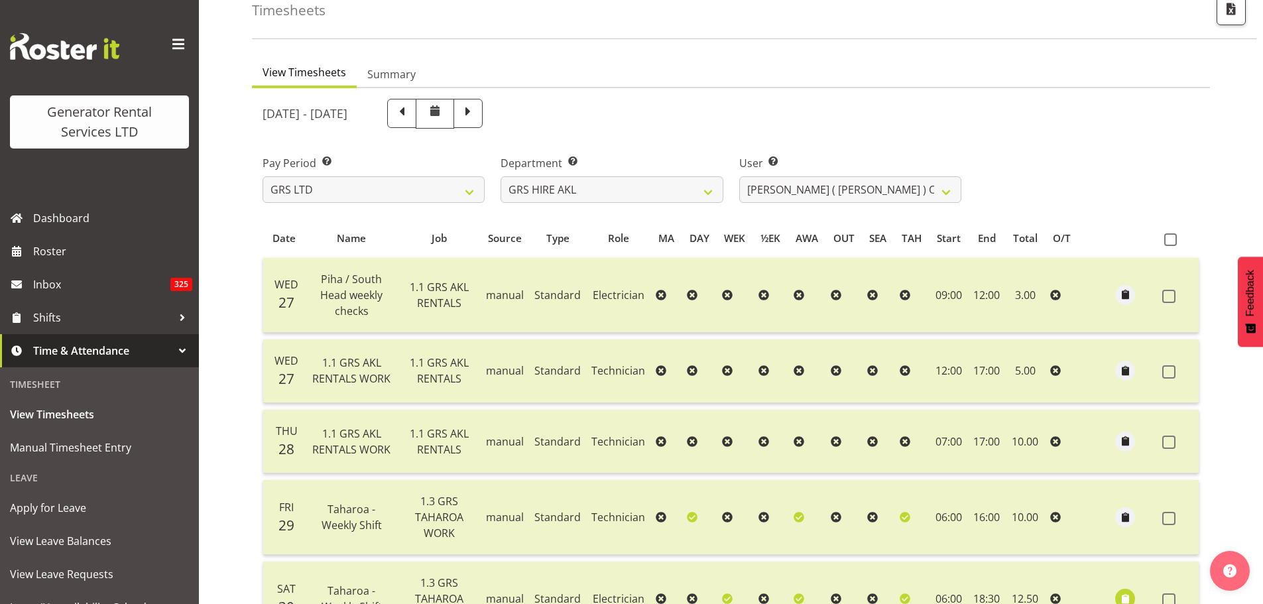
scroll to position [0, 0]
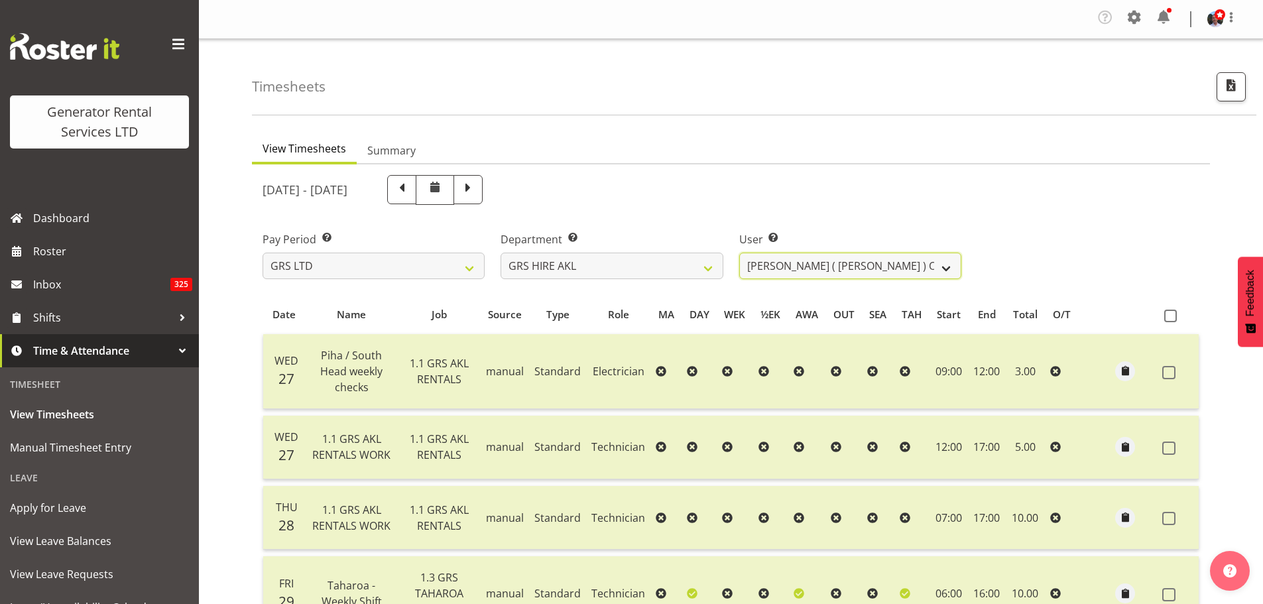
click at [943, 268] on select "[PERSON_NAME] ❌ [PERSON_NAME] ❌ [PERSON_NAME] ([GEOGRAPHIC_DATA]) [PERSON_NAME]…" at bounding box center [850, 266] width 222 height 27
select select "10446"
click at [739, 253] on select "[PERSON_NAME] ❌ [PERSON_NAME] ❌ [PERSON_NAME] ([GEOGRAPHIC_DATA]) [PERSON_NAME]…" at bounding box center [850, 266] width 222 height 27
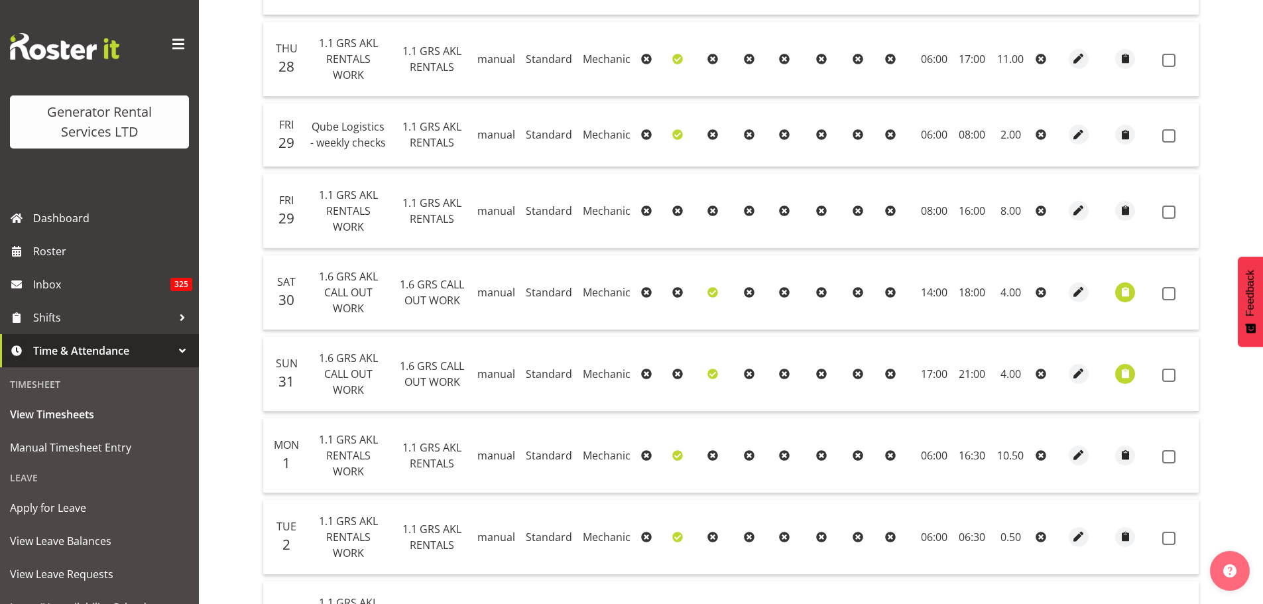
scroll to position [445, 0]
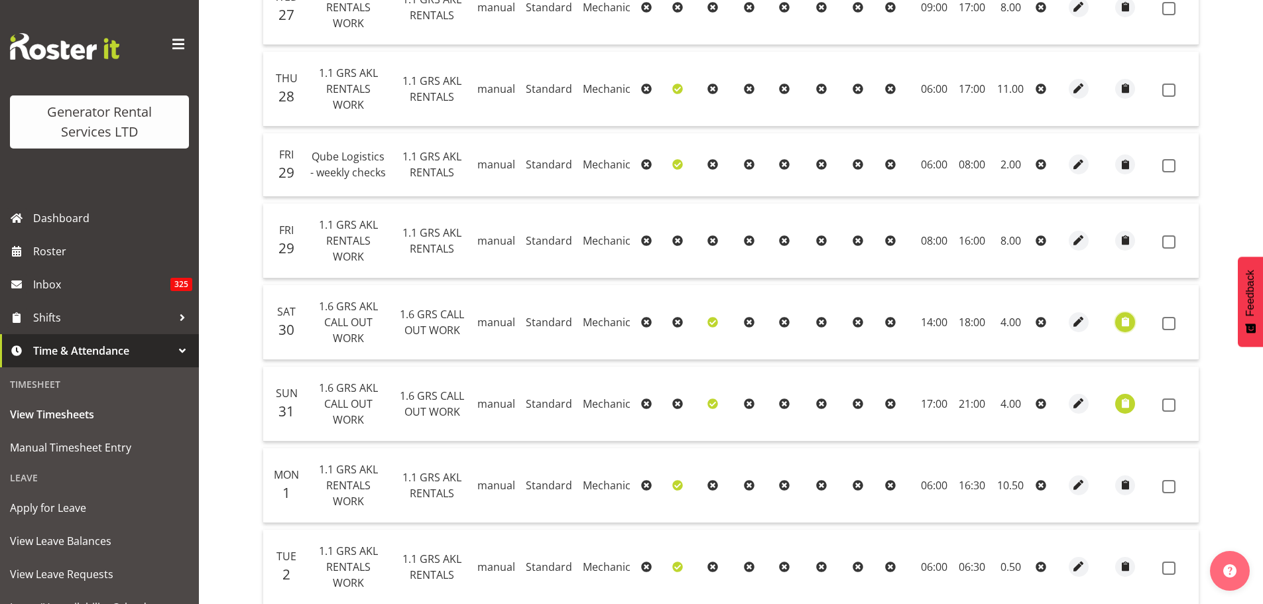
click at [1120, 323] on span "button" at bounding box center [1124, 321] width 15 height 15
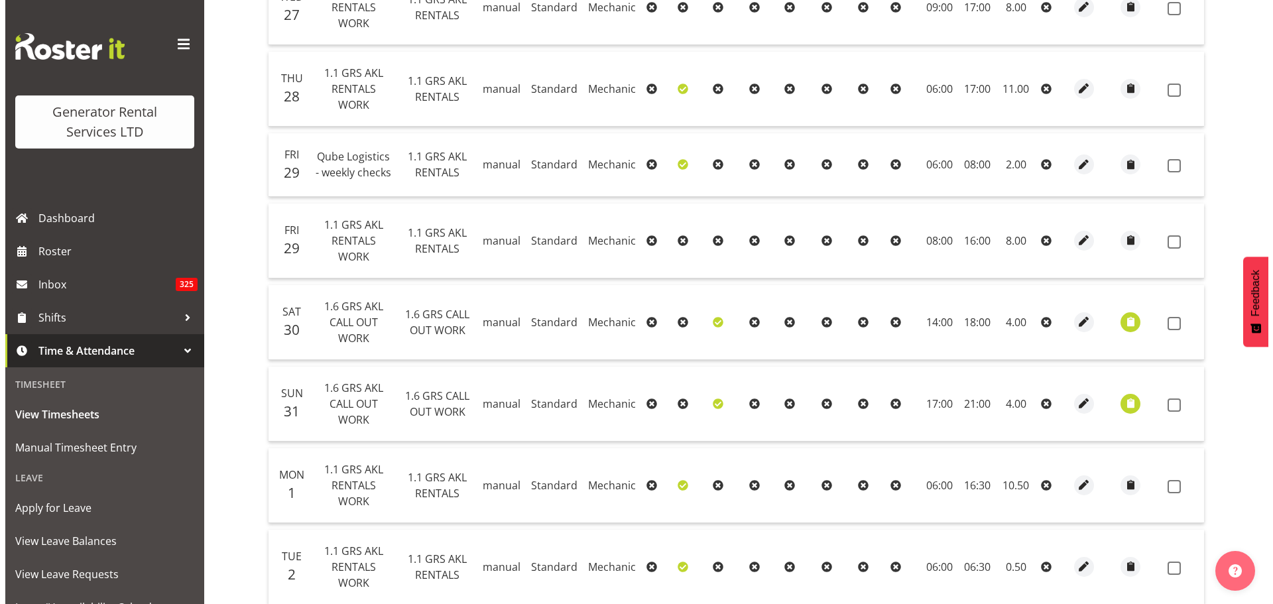
scroll to position [429, 0]
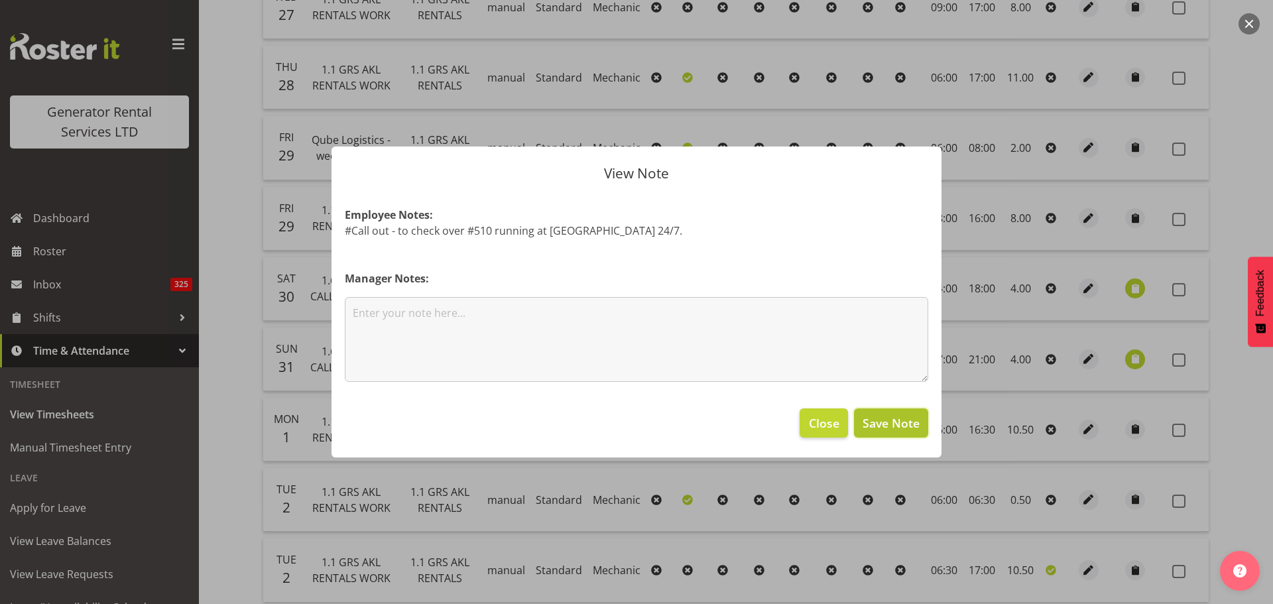
click at [901, 424] on span "Save Note" at bounding box center [890, 422] width 57 height 17
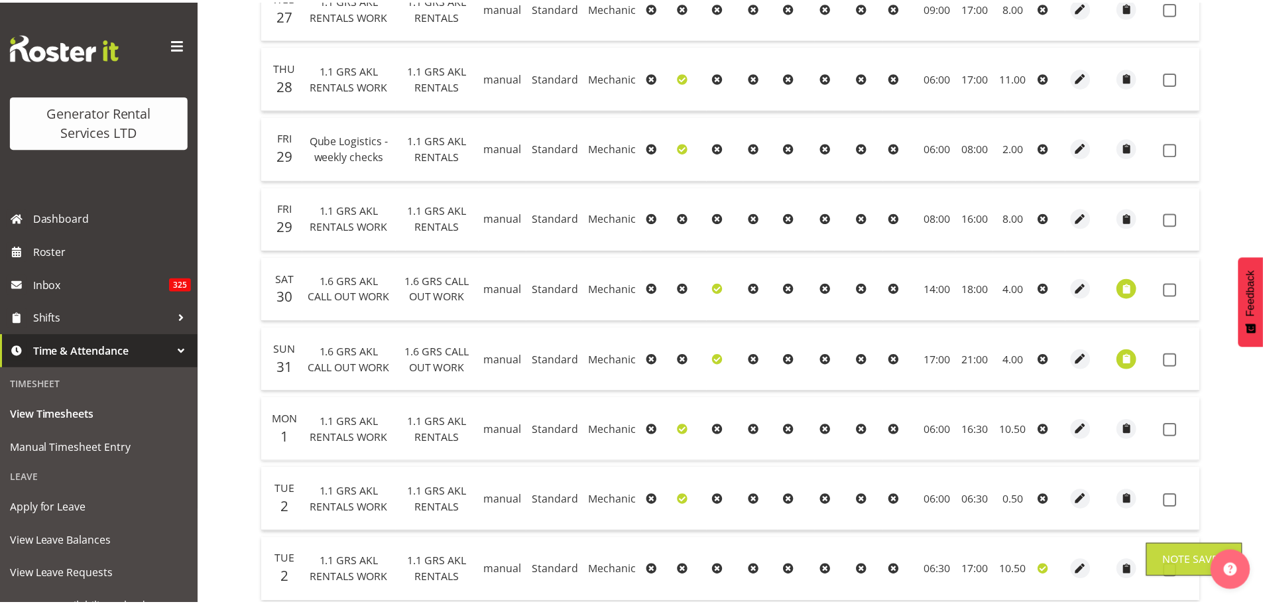
scroll to position [445, 0]
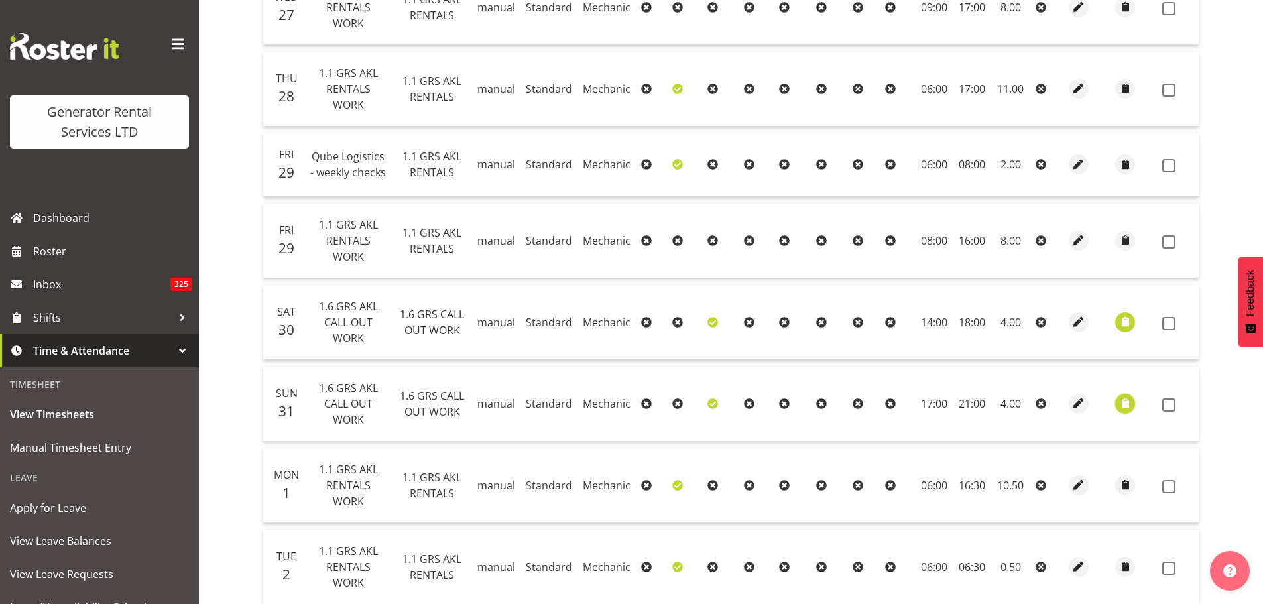
click at [1126, 402] on span "button" at bounding box center [1124, 403] width 15 height 15
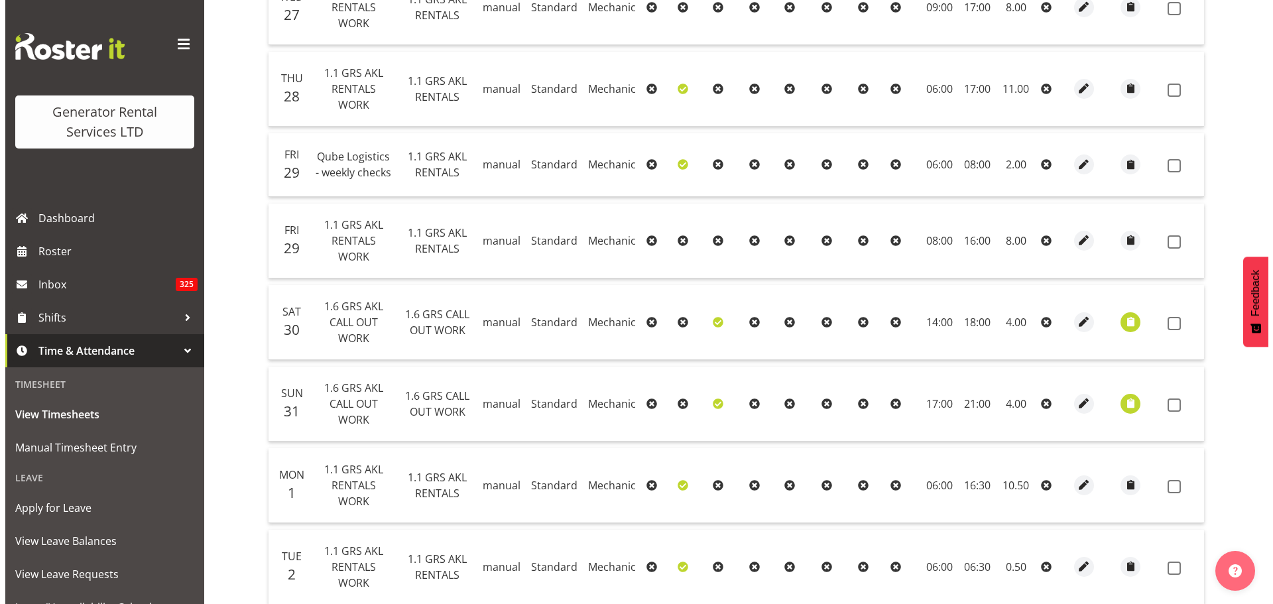
scroll to position [429, 0]
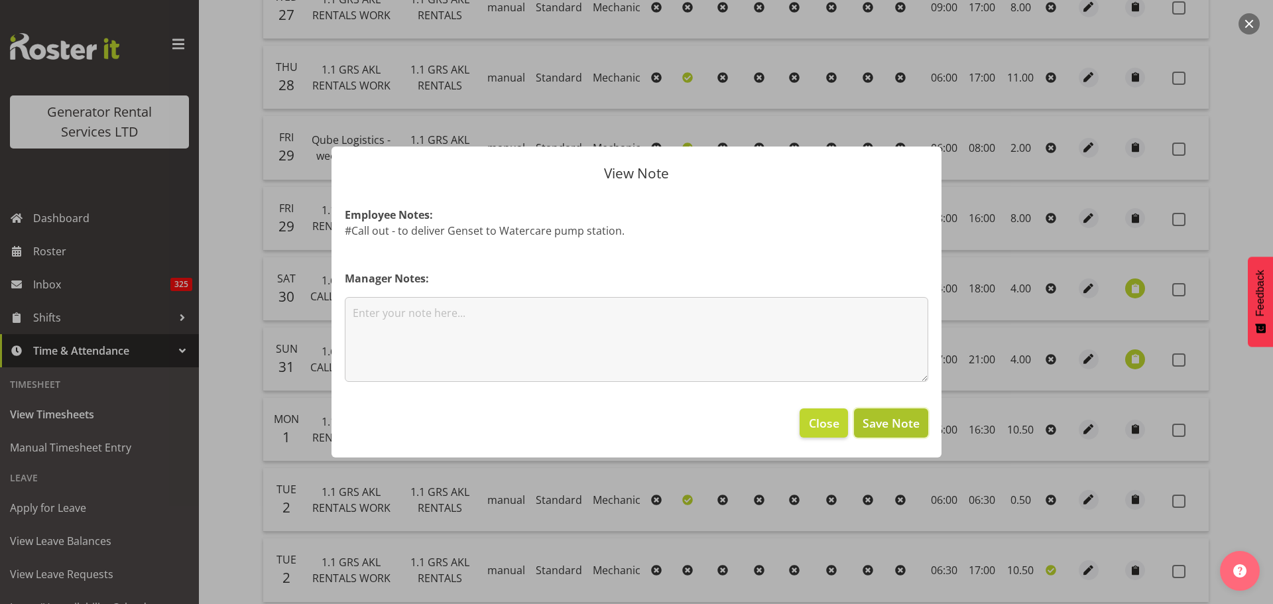
click at [913, 426] on span "Save Note" at bounding box center [890, 422] width 57 height 17
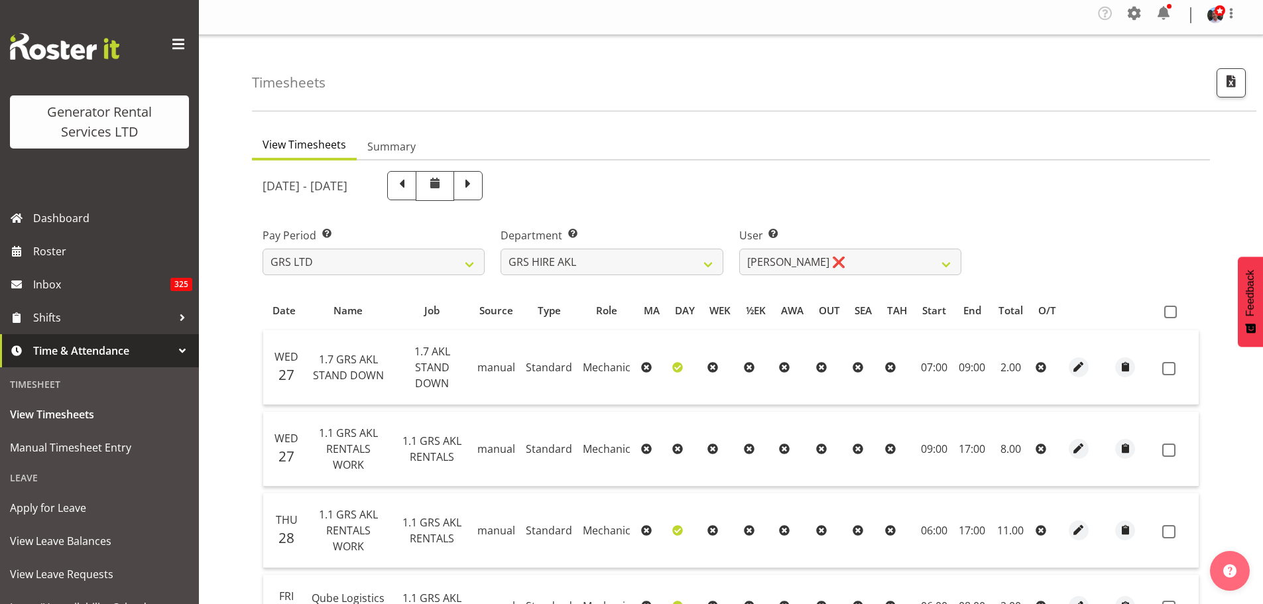
scroll to position [0, 0]
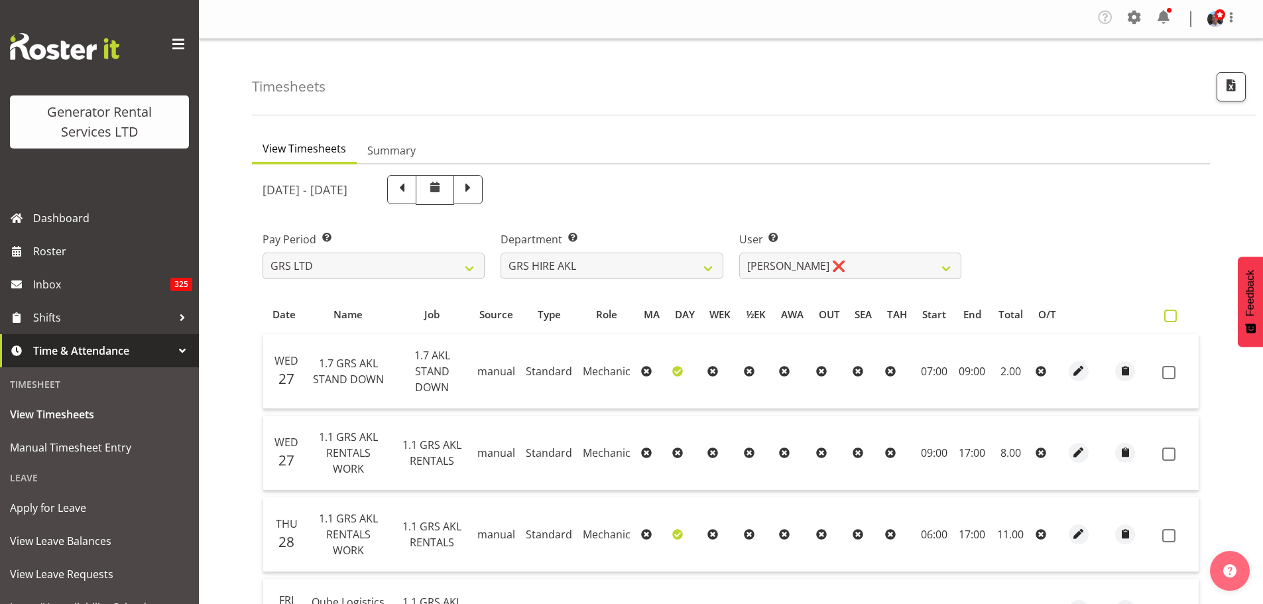
click at [1170, 315] on span at bounding box center [1170, 316] width 13 height 13
click at [1170, 315] on input "checkbox" at bounding box center [1168, 316] width 9 height 9
checkbox input "true"
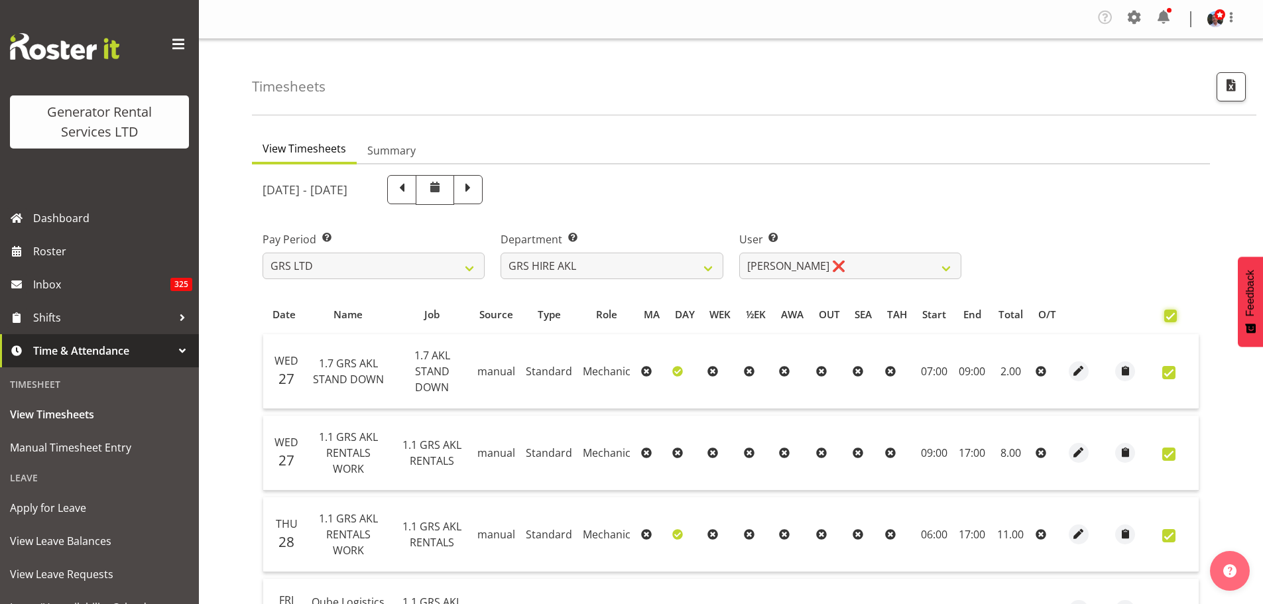
checkbox input "true"
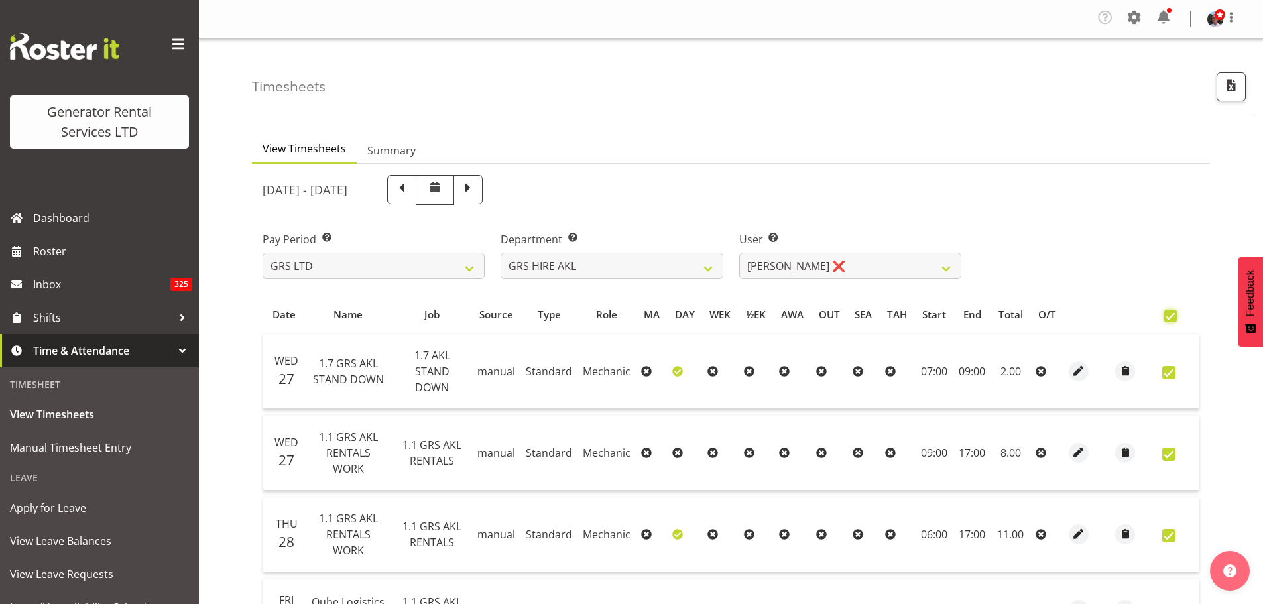
checkbox input "true"
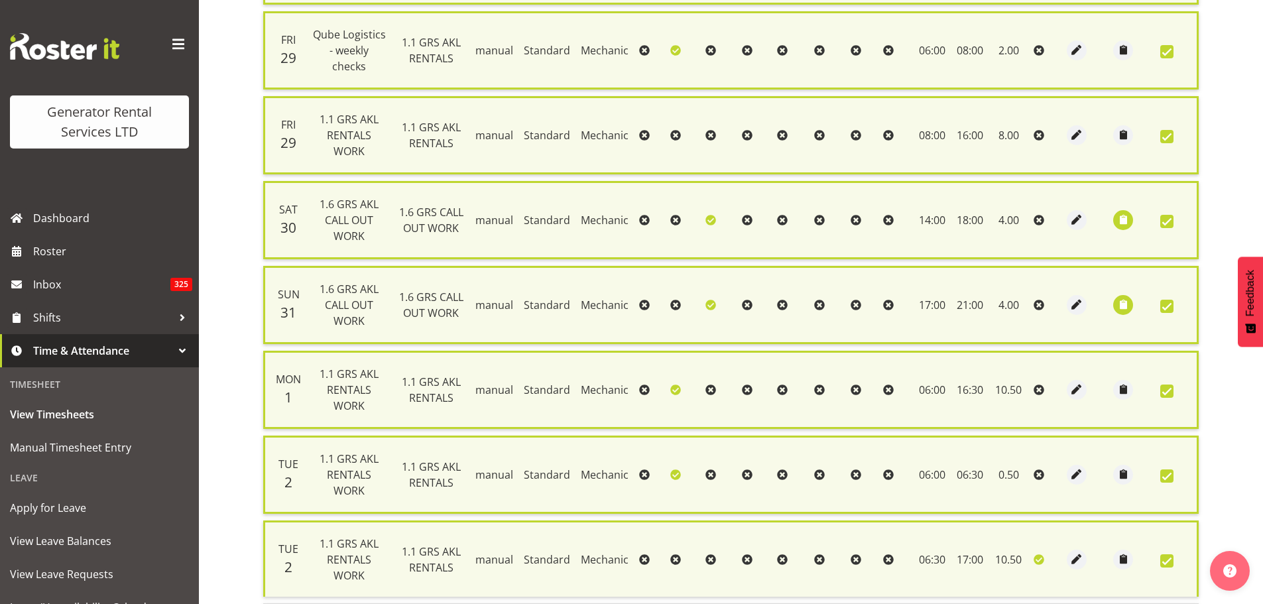
scroll to position [687, 0]
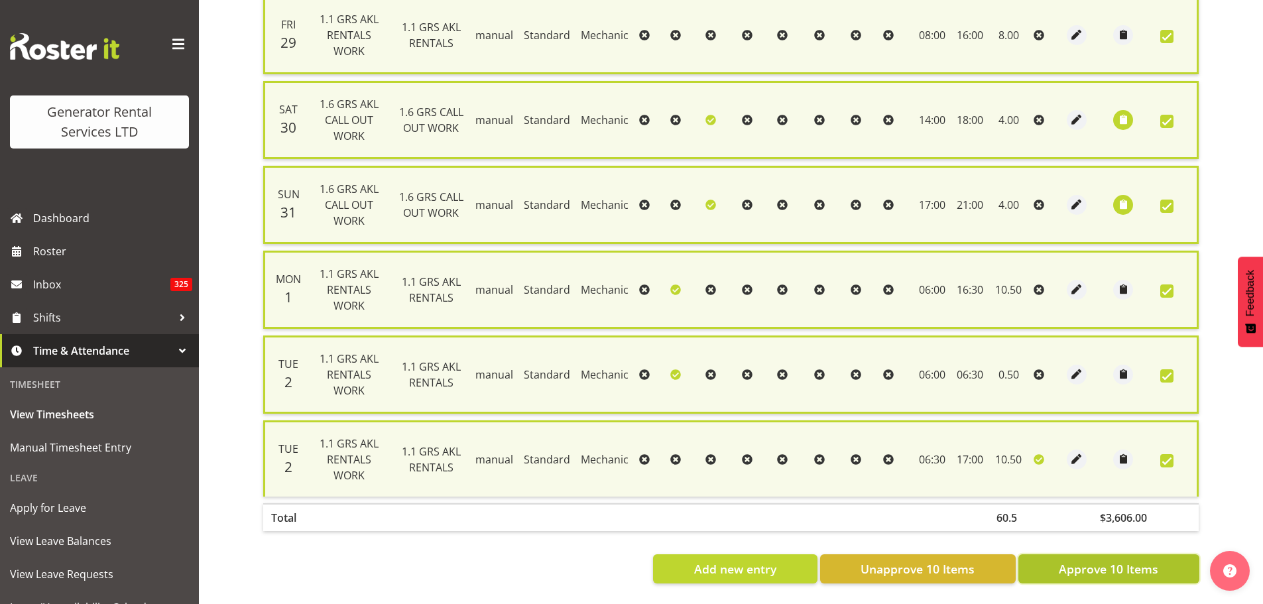
click at [1090, 566] on span "Approve 10 Items" at bounding box center [1107, 568] width 99 height 17
checkbox input "false"
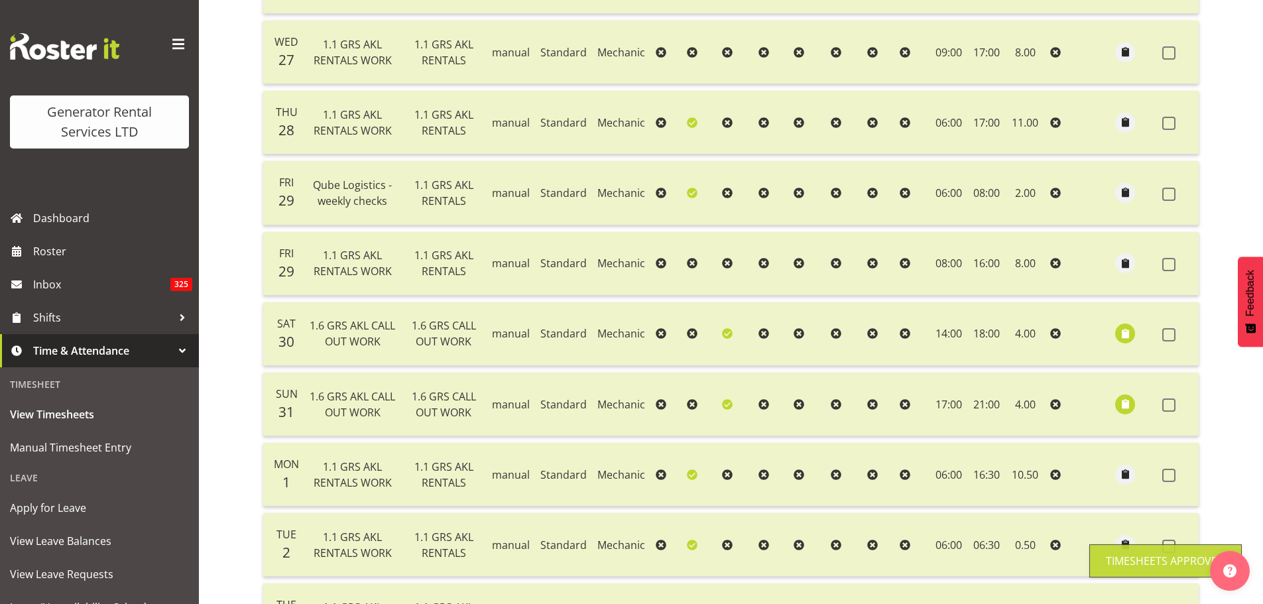
scroll to position [146, 0]
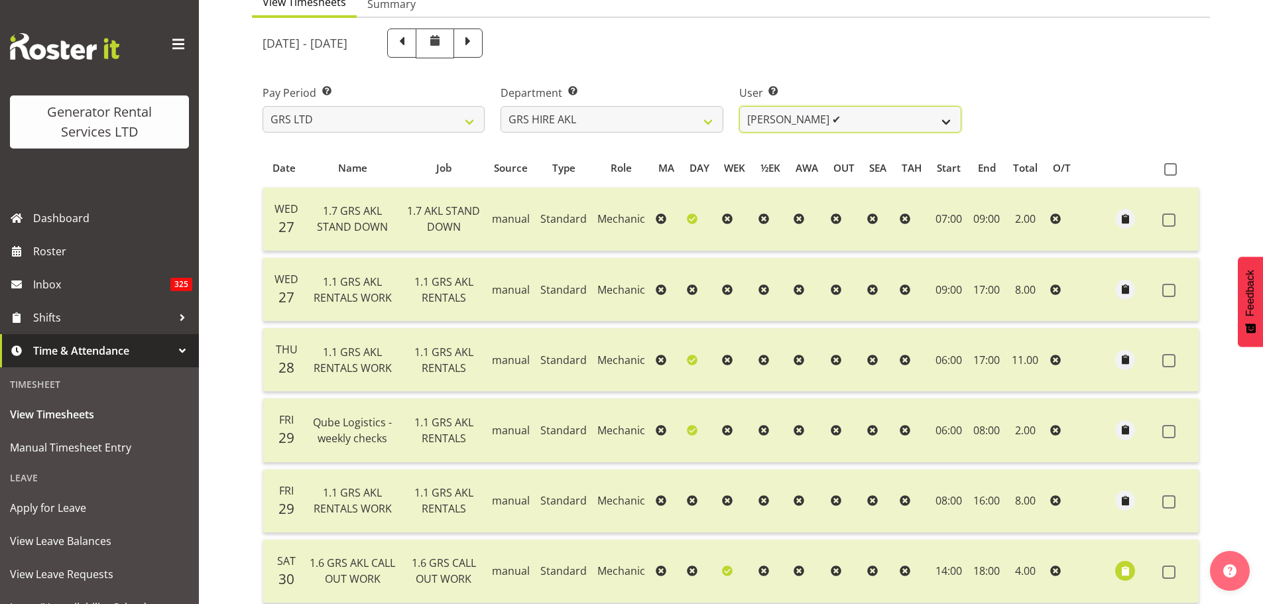
click at [945, 125] on select "[PERSON_NAME] ❌ [PERSON_NAME] ❌ [PERSON_NAME] ([GEOGRAPHIC_DATA]) [PERSON_NAME]…" at bounding box center [850, 119] width 222 height 27
click at [739, 106] on select "[PERSON_NAME] ❌ [PERSON_NAME] ❌ [PERSON_NAME] ([GEOGRAPHIC_DATA]) [PERSON_NAME]…" at bounding box center [850, 119] width 222 height 27
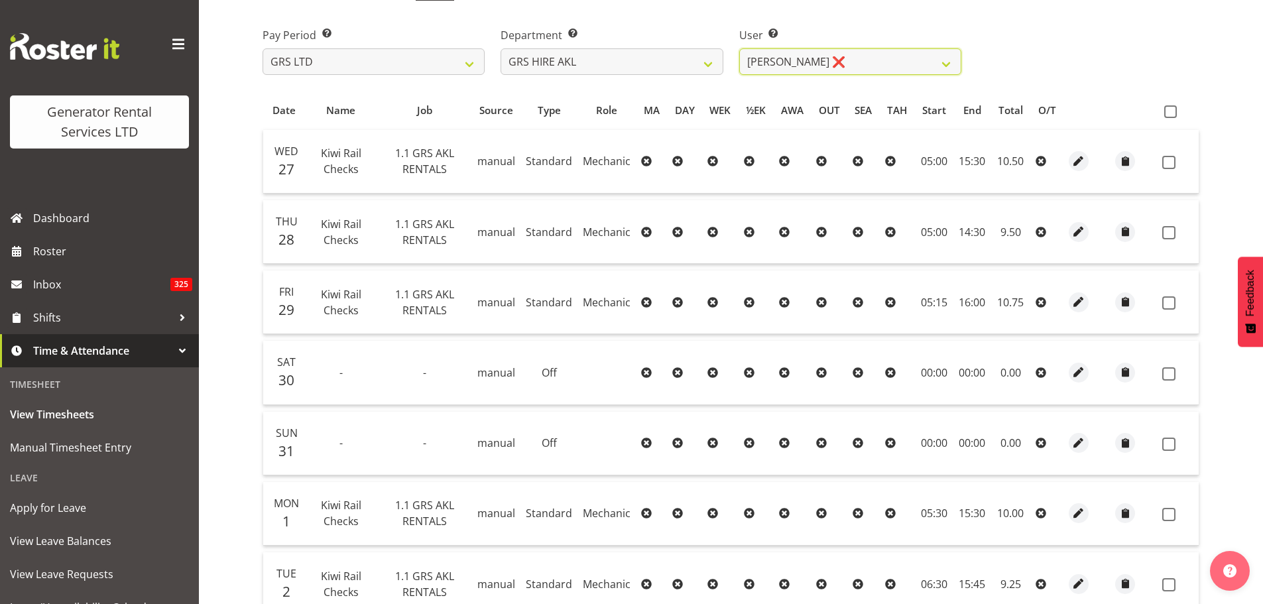
scroll to position [138, 0]
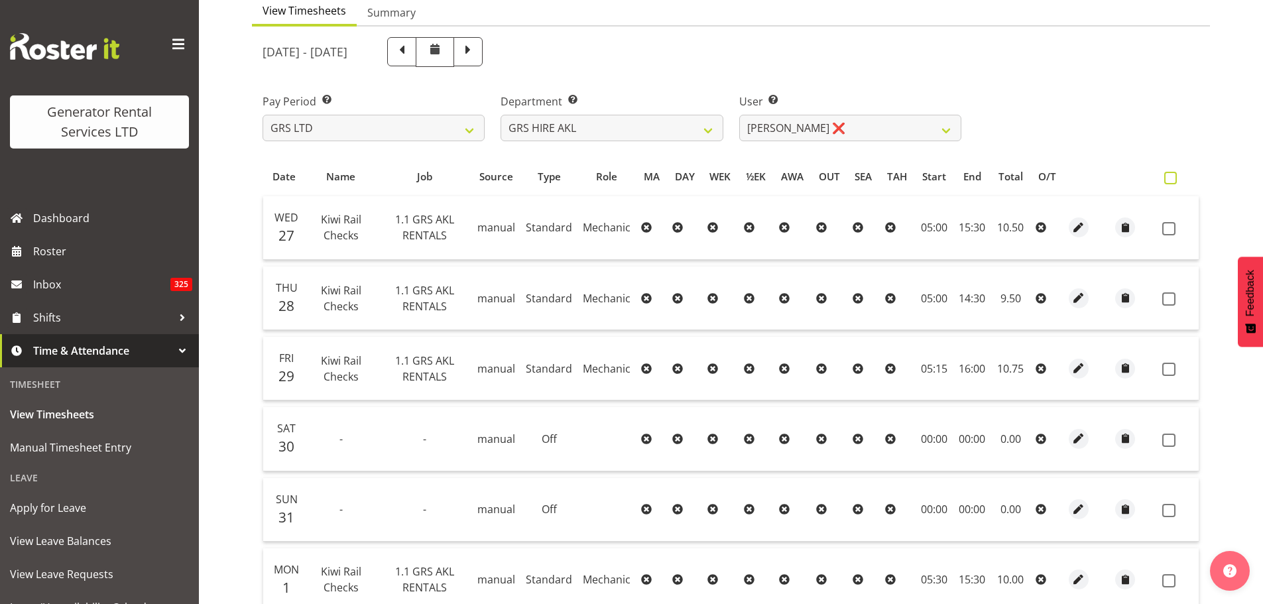
click at [1168, 180] on span at bounding box center [1170, 178] width 13 height 13
click at [1168, 180] on input "checkbox" at bounding box center [1168, 178] width 9 height 9
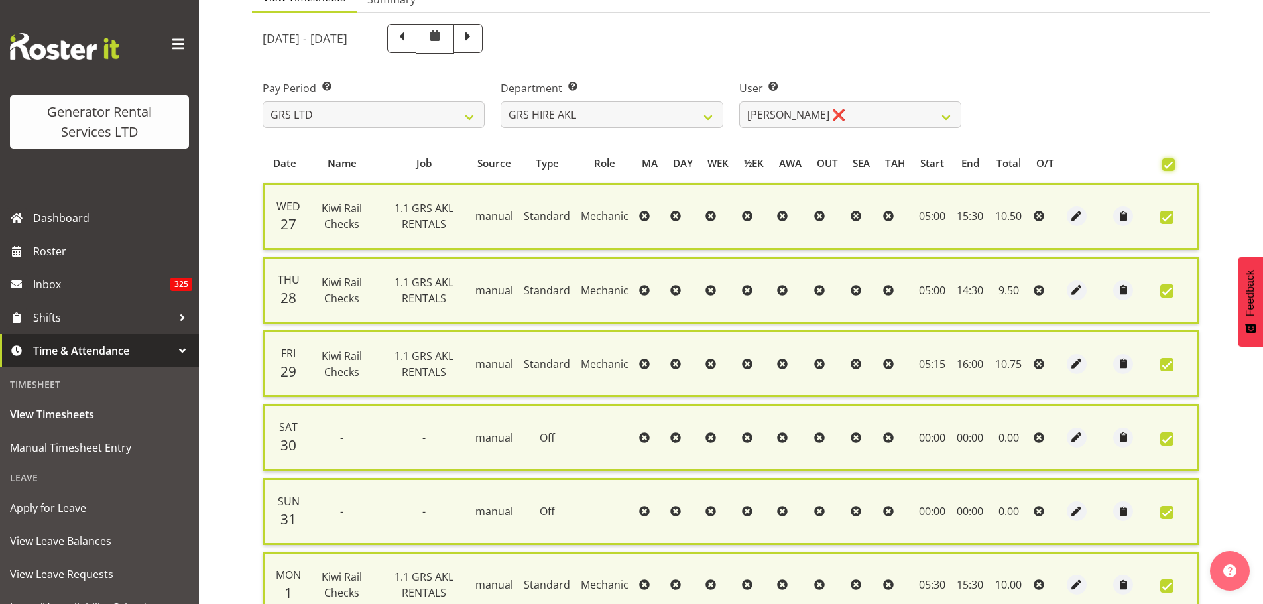
scroll to position [428, 0]
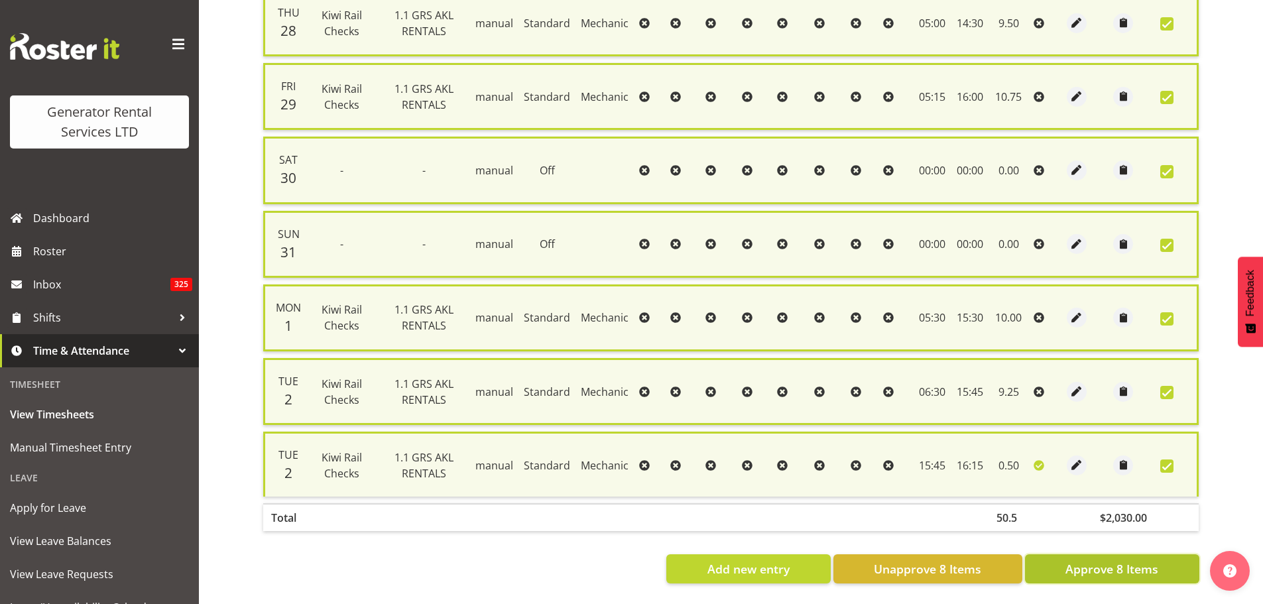
click at [1104, 560] on span "Approve 8 Items" at bounding box center [1111, 568] width 93 height 17
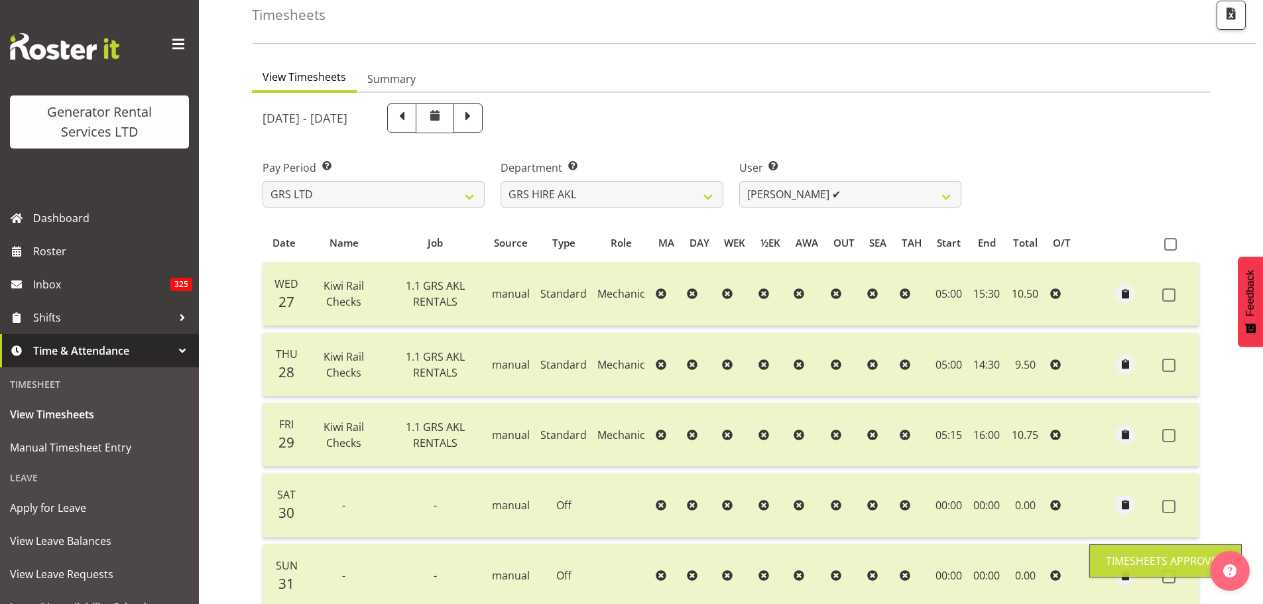
scroll to position [0, 0]
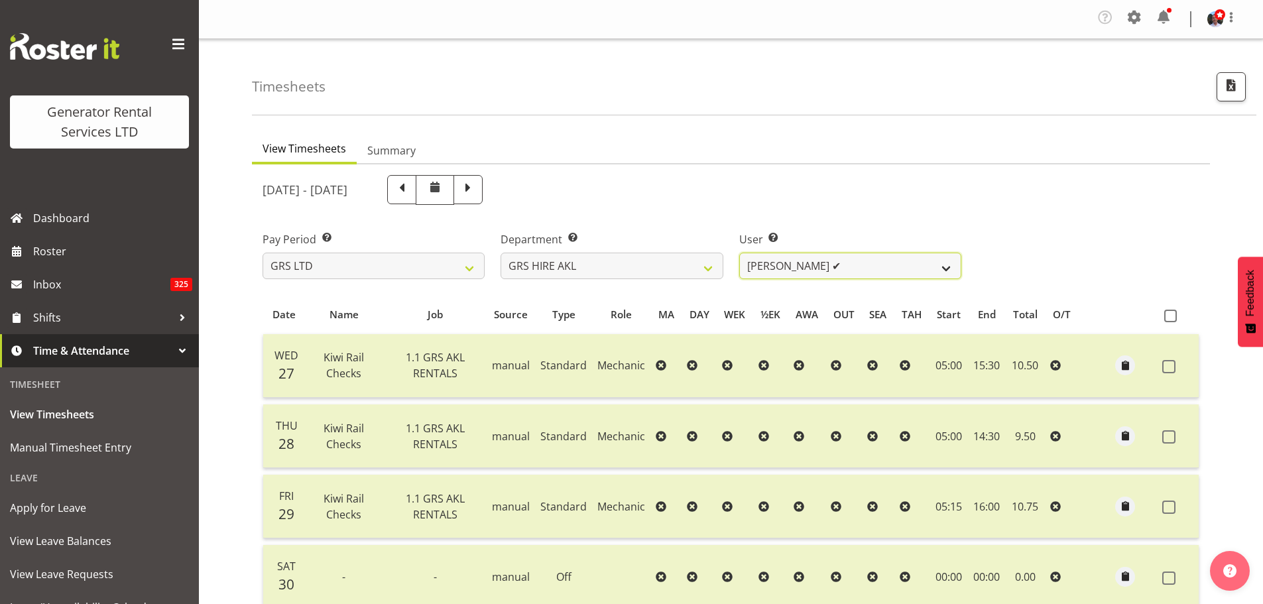
click at [944, 265] on select "[PERSON_NAME] ❌ [PERSON_NAME] ❌ [PERSON_NAME] ([GEOGRAPHIC_DATA]) [PERSON_NAME]…" at bounding box center [850, 266] width 222 height 27
click at [739, 253] on select "[PERSON_NAME] ❌ [PERSON_NAME] ❌ [PERSON_NAME] ([GEOGRAPHIC_DATA]) [PERSON_NAME]…" at bounding box center [850, 266] width 222 height 27
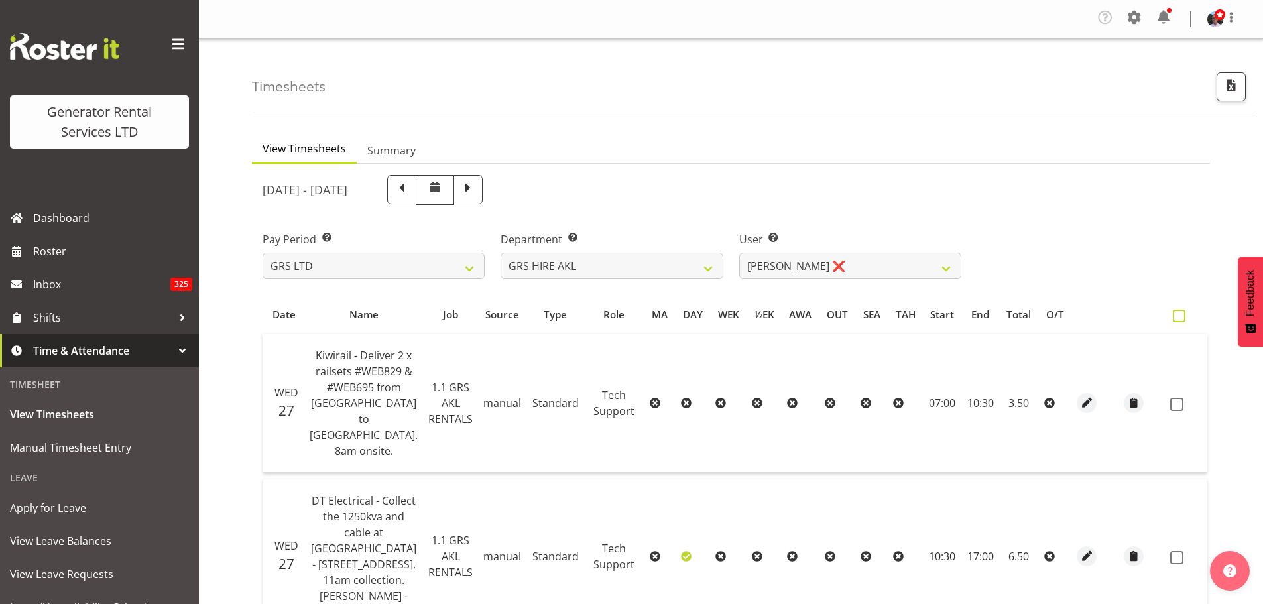
click at [1172, 318] on span at bounding box center [1178, 316] width 13 height 13
click at [1172, 318] on input "checkbox" at bounding box center [1176, 316] width 9 height 9
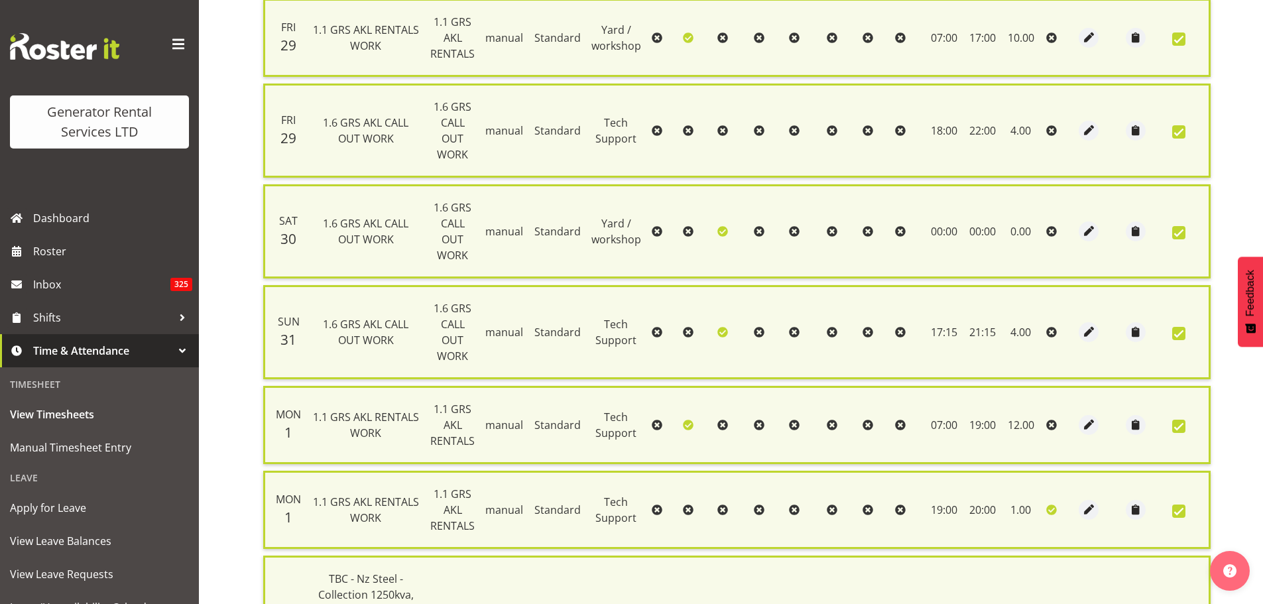
scroll to position [1037, 0]
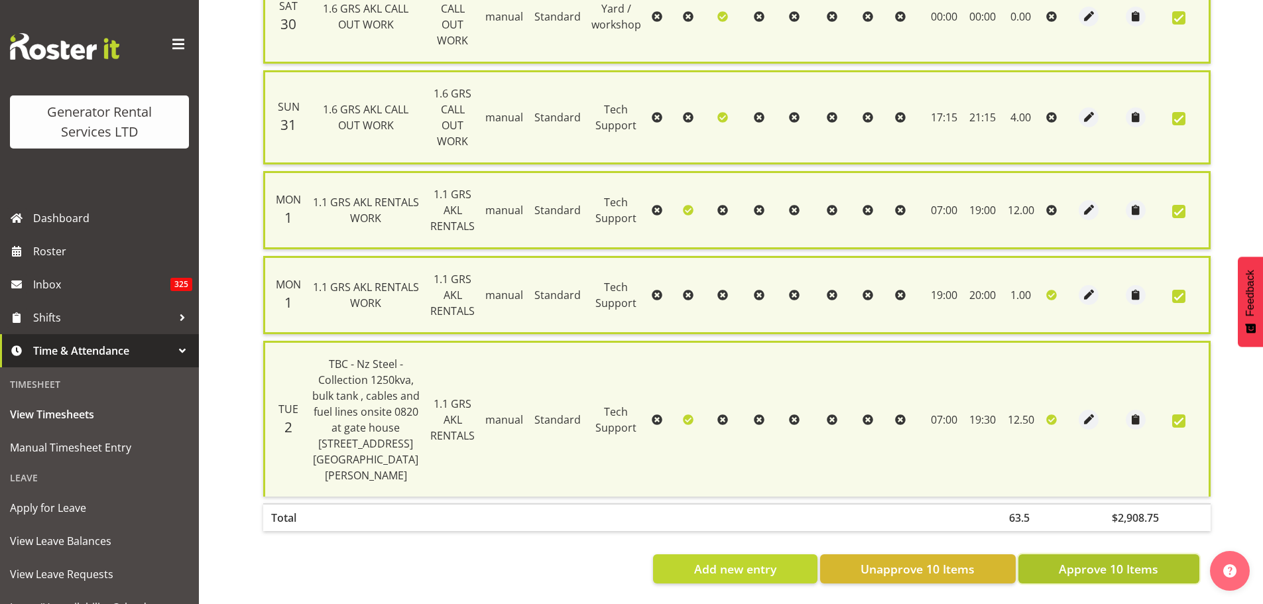
click at [1102, 563] on span "Approve 10 Items" at bounding box center [1107, 568] width 99 height 17
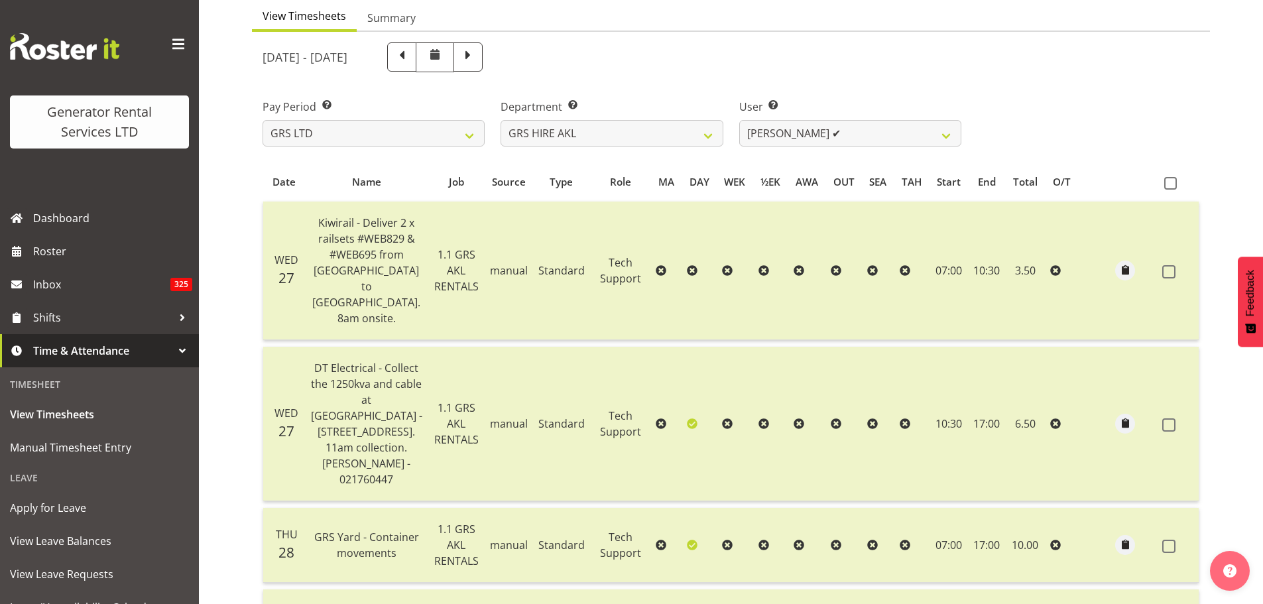
scroll to position [35, 0]
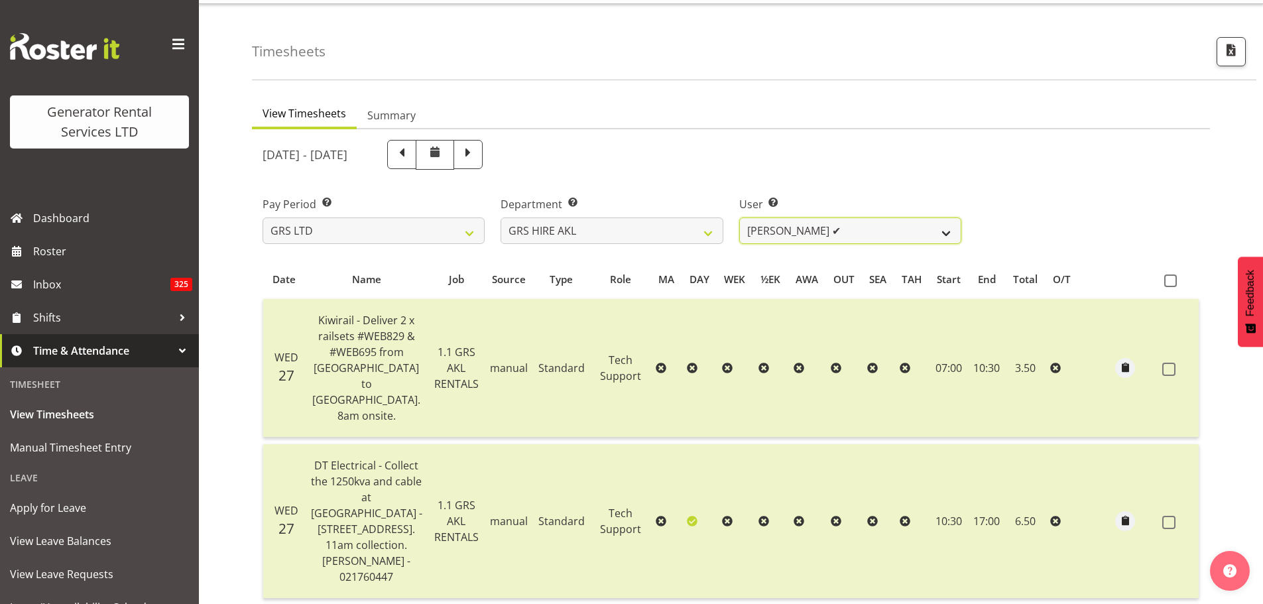
click at [944, 235] on select "[PERSON_NAME] ❌ [PERSON_NAME] ❌ [PERSON_NAME] ([GEOGRAPHIC_DATA]) [PERSON_NAME]…" at bounding box center [850, 230] width 222 height 27
click at [739, 217] on select "[PERSON_NAME] ❌ [PERSON_NAME] ❌ [PERSON_NAME] ([GEOGRAPHIC_DATA]) [PERSON_NAME]…" at bounding box center [850, 230] width 222 height 27
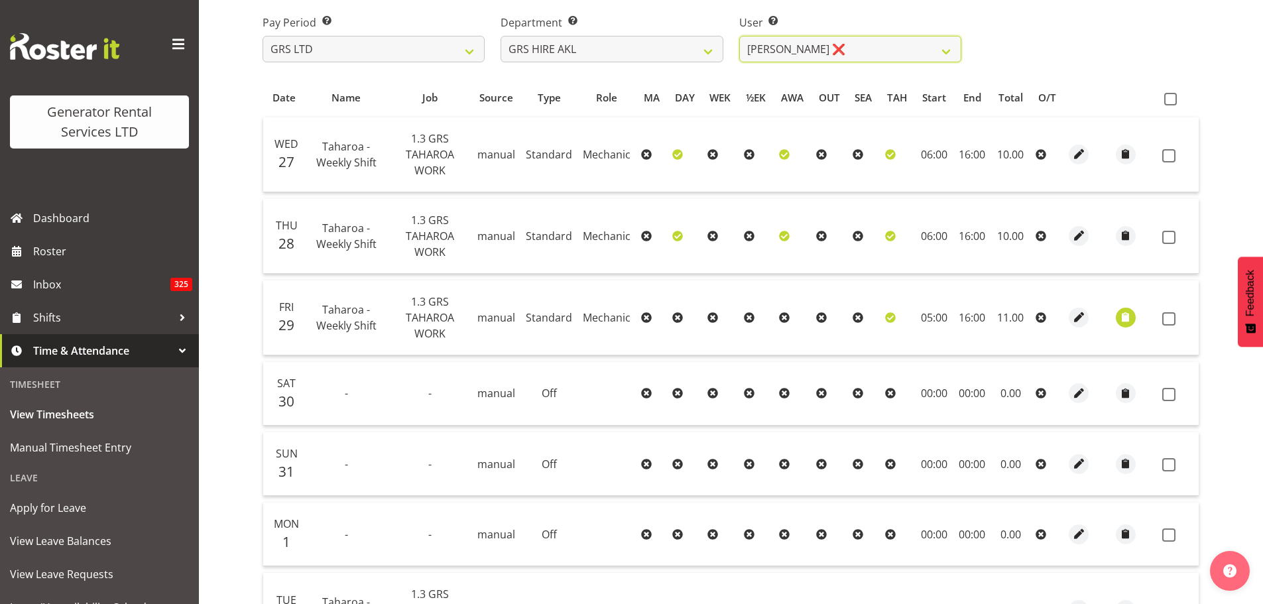
scroll to position [194, 0]
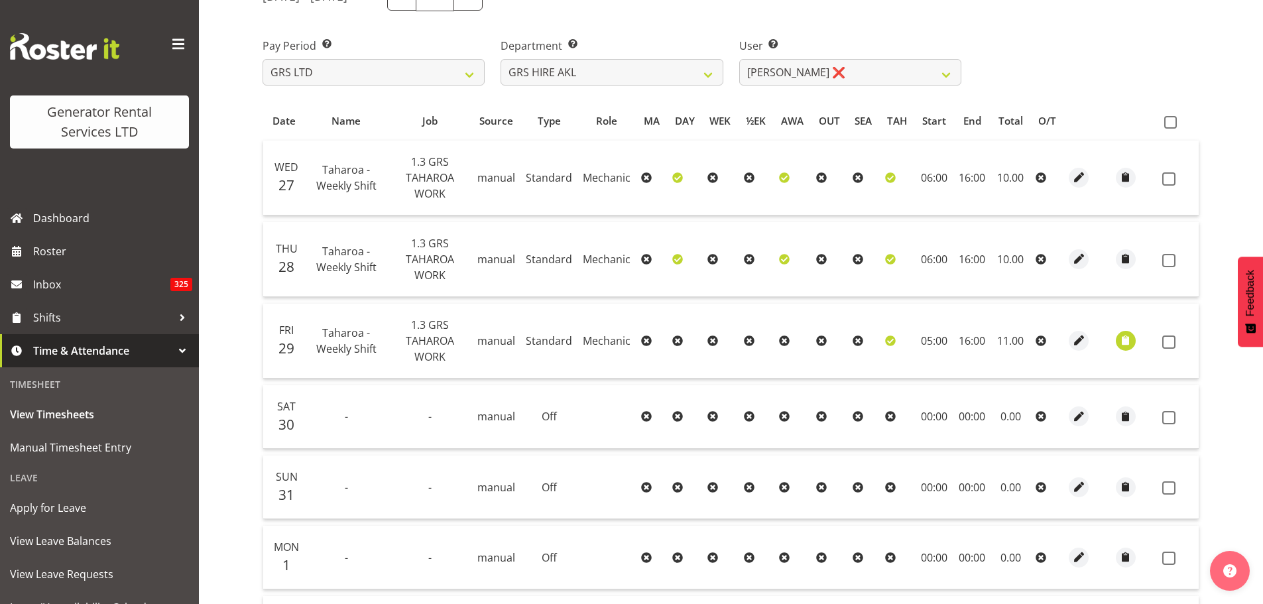
drag, startPoint x: 1171, startPoint y: 125, endPoint x: 1161, endPoint y: 131, distance: 11.9
click at [1170, 125] on span at bounding box center [1170, 122] width 13 height 13
click at [1170, 125] on input "checkbox" at bounding box center [1168, 122] width 9 height 9
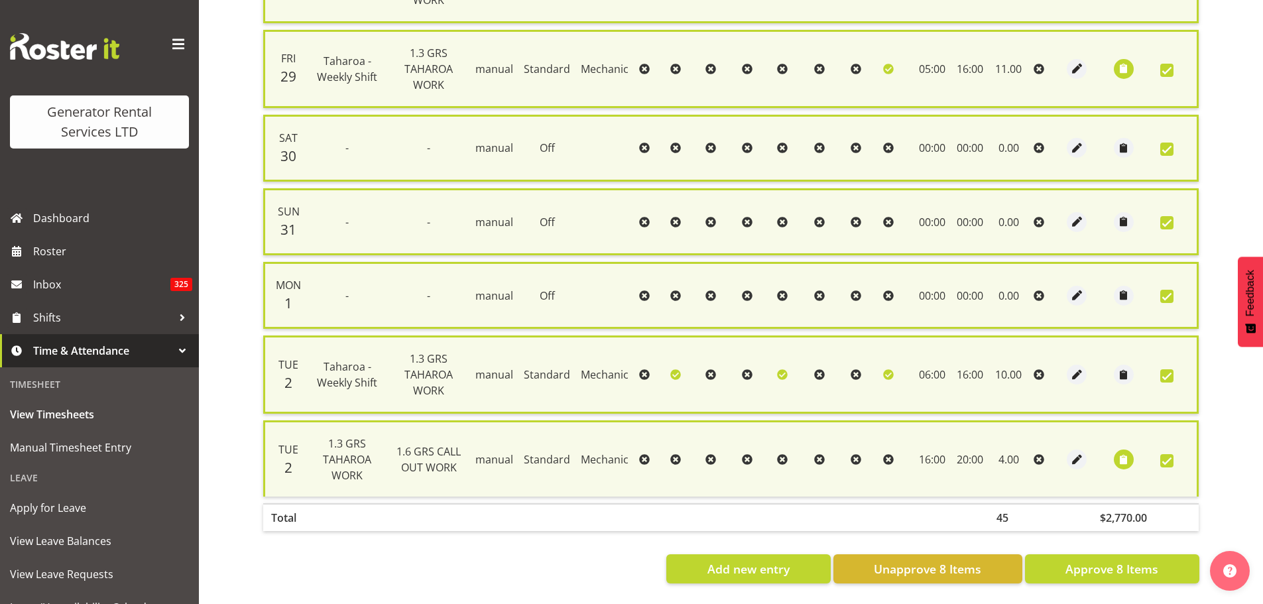
scroll to position [484, 0]
click at [1089, 560] on span "Approve 8 Items" at bounding box center [1111, 568] width 93 height 17
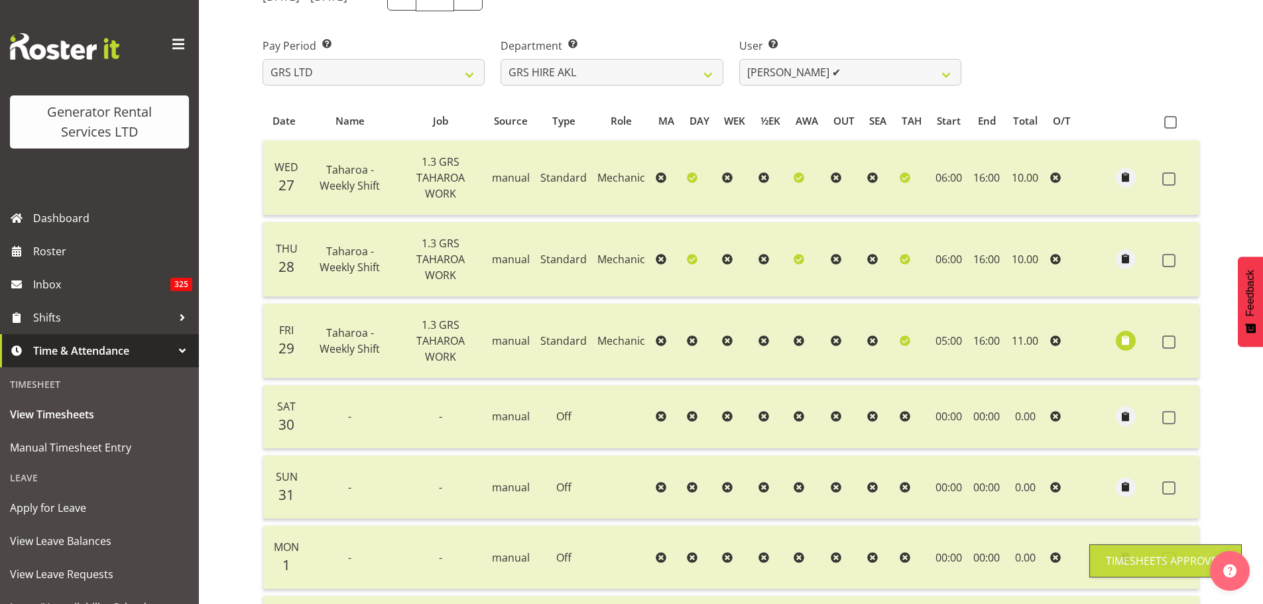
scroll to position [0, 0]
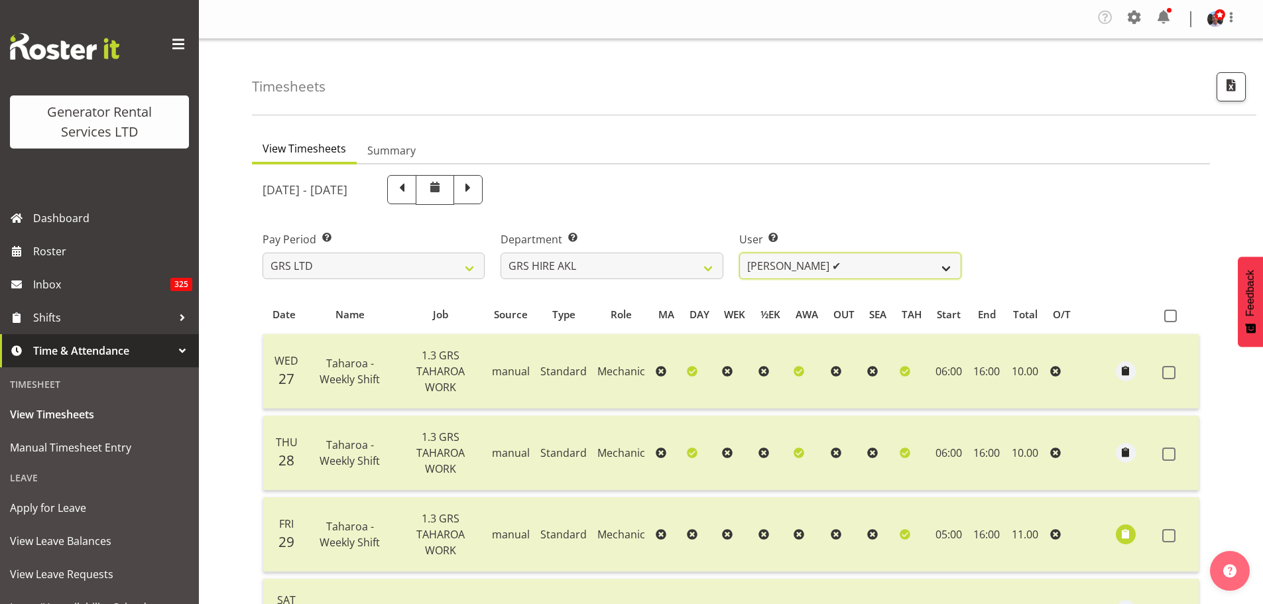
click at [945, 270] on select "[PERSON_NAME] ❌ [PERSON_NAME] ❌ [PERSON_NAME] ([GEOGRAPHIC_DATA]) [PERSON_NAME]…" at bounding box center [850, 266] width 222 height 27
click at [739, 253] on select "[PERSON_NAME] ❌ [PERSON_NAME] ❌ [PERSON_NAME] ([GEOGRAPHIC_DATA]) [PERSON_NAME]…" at bounding box center [850, 266] width 222 height 27
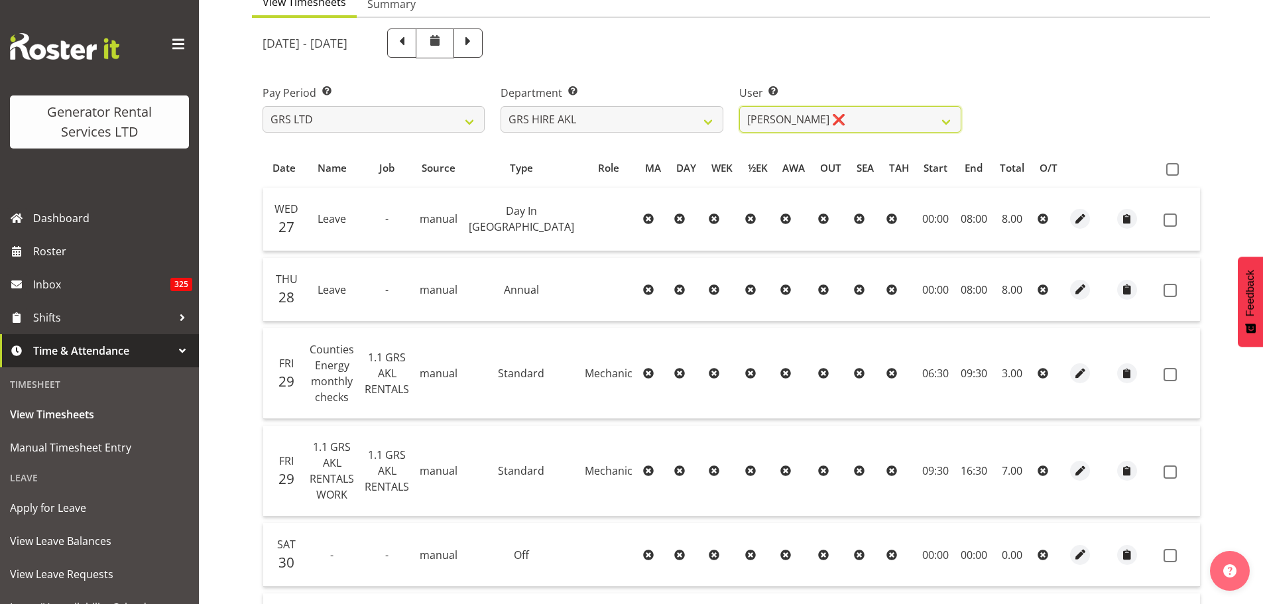
scroll to position [83, 0]
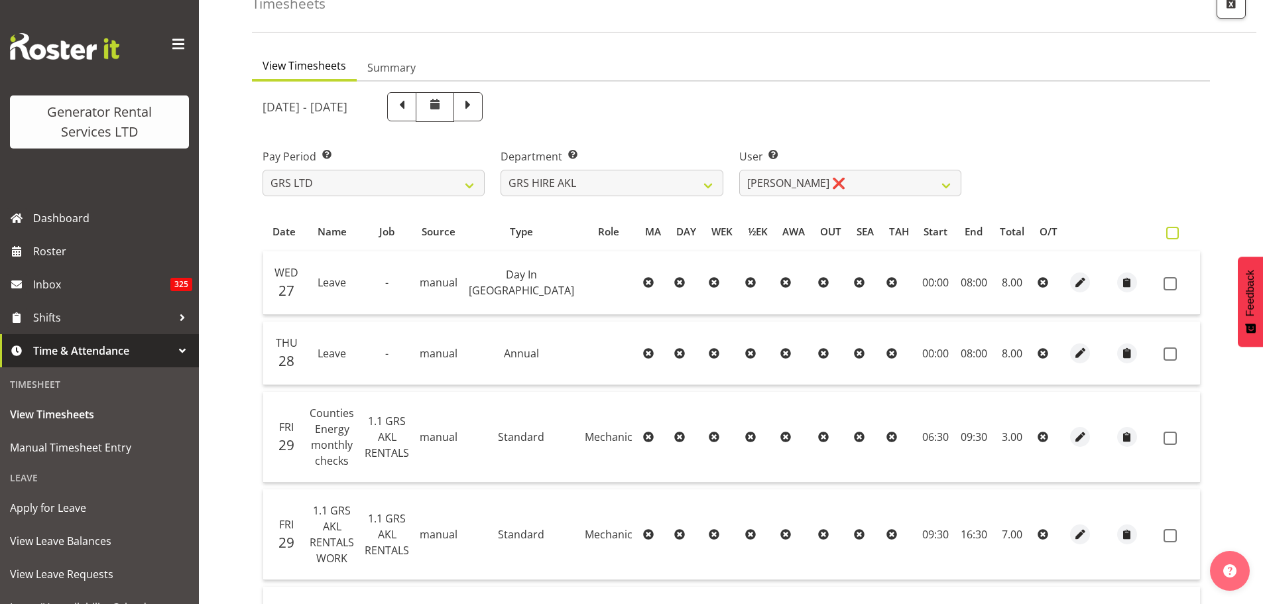
click at [1167, 233] on span at bounding box center [1172, 233] width 13 height 13
click at [1167, 233] on input "checkbox" at bounding box center [1170, 233] width 9 height 9
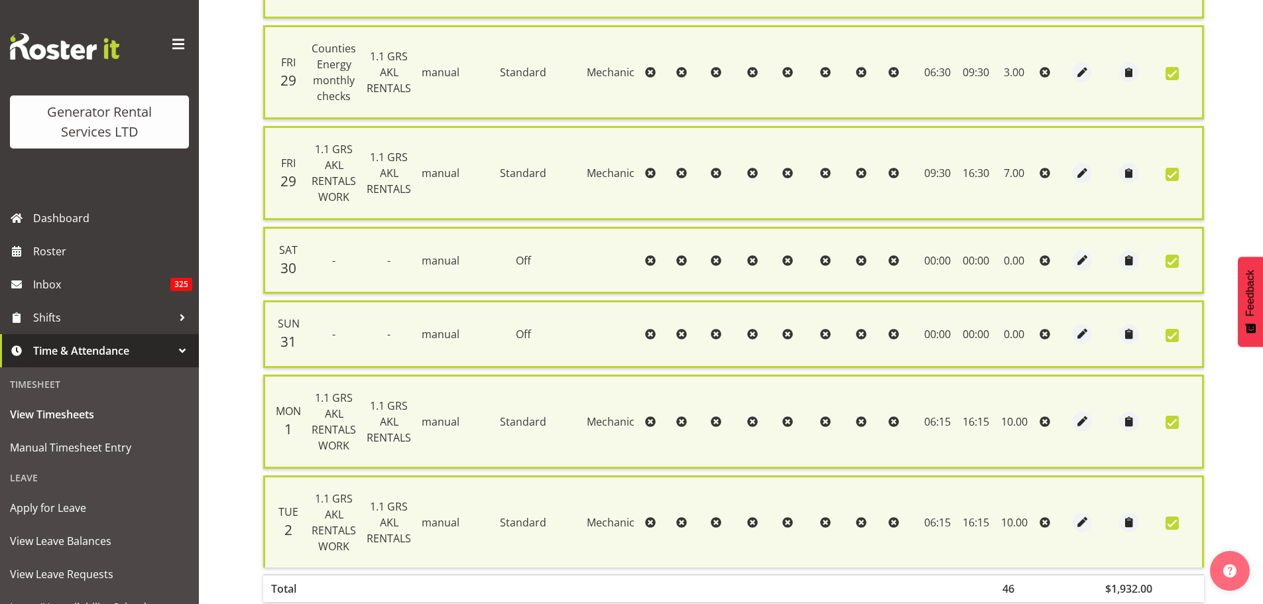
scroll to position [489, 0]
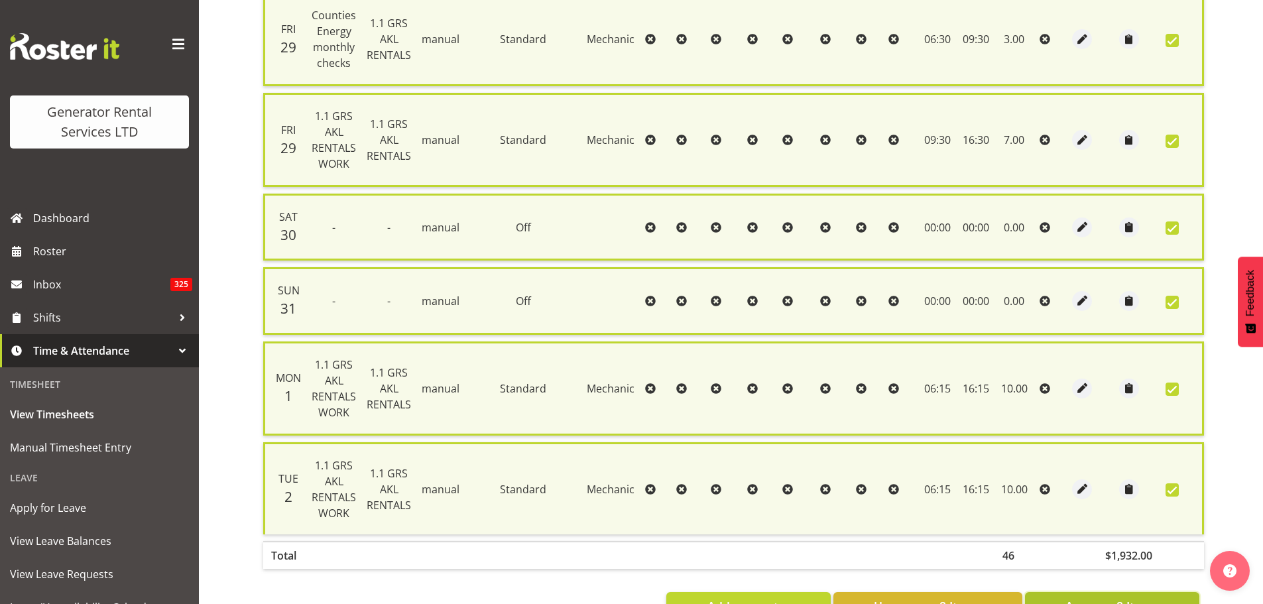
click at [1090, 597] on span "Approve 8 Items" at bounding box center [1111, 605] width 93 height 17
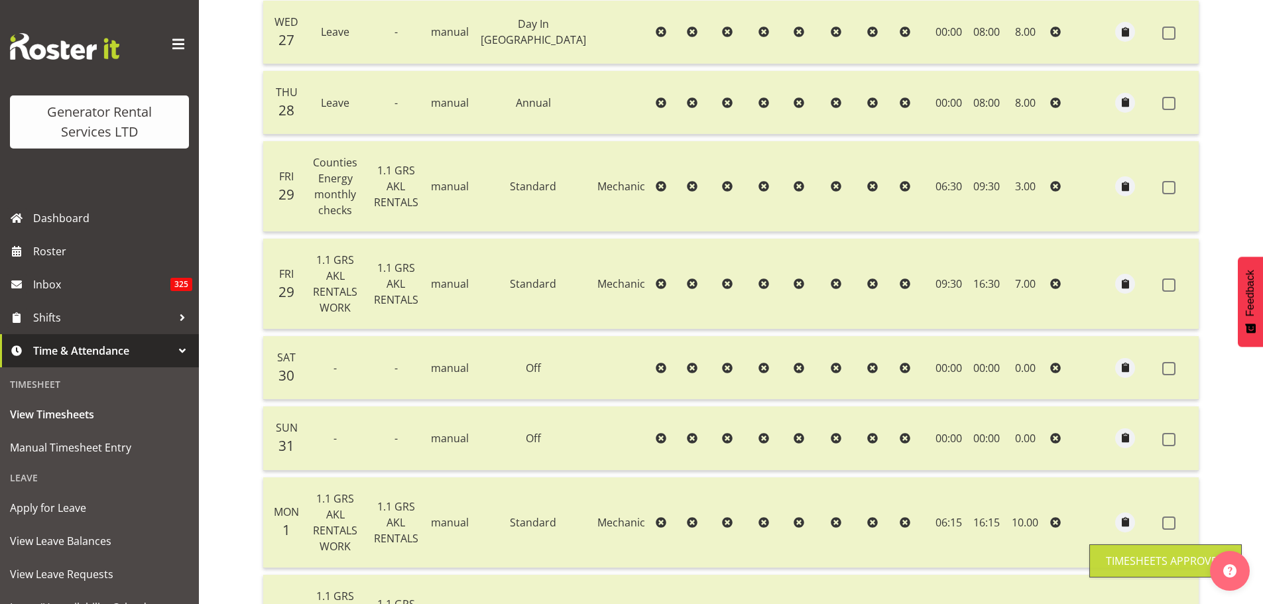
scroll to position [138, 0]
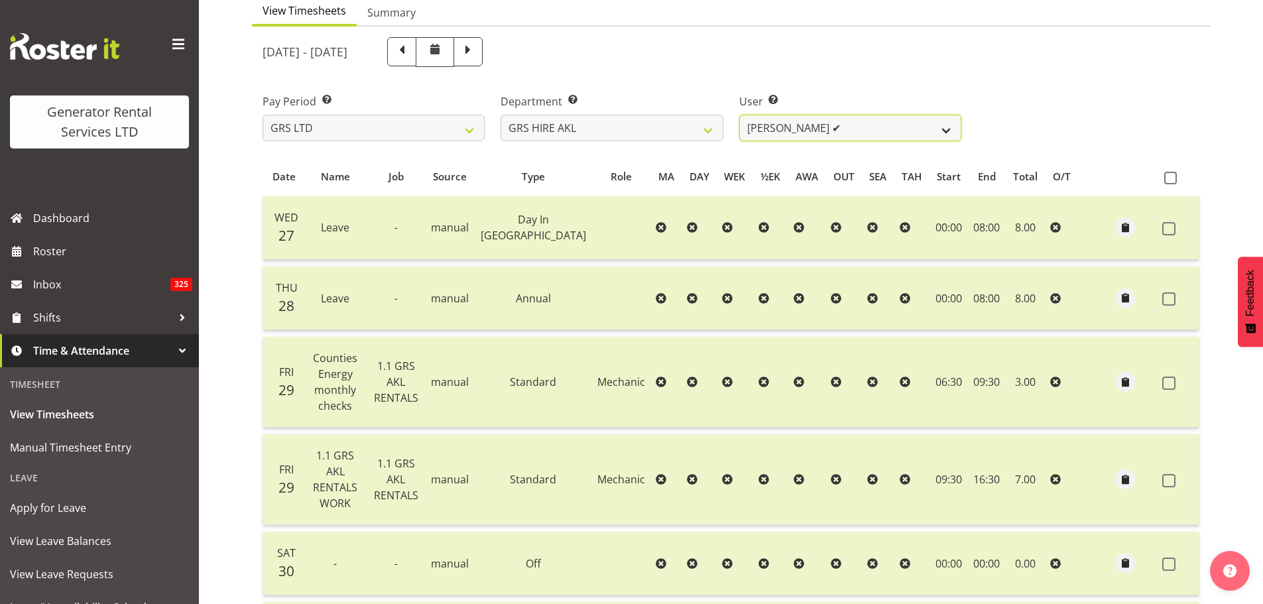
click at [945, 131] on select "[PERSON_NAME] ❌ [PERSON_NAME] ❌ [PERSON_NAME] ([GEOGRAPHIC_DATA]) [PERSON_NAME]…" at bounding box center [850, 128] width 222 height 27
click at [739, 115] on select "[PERSON_NAME] ❌ [PERSON_NAME] ❌ [PERSON_NAME] ([GEOGRAPHIC_DATA]) [PERSON_NAME]…" at bounding box center [850, 128] width 222 height 27
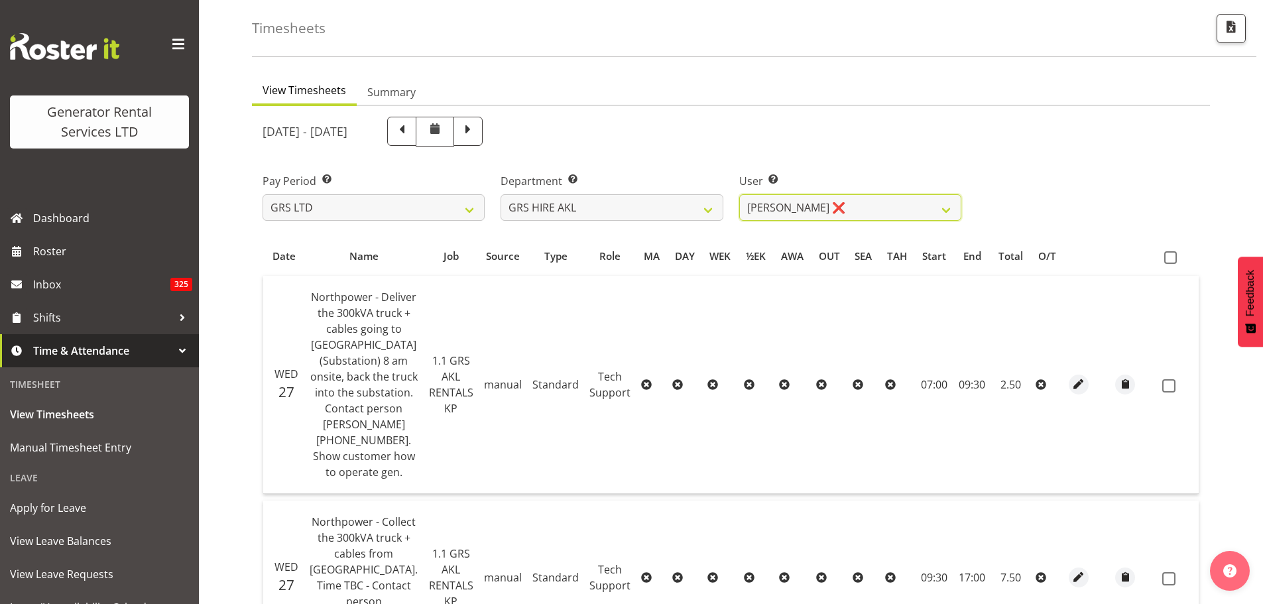
scroll to position [52, 0]
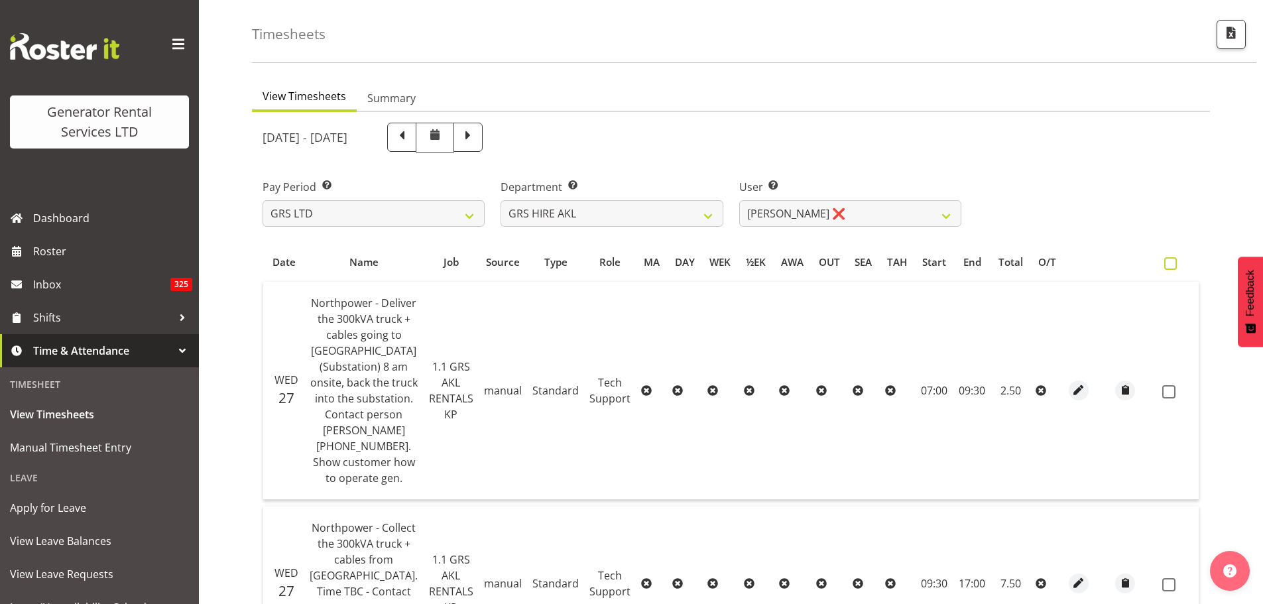
click at [1168, 264] on span at bounding box center [1170, 263] width 13 height 13
click at [1168, 264] on input "checkbox" at bounding box center [1168, 263] width 9 height 9
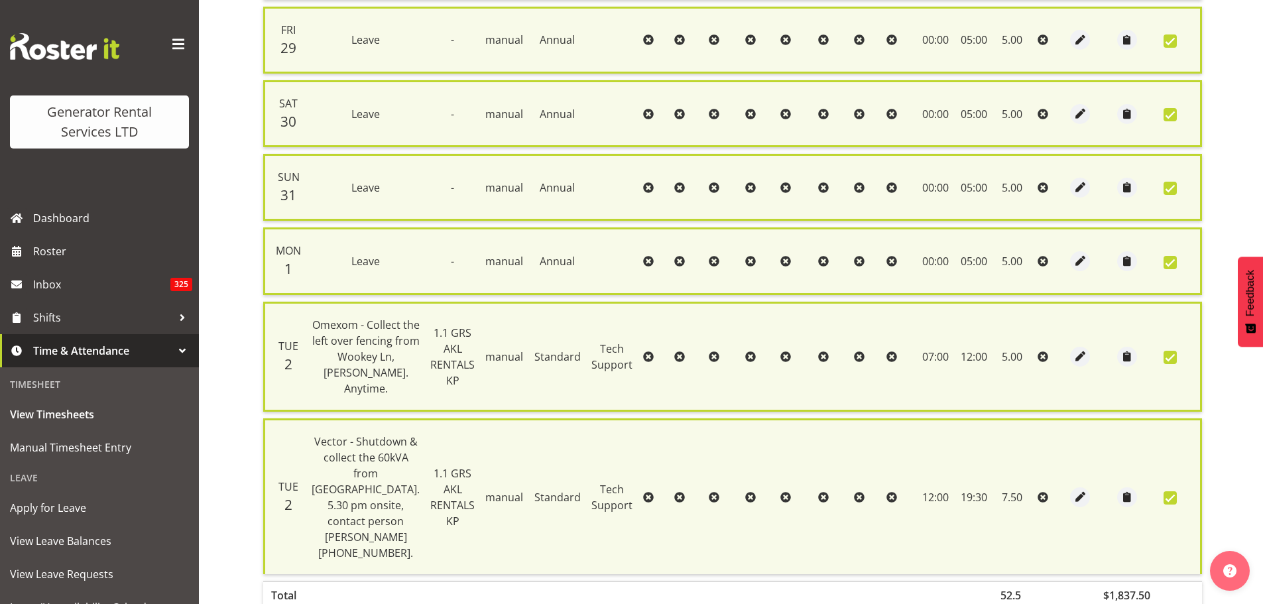
scroll to position [876, 0]
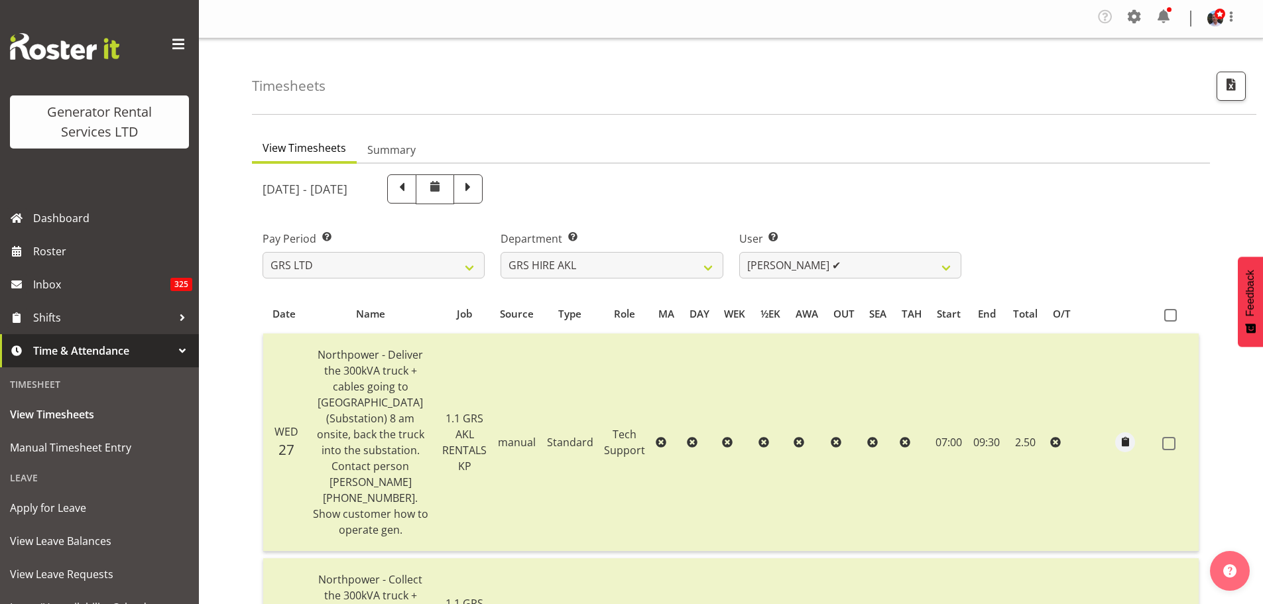
scroll to position [0, 0]
click at [948, 269] on select "[PERSON_NAME] ❌ [PERSON_NAME] ❌ [PERSON_NAME] ([GEOGRAPHIC_DATA]) [PERSON_NAME]…" at bounding box center [850, 266] width 222 height 27
click at [739, 253] on select "[PERSON_NAME] ❌ [PERSON_NAME] ❌ [PERSON_NAME] ([GEOGRAPHIC_DATA]) [PERSON_NAME]…" at bounding box center [850, 266] width 222 height 27
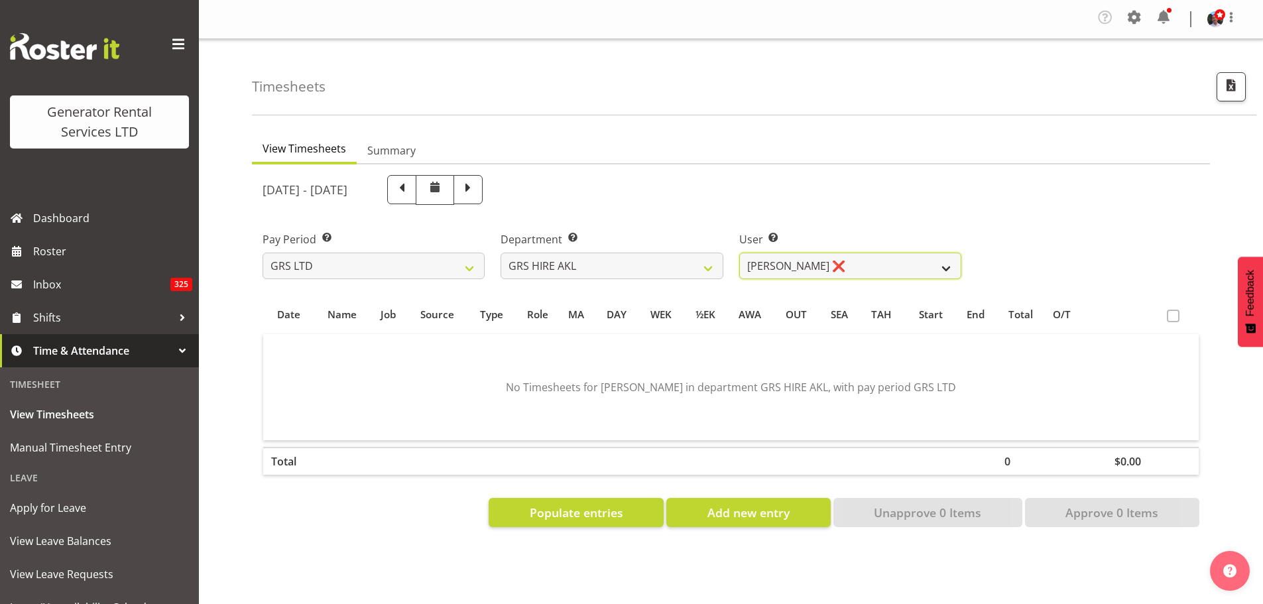
click at [943, 269] on select "[PERSON_NAME] ❌ [PERSON_NAME] ❌ [PERSON_NAME] ([GEOGRAPHIC_DATA]) [PERSON_NAME]…" at bounding box center [850, 266] width 222 height 27
click at [739, 253] on select "[PERSON_NAME] ❌ [PERSON_NAME] ❌ [PERSON_NAME] ([GEOGRAPHIC_DATA]) [PERSON_NAME]…" at bounding box center [850, 266] width 222 height 27
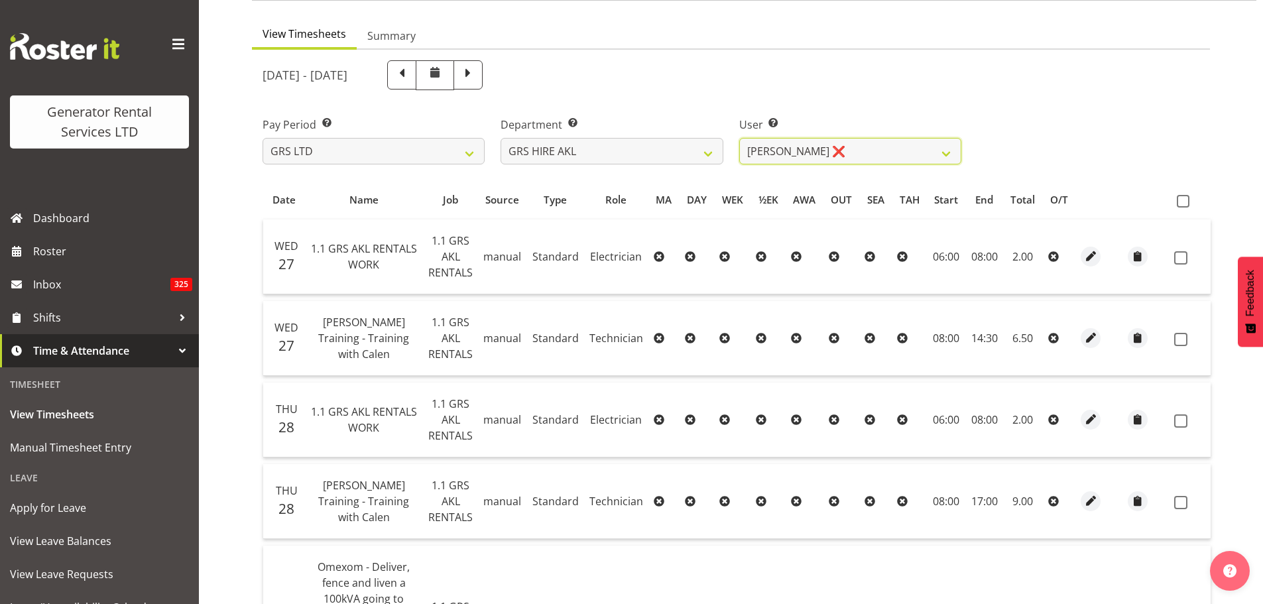
scroll to position [51, 0]
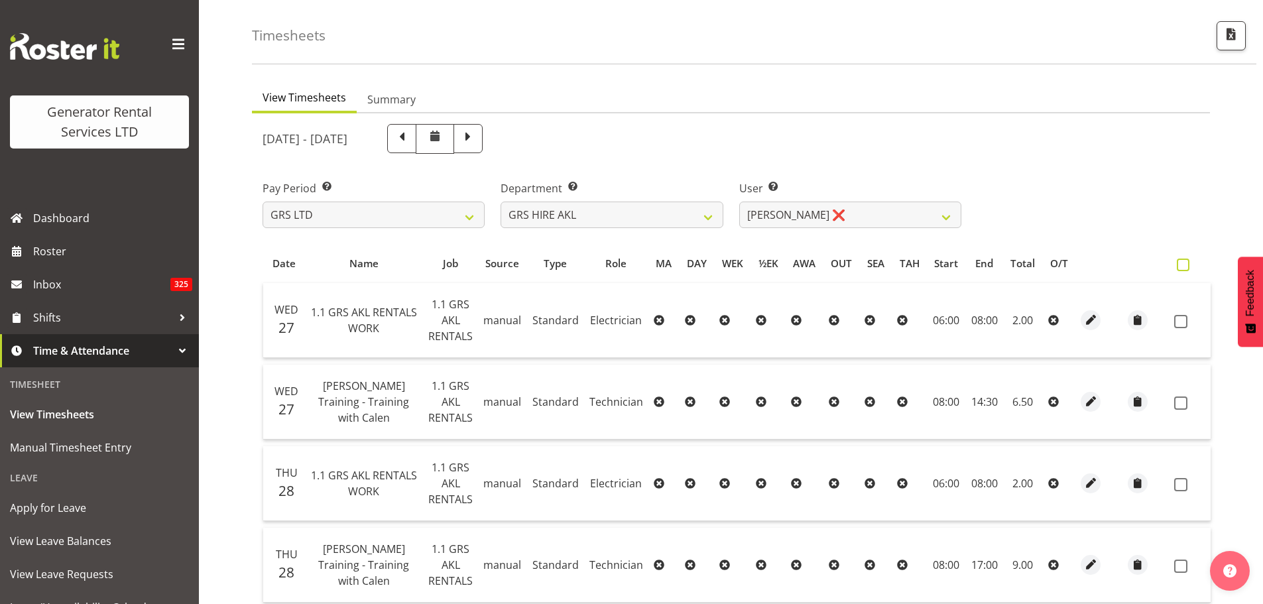
click at [1176, 268] on span at bounding box center [1182, 264] width 13 height 13
click at [1176, 268] on input "checkbox" at bounding box center [1180, 264] width 9 height 9
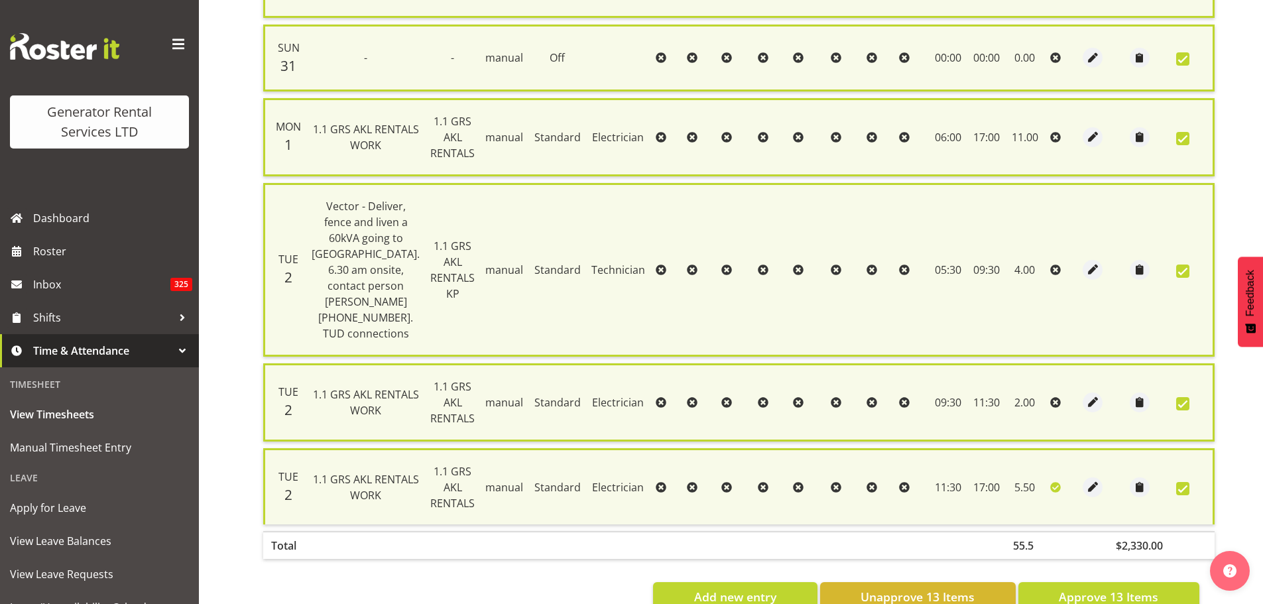
scroll to position [1169, 0]
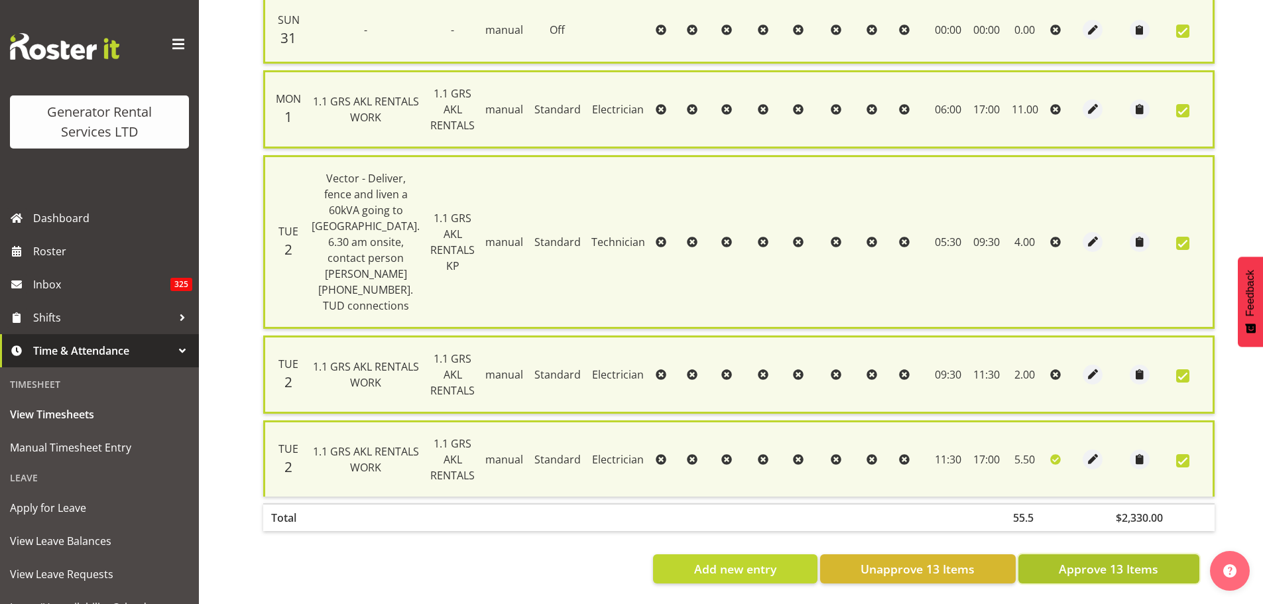
click at [1104, 560] on span "Approve 13 Items" at bounding box center [1107, 568] width 99 height 17
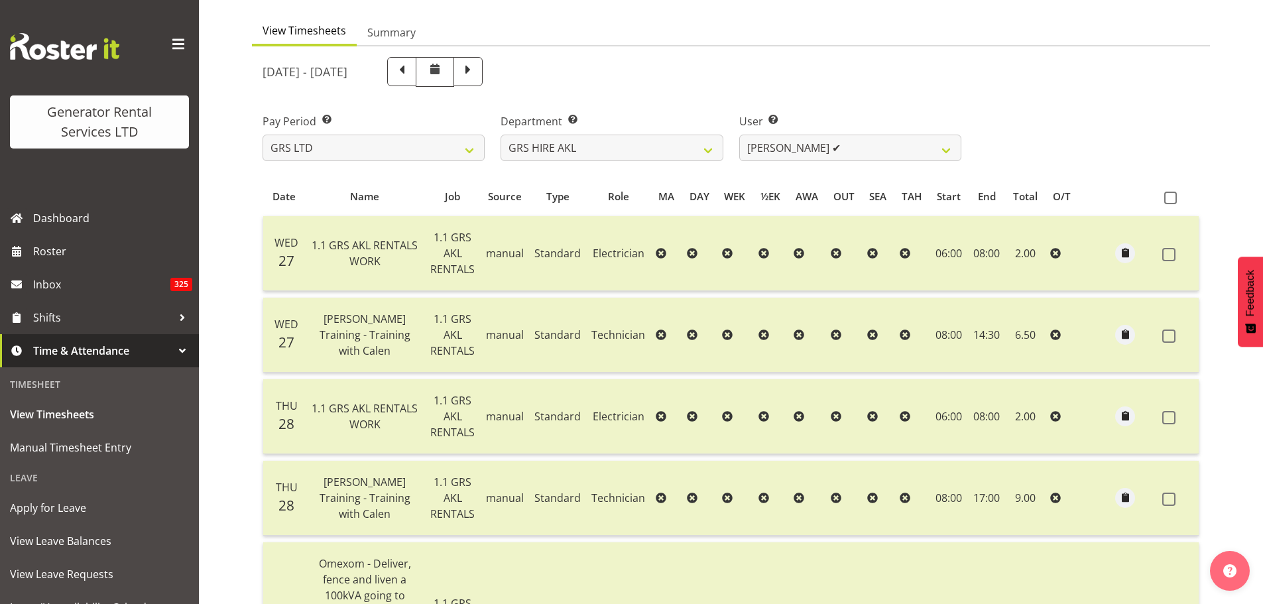
scroll to position [0, 0]
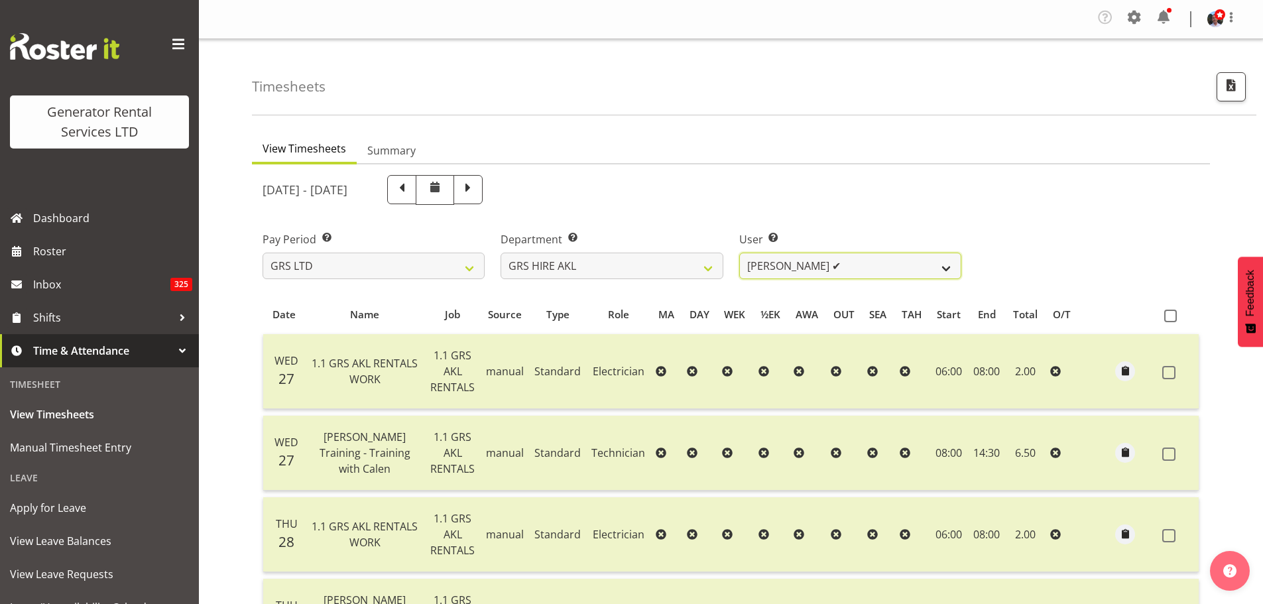
click at [946, 268] on select "[PERSON_NAME] ❌ [PERSON_NAME] ❌ [PERSON_NAME] ([GEOGRAPHIC_DATA]) [PERSON_NAME]…" at bounding box center [850, 266] width 222 height 27
click at [739, 253] on select "[PERSON_NAME] ❌ [PERSON_NAME] ❌ [PERSON_NAME] ([GEOGRAPHIC_DATA]) [PERSON_NAME]…" at bounding box center [850, 266] width 222 height 27
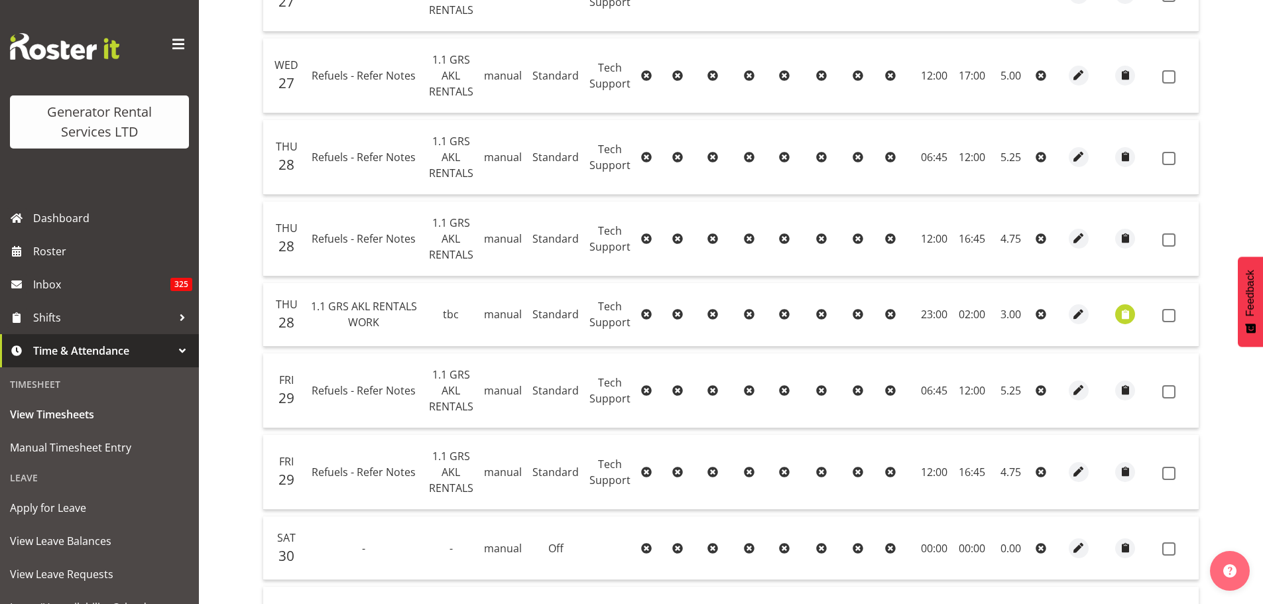
scroll to position [174, 0]
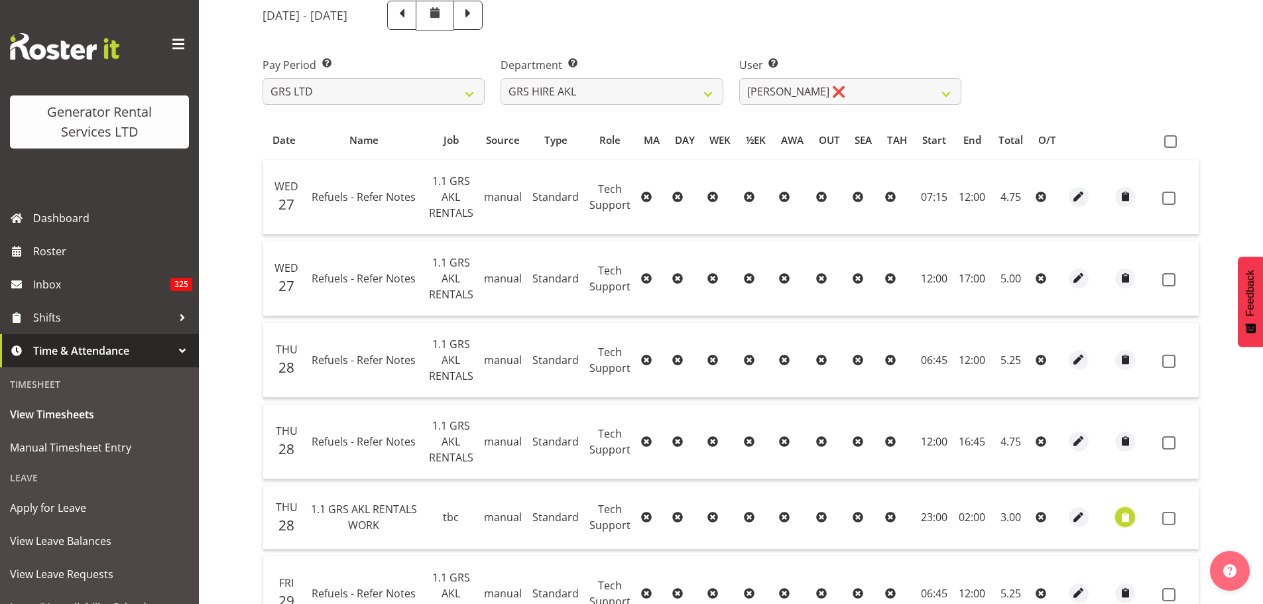
click at [1119, 518] on span "button" at bounding box center [1124, 517] width 15 height 15
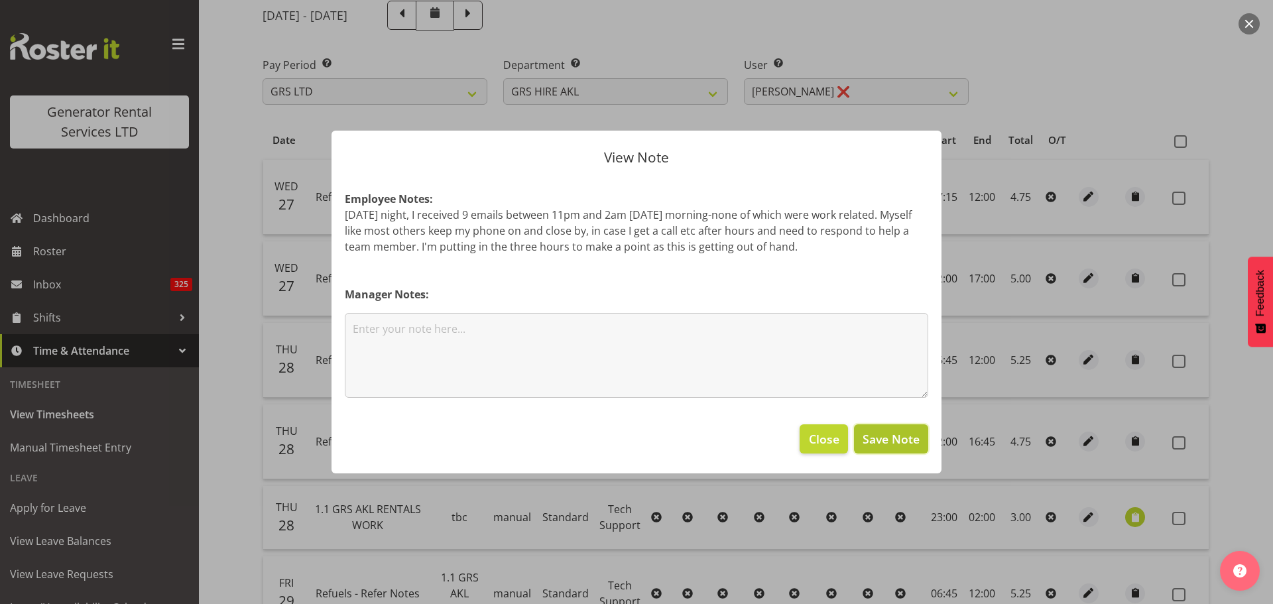
click at [892, 441] on span "Save Note" at bounding box center [890, 438] width 57 height 17
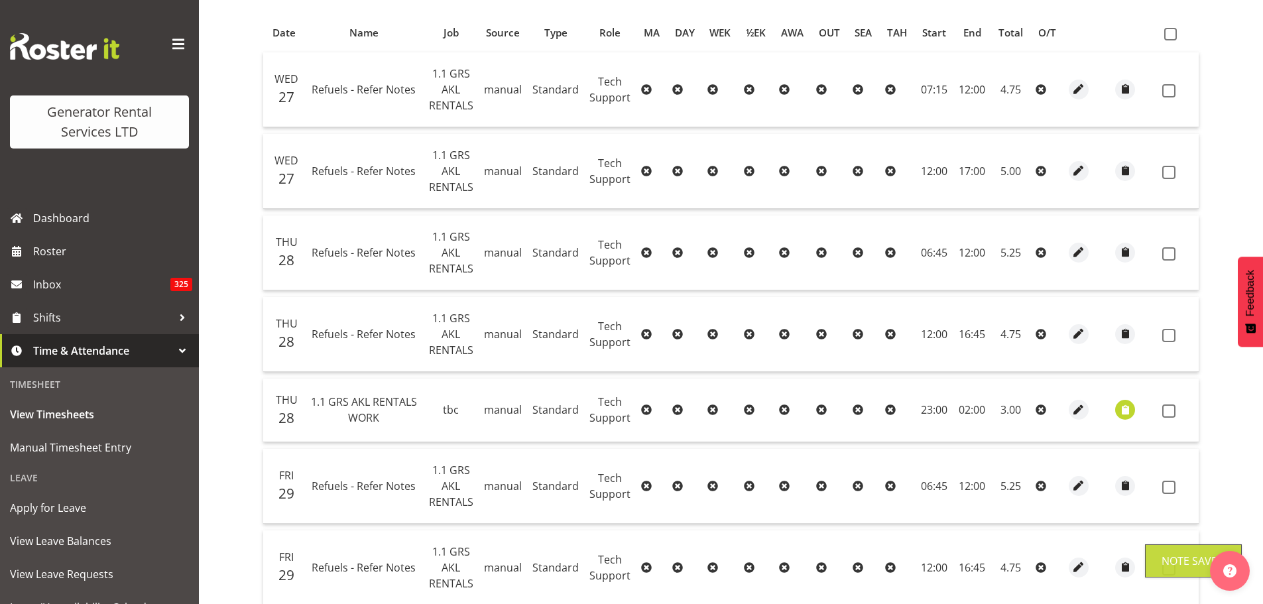
scroll to position [307, 0]
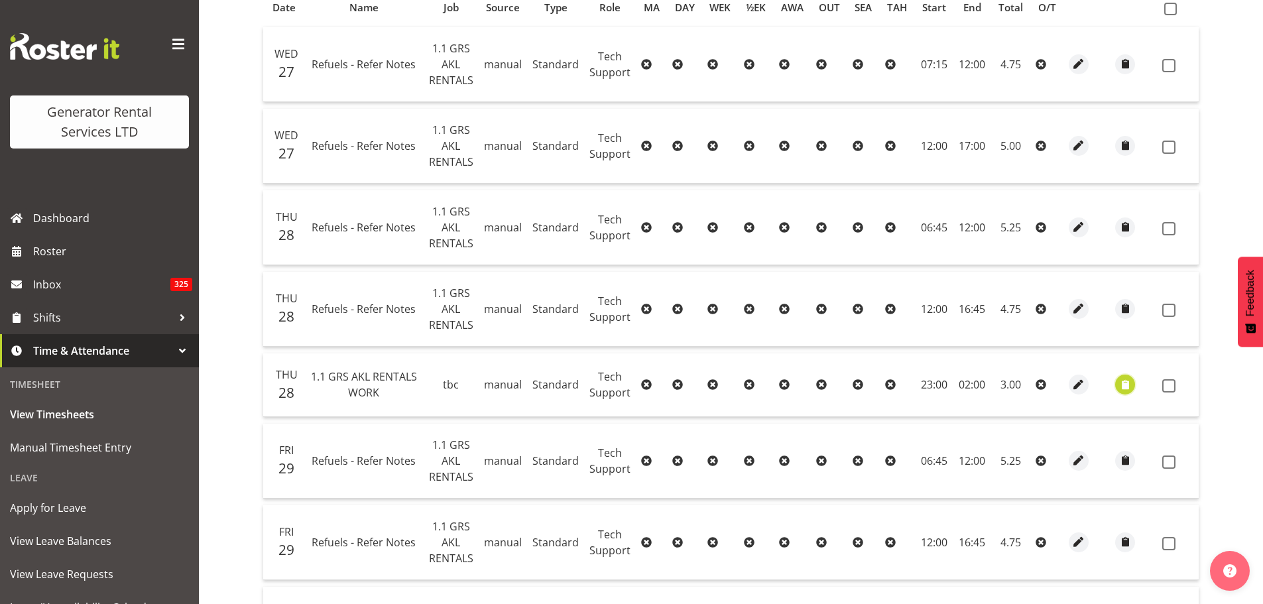
click at [1129, 381] on span "button" at bounding box center [1124, 385] width 15 height 22
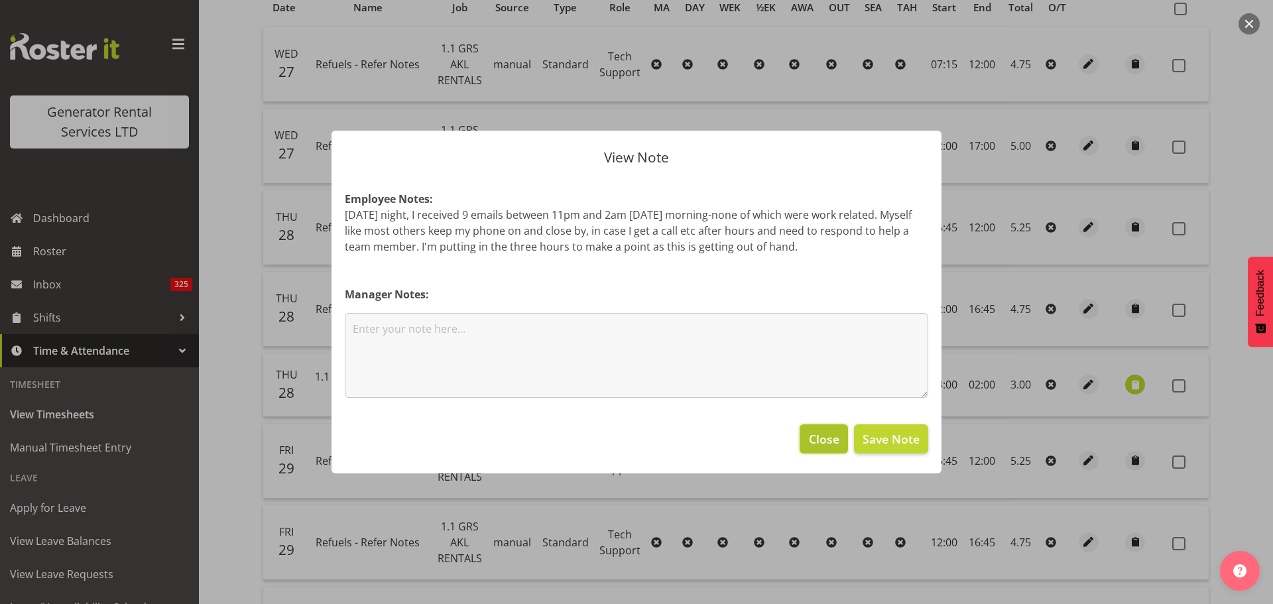
click at [830, 443] on span "Close" at bounding box center [824, 438] width 30 height 17
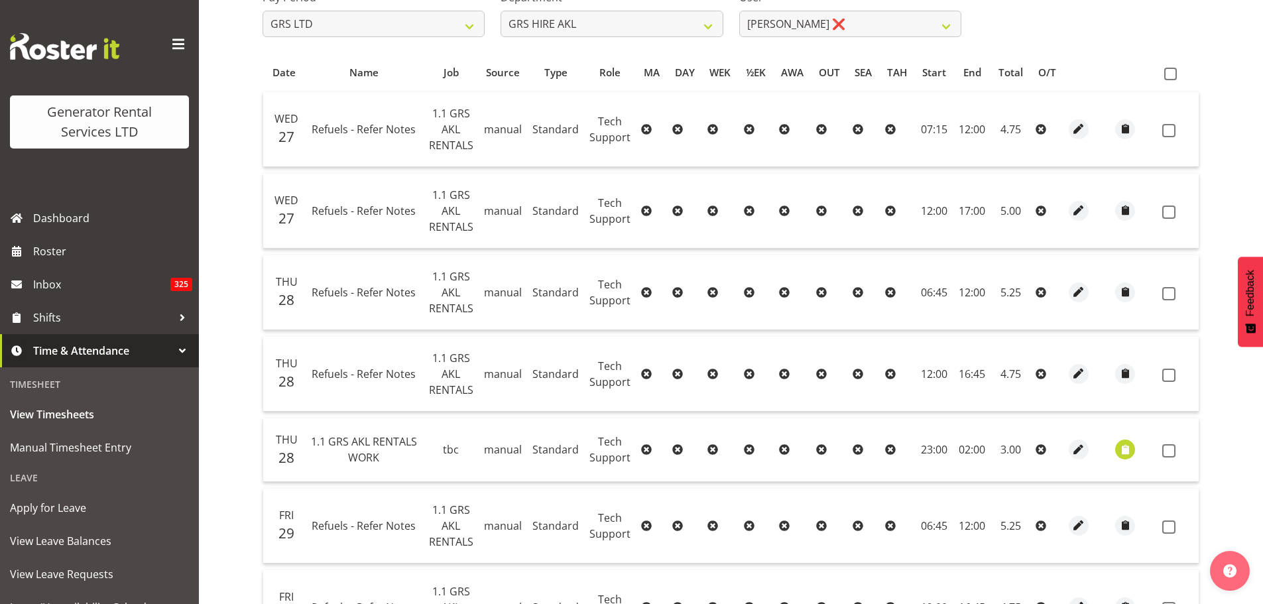
scroll to position [0, 0]
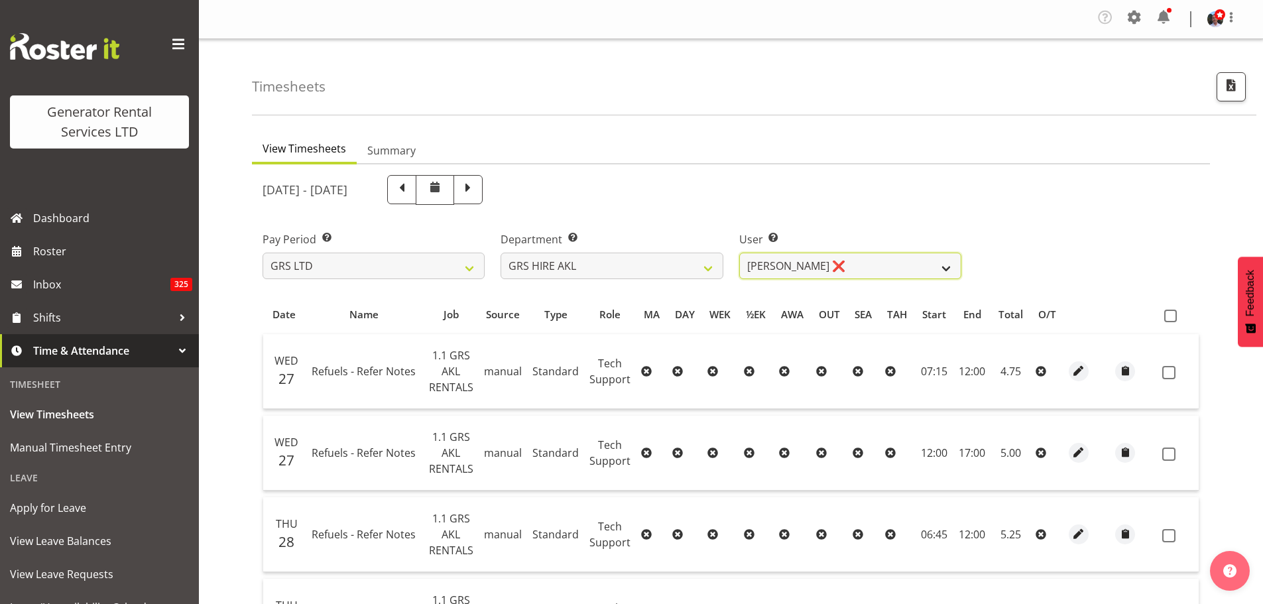
click at [947, 266] on select "[PERSON_NAME] ❌ [PERSON_NAME] ❌ [PERSON_NAME] ([GEOGRAPHIC_DATA]) [PERSON_NAME]…" at bounding box center [850, 266] width 222 height 27
click at [739, 253] on select "[PERSON_NAME] ❌ [PERSON_NAME] ❌ [PERSON_NAME] ([GEOGRAPHIC_DATA]) [PERSON_NAME]…" at bounding box center [850, 266] width 222 height 27
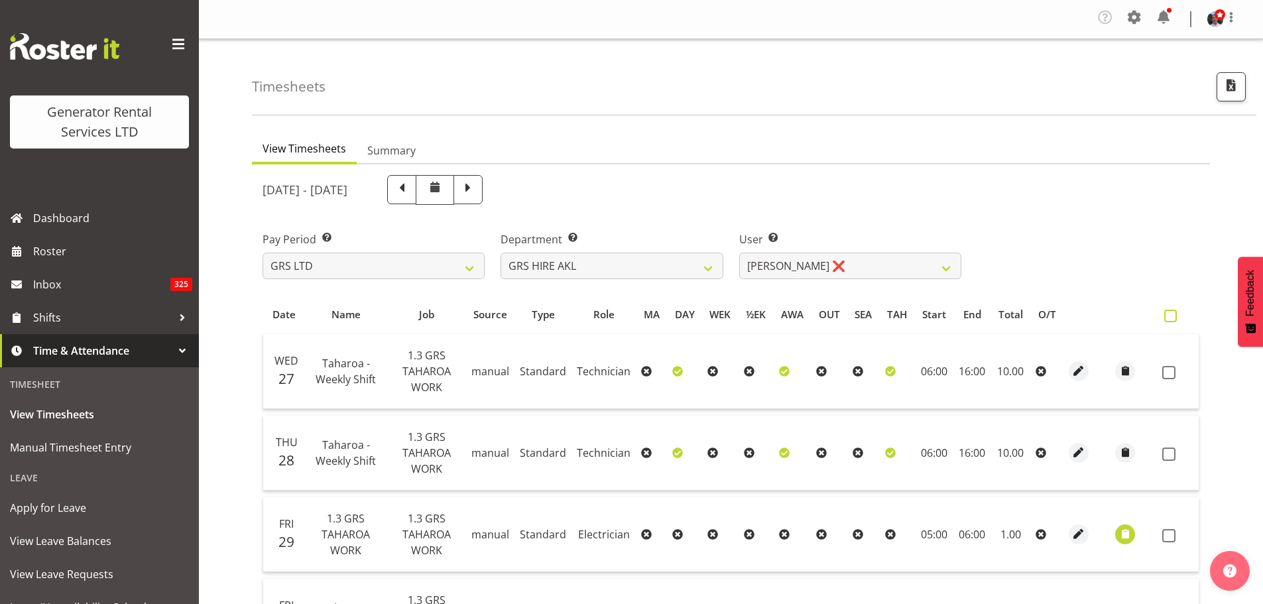
click at [1172, 315] on span at bounding box center [1170, 316] width 13 height 13
click at [1172, 315] on input "checkbox" at bounding box center [1168, 316] width 9 height 9
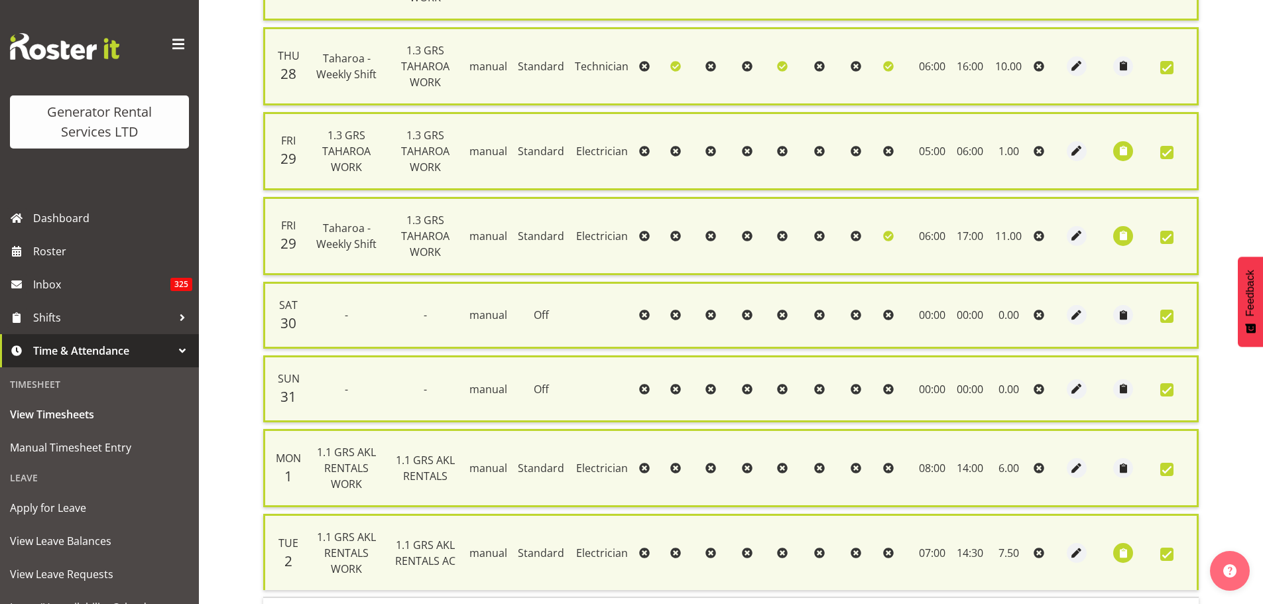
scroll to position [495, 0]
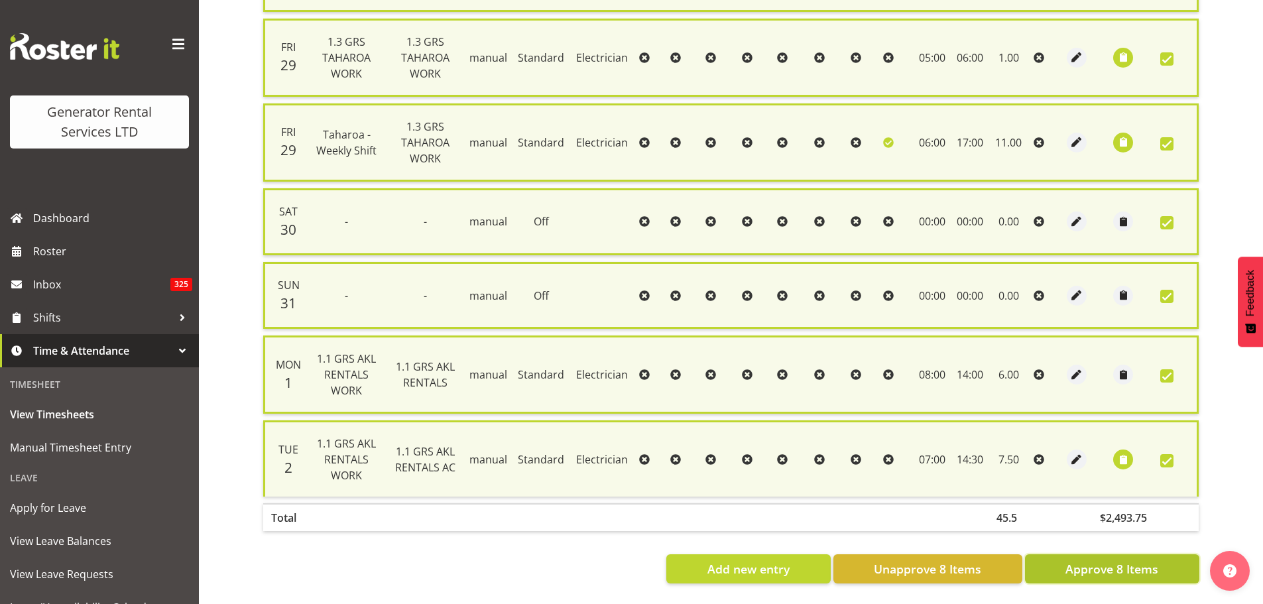
click at [1073, 560] on span "Approve 8 Items" at bounding box center [1111, 568] width 93 height 17
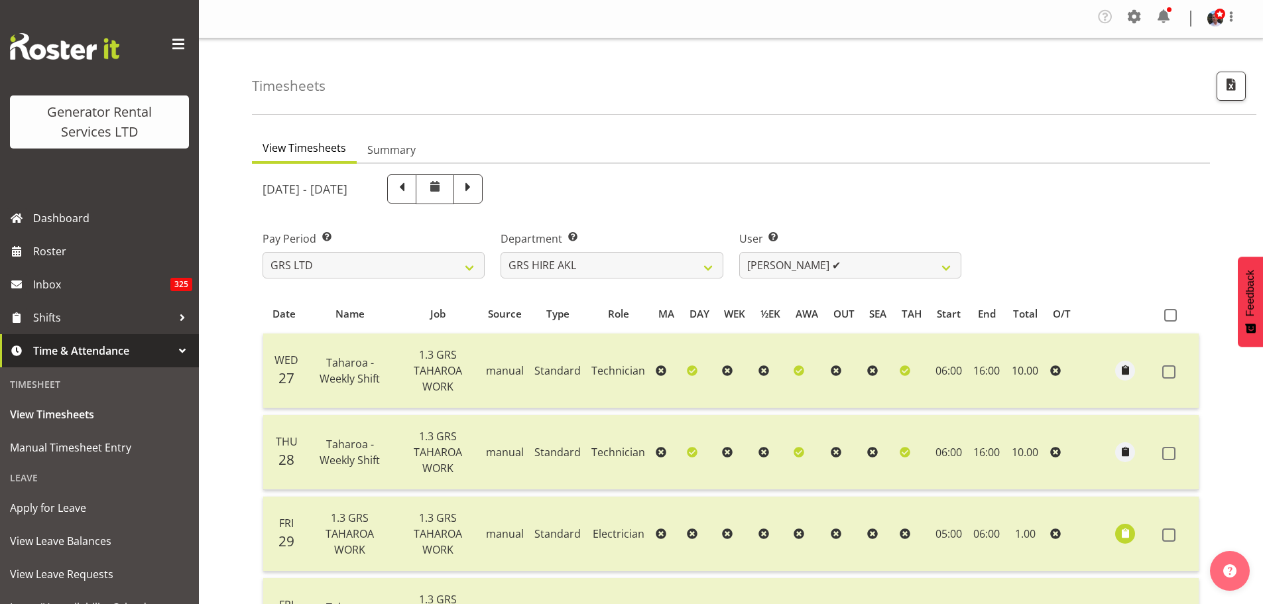
scroll to position [0, 0]
click at [945, 266] on select "[PERSON_NAME] ❌ [PERSON_NAME] ❌ [PERSON_NAME] ([GEOGRAPHIC_DATA]) [PERSON_NAME]…" at bounding box center [850, 266] width 222 height 27
click at [739, 253] on select "[PERSON_NAME] ❌ [PERSON_NAME] ❌ [PERSON_NAME] ([GEOGRAPHIC_DATA]) [PERSON_NAME]…" at bounding box center [850, 266] width 222 height 27
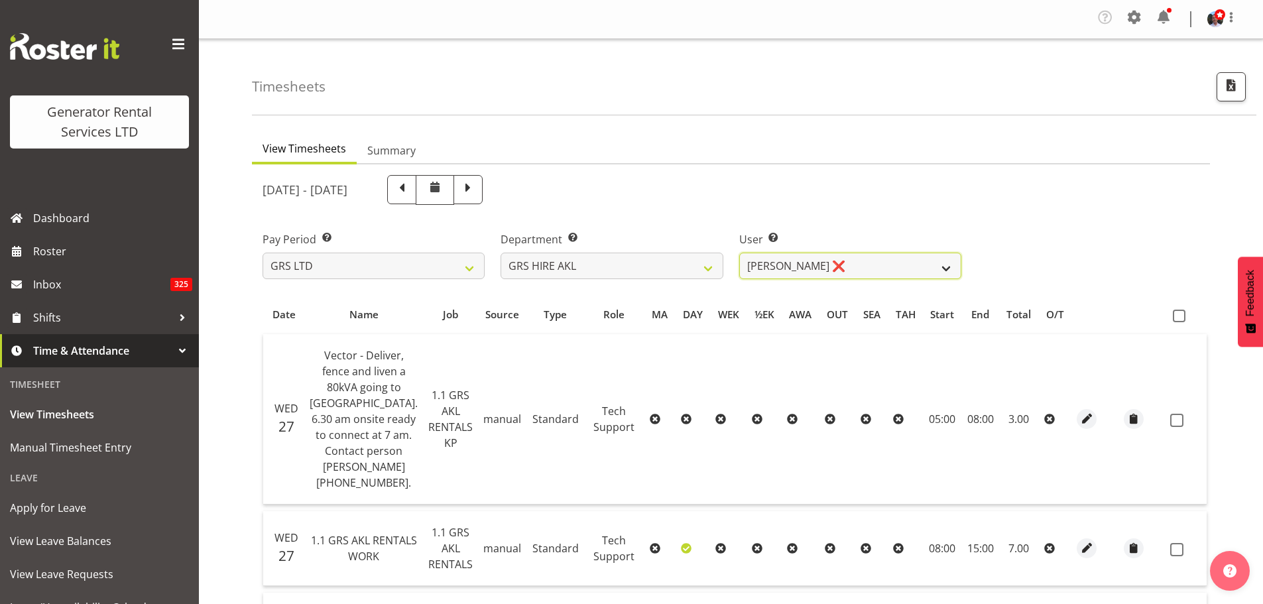
click at [945, 266] on select "[PERSON_NAME] ❌ [PERSON_NAME] ❌ [PERSON_NAME] ([GEOGRAPHIC_DATA]) [PERSON_NAME]…" at bounding box center [850, 266] width 222 height 27
click at [739, 253] on select "[PERSON_NAME] ❌ [PERSON_NAME] ❌ [PERSON_NAME] ([GEOGRAPHIC_DATA]) [PERSON_NAME]…" at bounding box center [850, 266] width 222 height 27
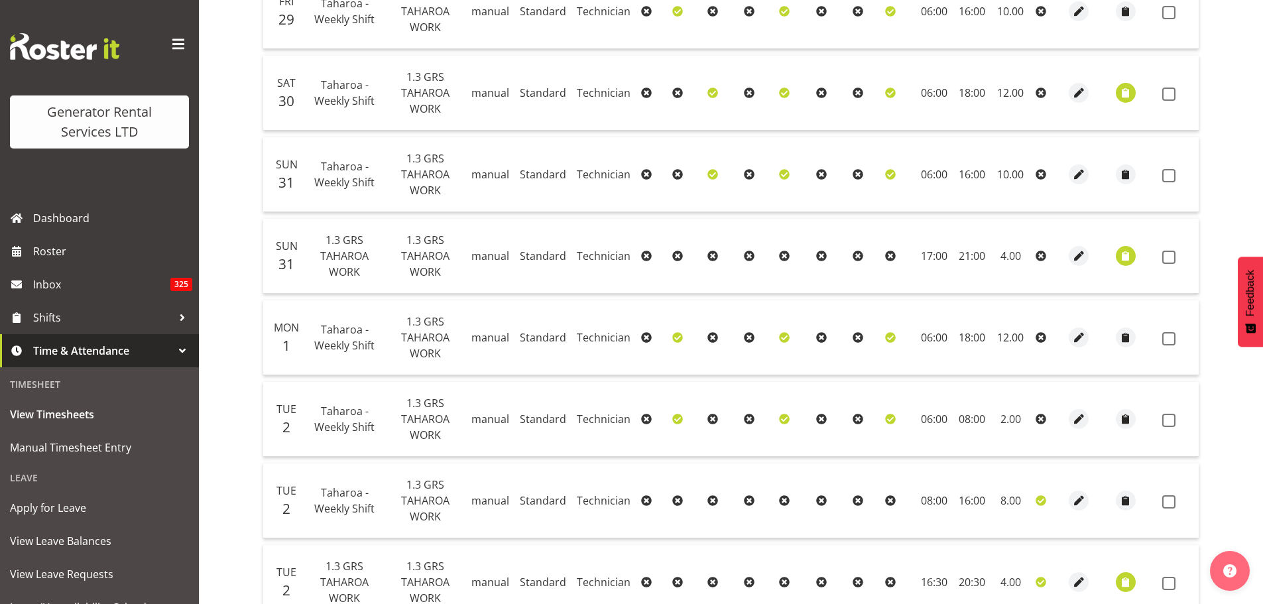
scroll to position [567, 0]
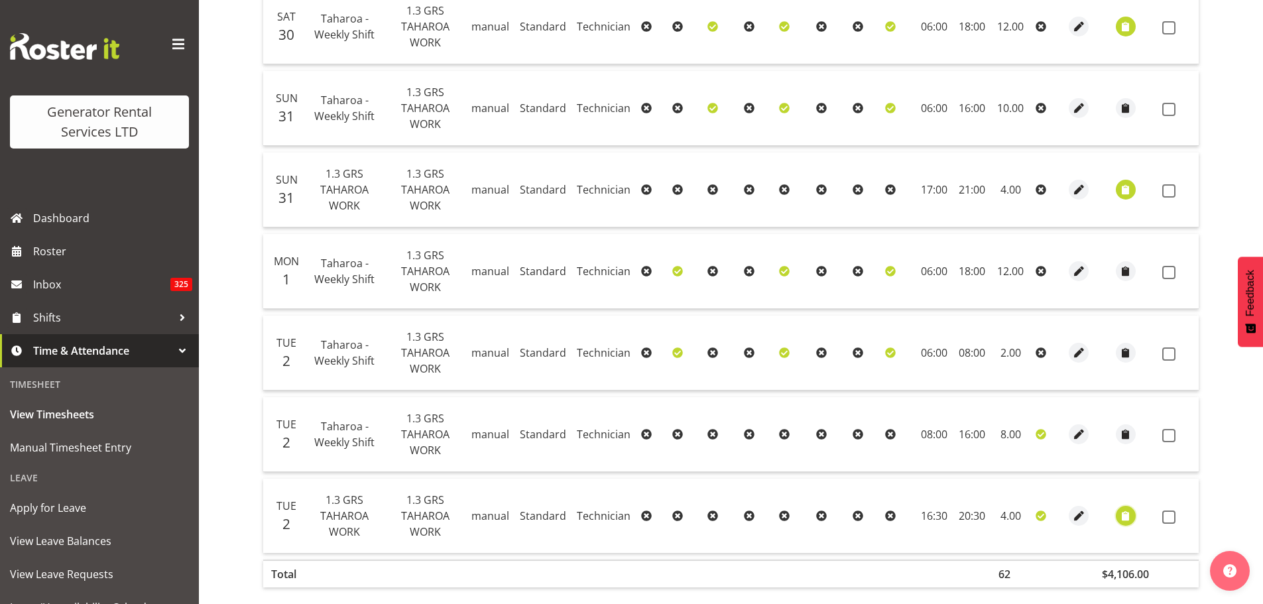
click at [1122, 517] on span "button" at bounding box center [1124, 515] width 15 height 15
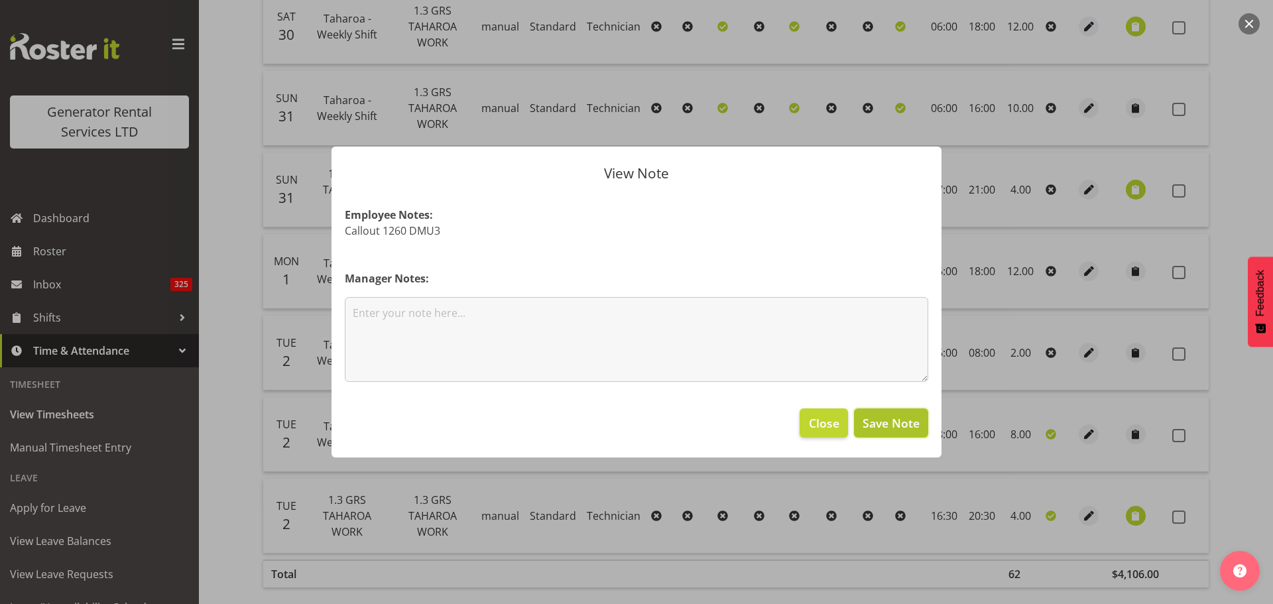
click at [877, 429] on span "Save Note" at bounding box center [890, 422] width 57 height 17
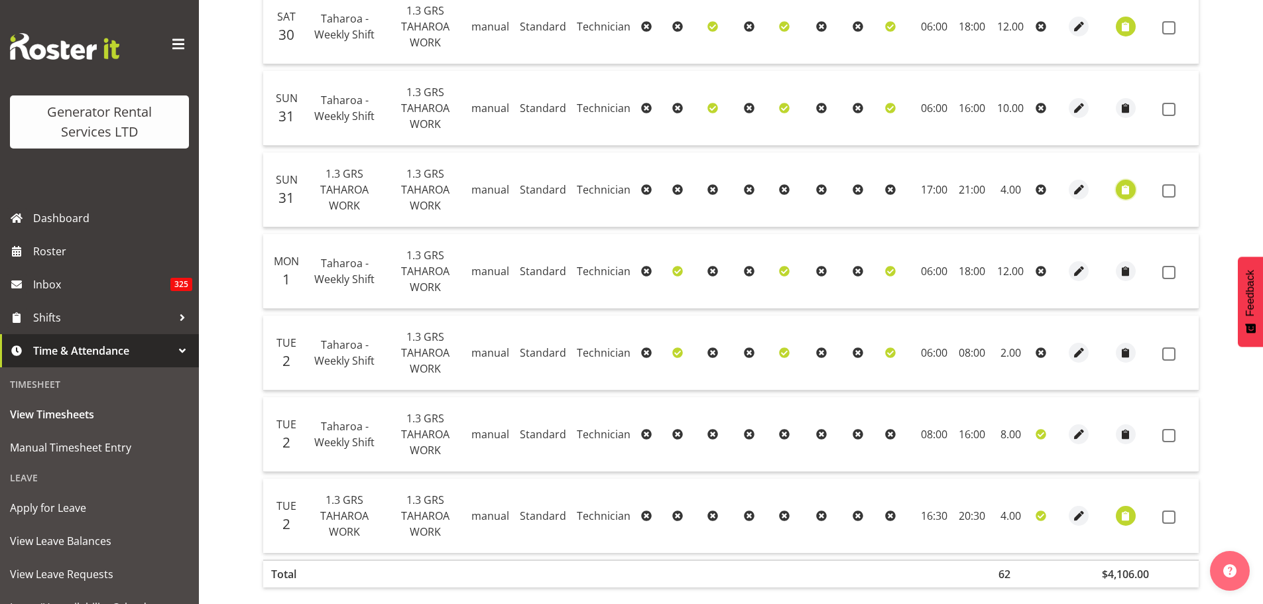
click at [1123, 188] on span "button" at bounding box center [1124, 189] width 15 height 15
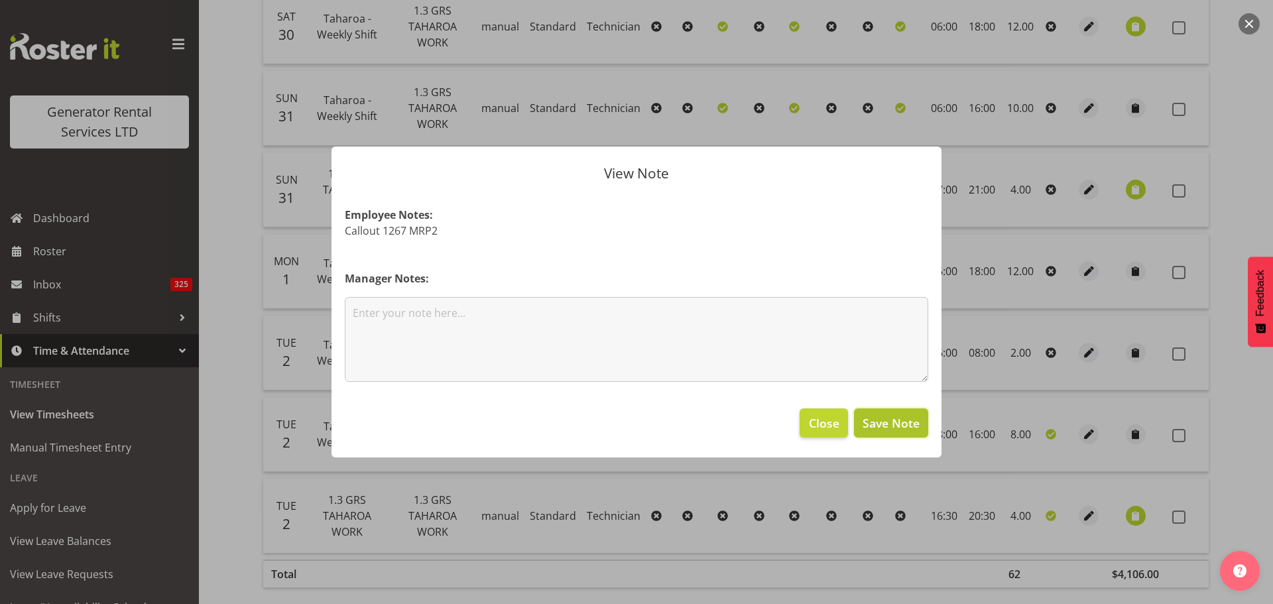
click at [895, 424] on span "Save Note" at bounding box center [890, 422] width 57 height 17
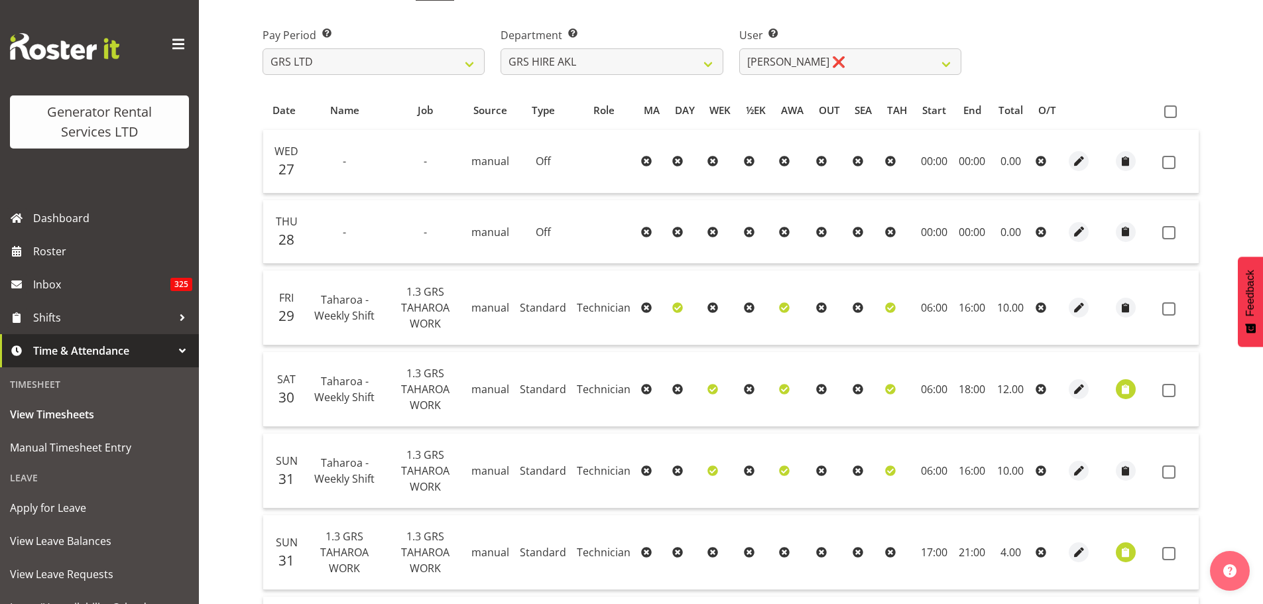
scroll to position [36, 0]
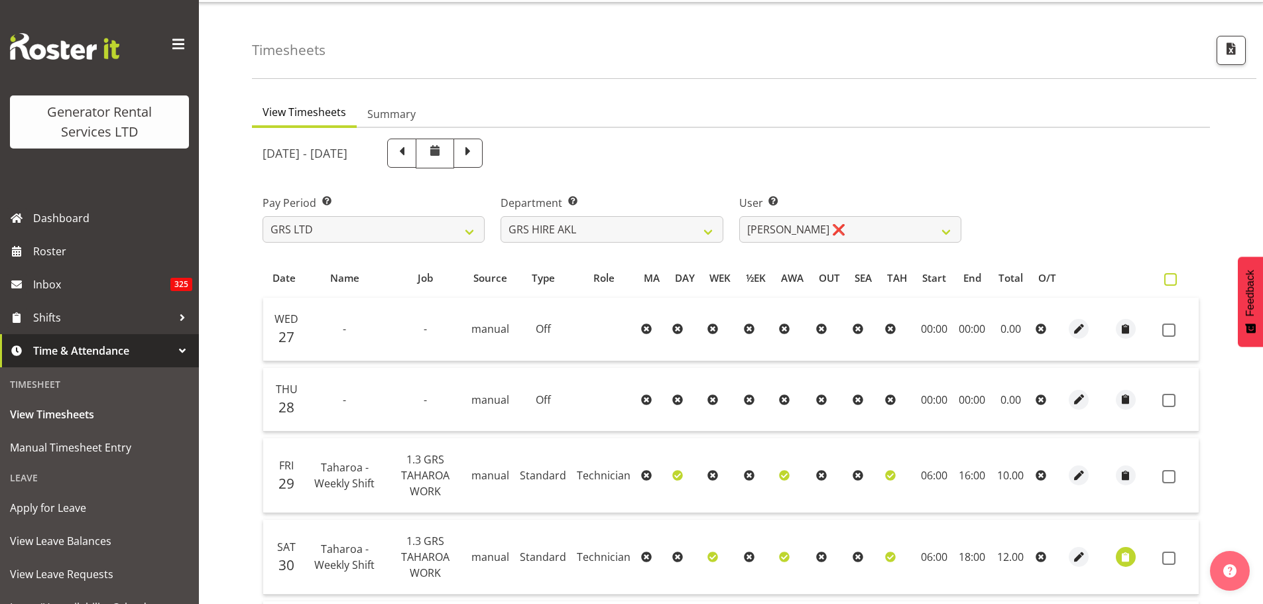
click at [1170, 280] on span at bounding box center [1170, 279] width 13 height 13
click at [1170, 280] on input "checkbox" at bounding box center [1168, 279] width 9 height 9
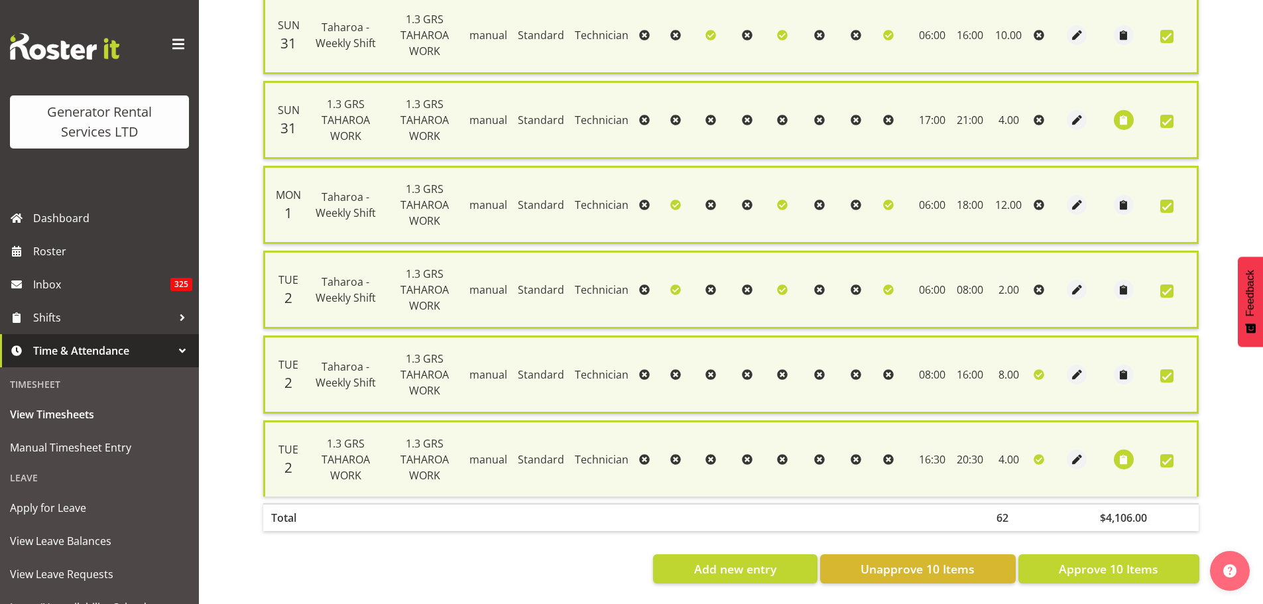
scroll to position [665, 0]
click at [1078, 560] on span "Approve 10 Items" at bounding box center [1107, 568] width 99 height 17
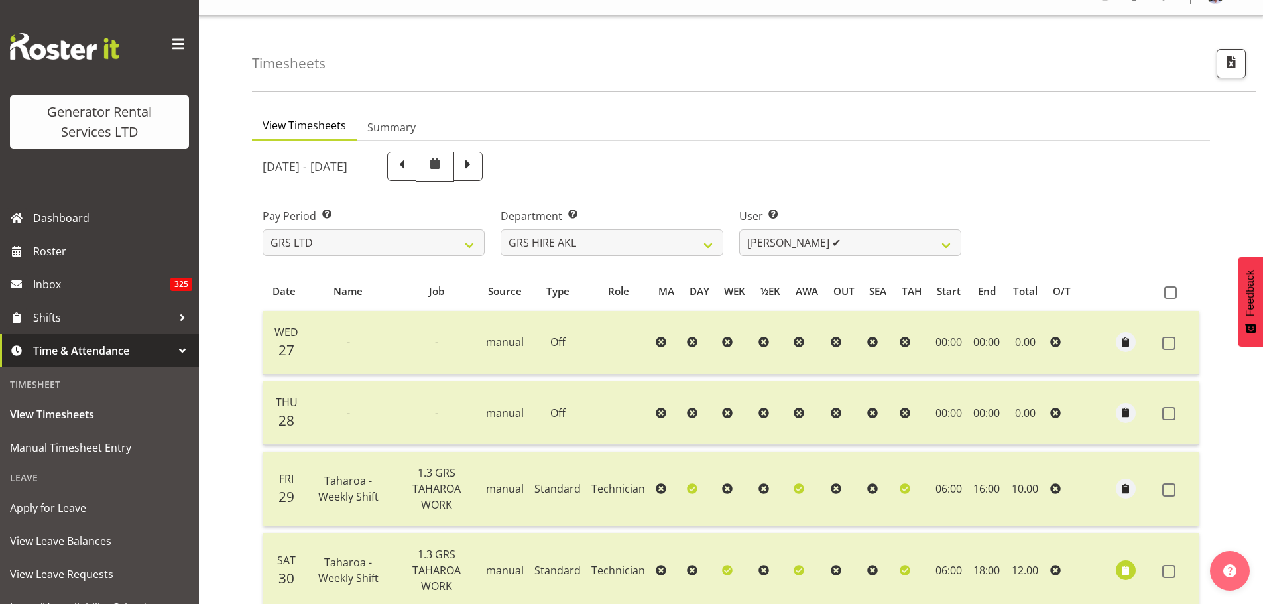
scroll to position [0, 0]
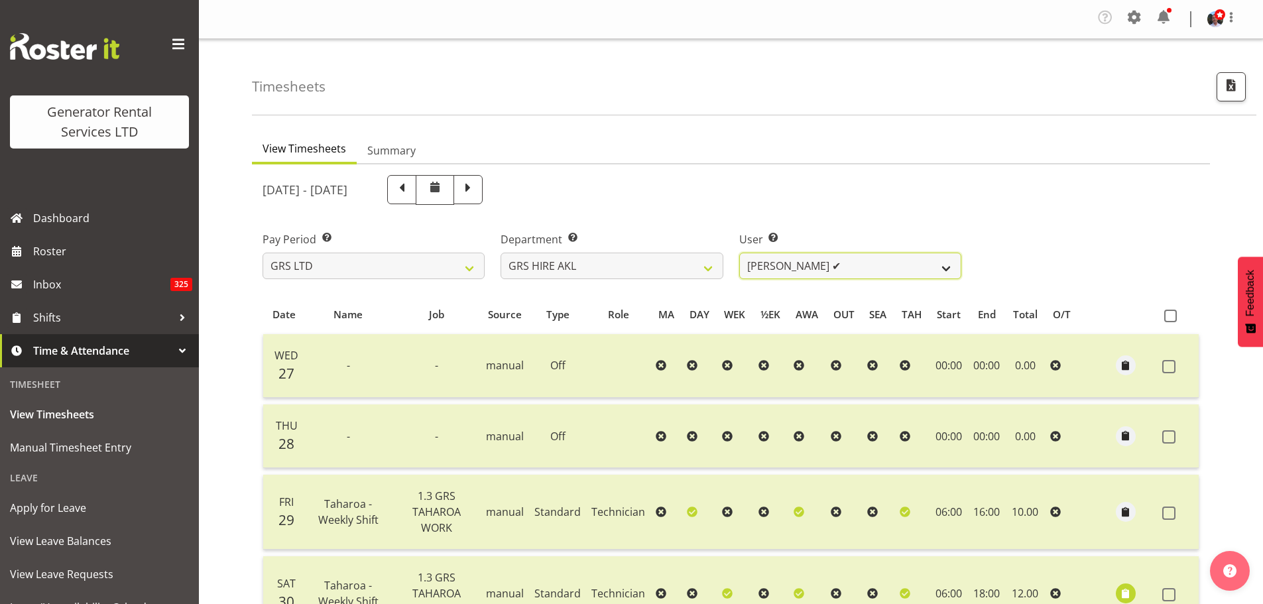
click at [945, 267] on select "[PERSON_NAME] ❌ [PERSON_NAME] ❌ [PERSON_NAME] ([GEOGRAPHIC_DATA]) [PERSON_NAME]…" at bounding box center [850, 266] width 222 height 27
click at [739, 253] on select "[PERSON_NAME] ❌ [PERSON_NAME] ❌ [PERSON_NAME] ([GEOGRAPHIC_DATA]) [PERSON_NAME]…" at bounding box center [850, 266] width 222 height 27
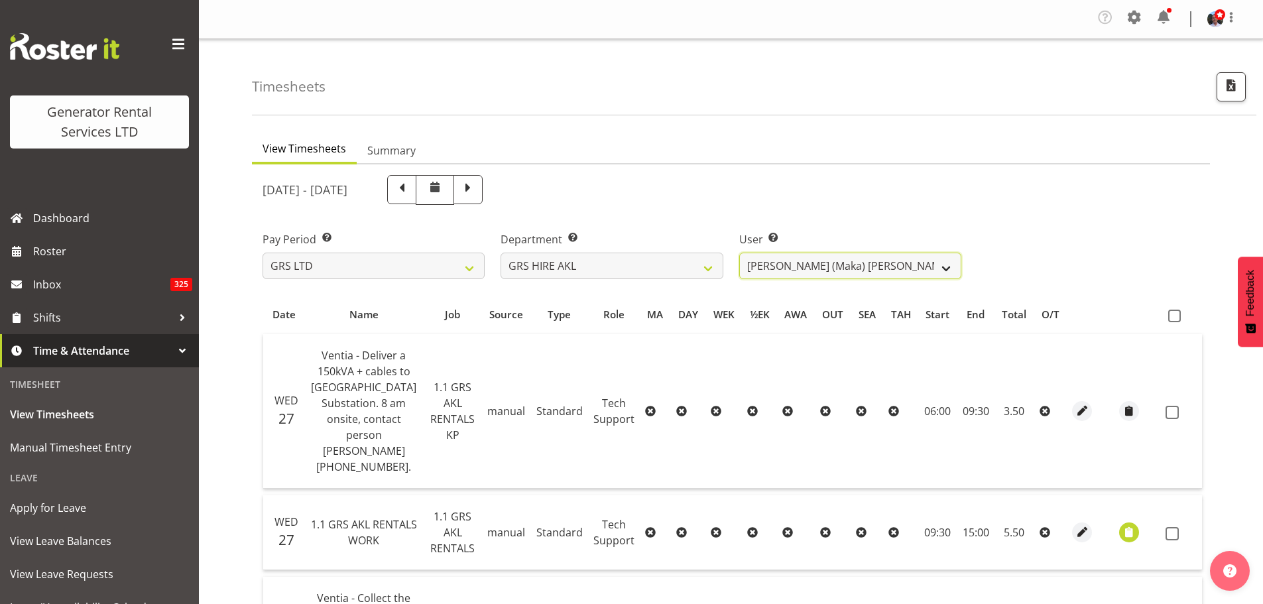
click at [946, 270] on select "[PERSON_NAME] ❌ [PERSON_NAME] ❌ [PERSON_NAME] ([GEOGRAPHIC_DATA]) [PERSON_NAME]…" at bounding box center [850, 266] width 222 height 27
click at [739, 253] on select "[PERSON_NAME] ❌ [PERSON_NAME] ❌ [PERSON_NAME] ([GEOGRAPHIC_DATA]) [PERSON_NAME]…" at bounding box center [850, 266] width 222 height 27
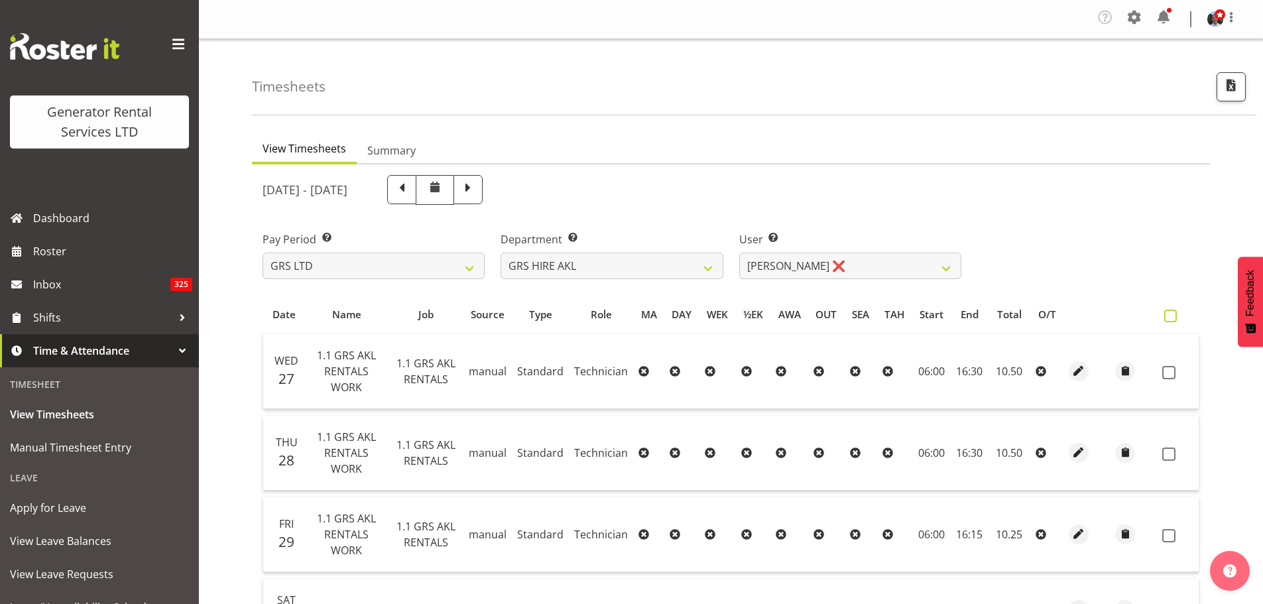
click at [1169, 316] on span at bounding box center [1170, 316] width 13 height 13
click at [1169, 316] on input "checkbox" at bounding box center [1168, 316] width 9 height 9
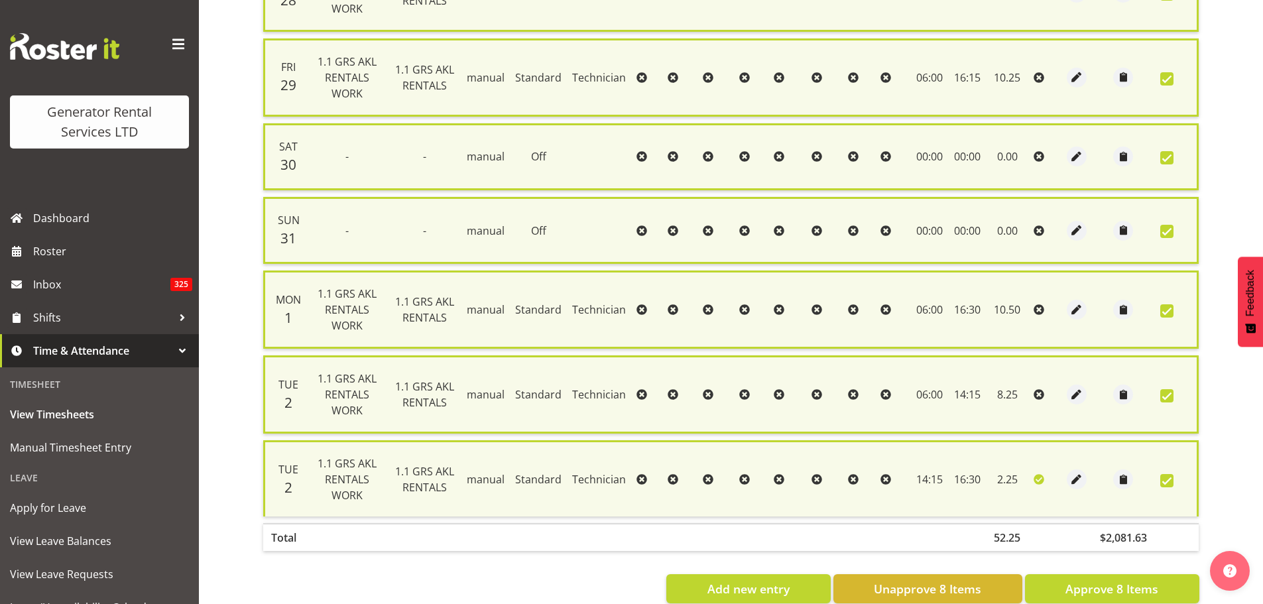
scroll to position [495, 0]
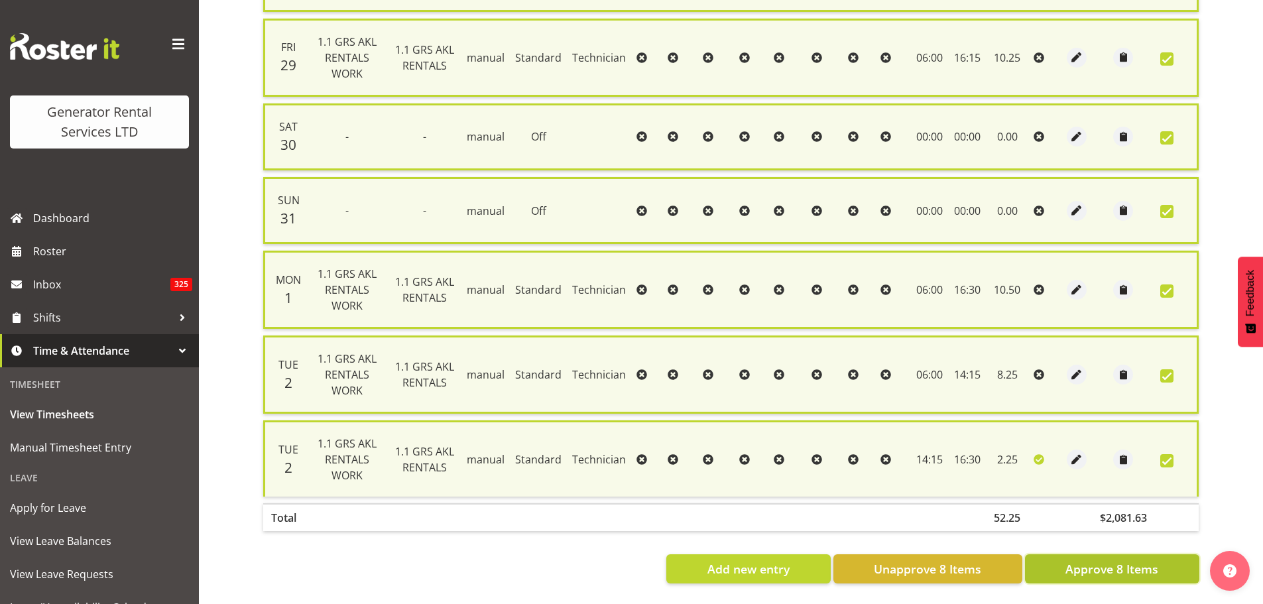
click at [1102, 560] on span "Approve 8 Items" at bounding box center [1111, 568] width 93 height 17
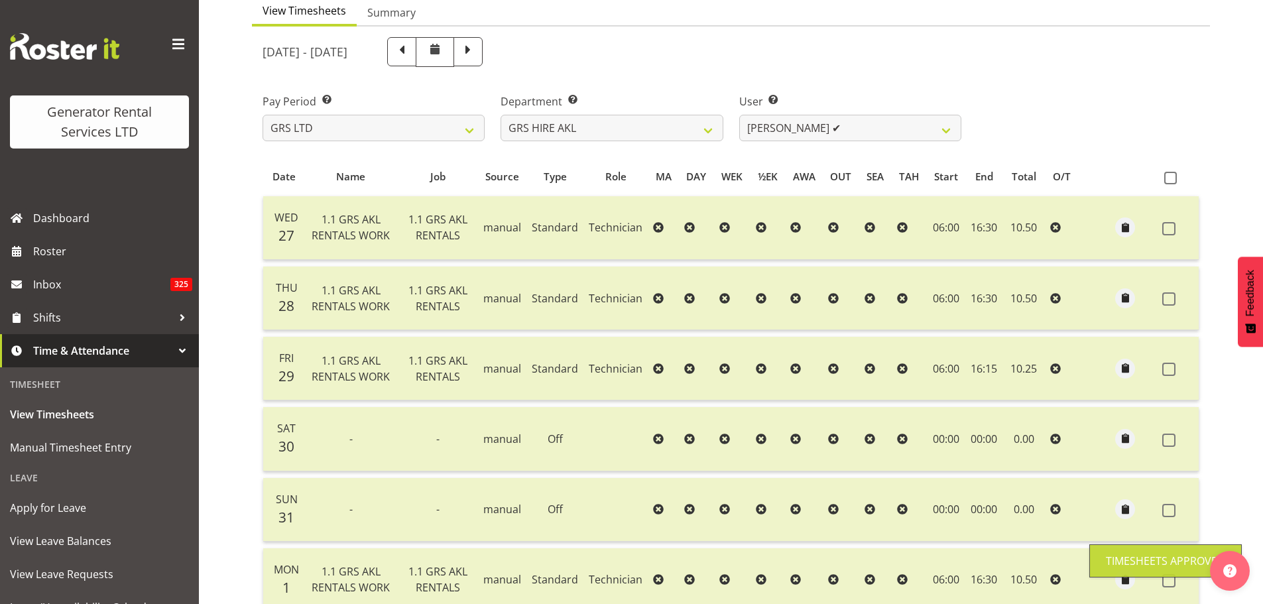
scroll to position [0, 0]
